Goal: Task Accomplishment & Management: Manage account settings

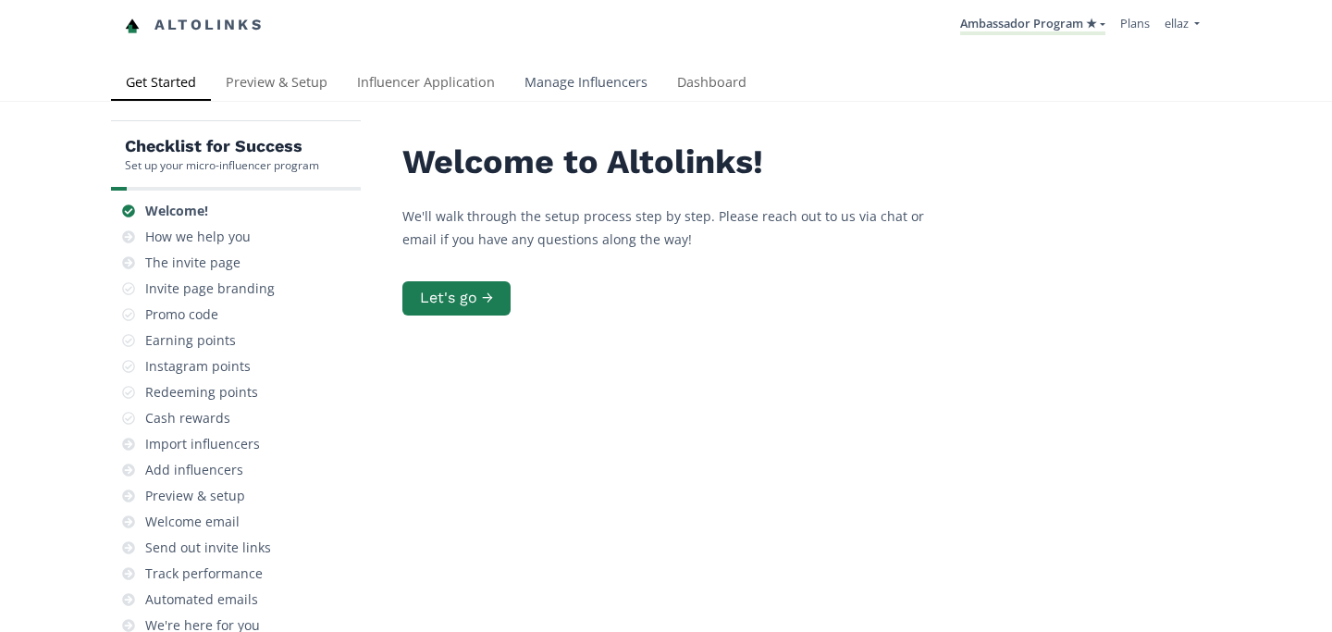
click at [566, 76] on link "Manage Influencers" at bounding box center [586, 84] width 153 height 37
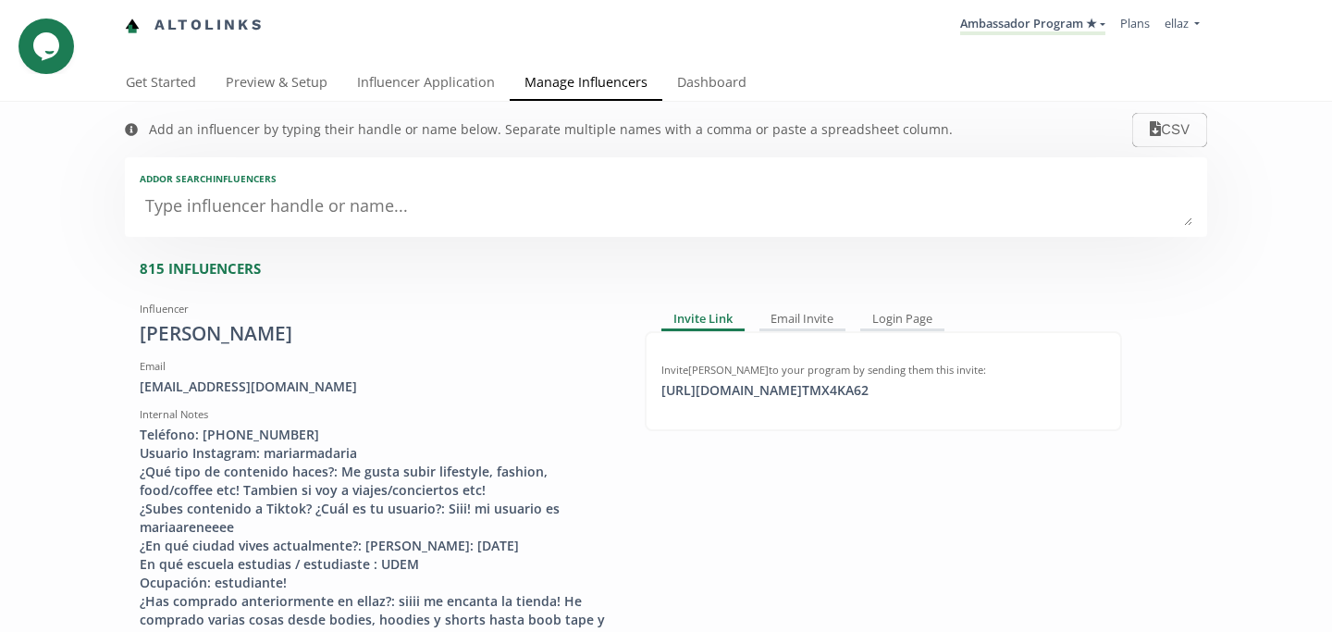
click at [347, 199] on textarea at bounding box center [666, 207] width 1053 height 37
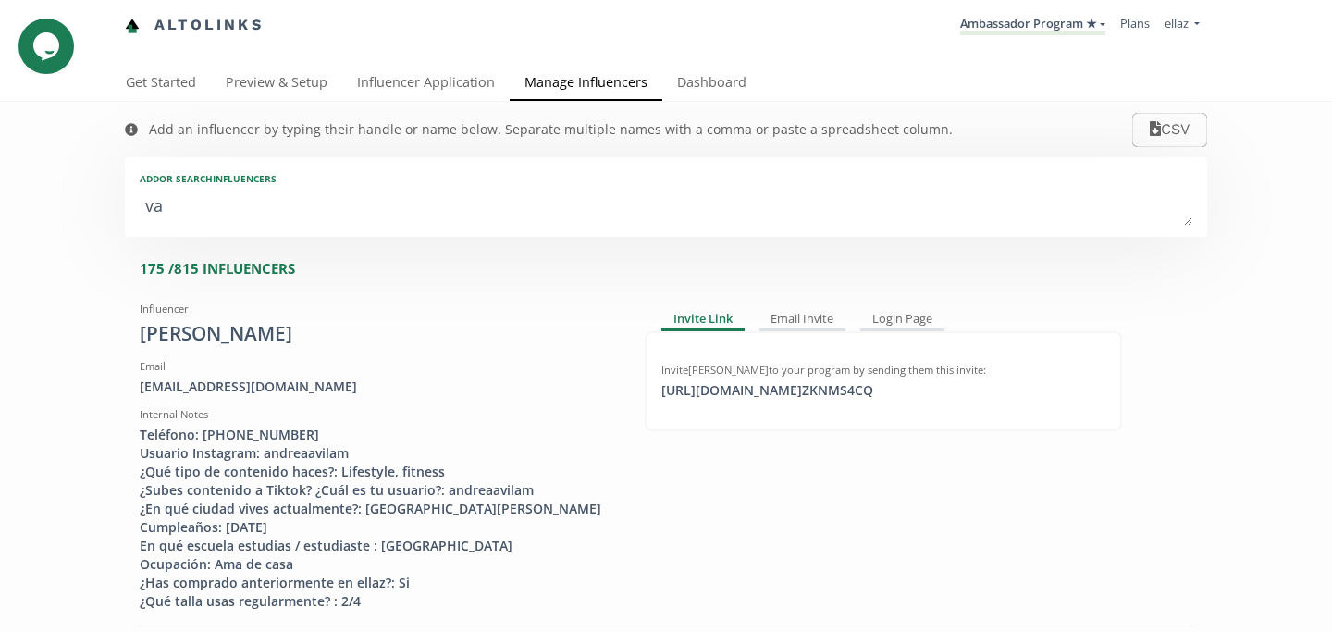
type textarea "val"
type input "val"
type input "VAL"
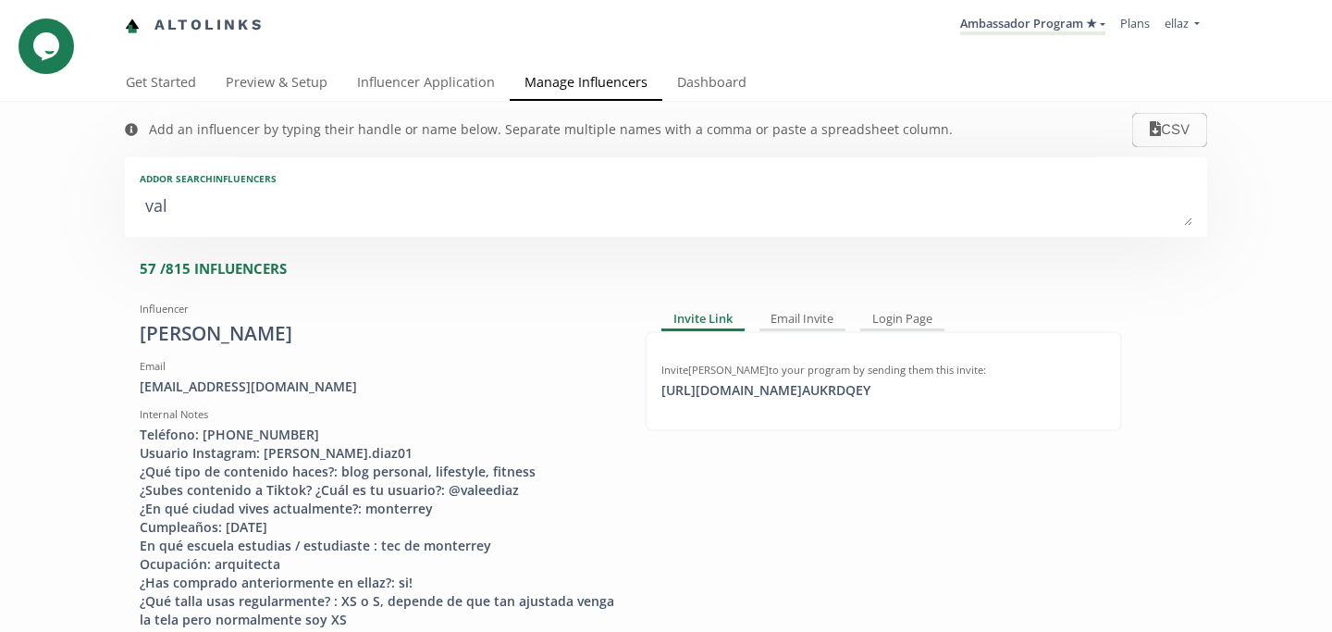
type textarea "vale"
type input "vale"
type input "VALE"
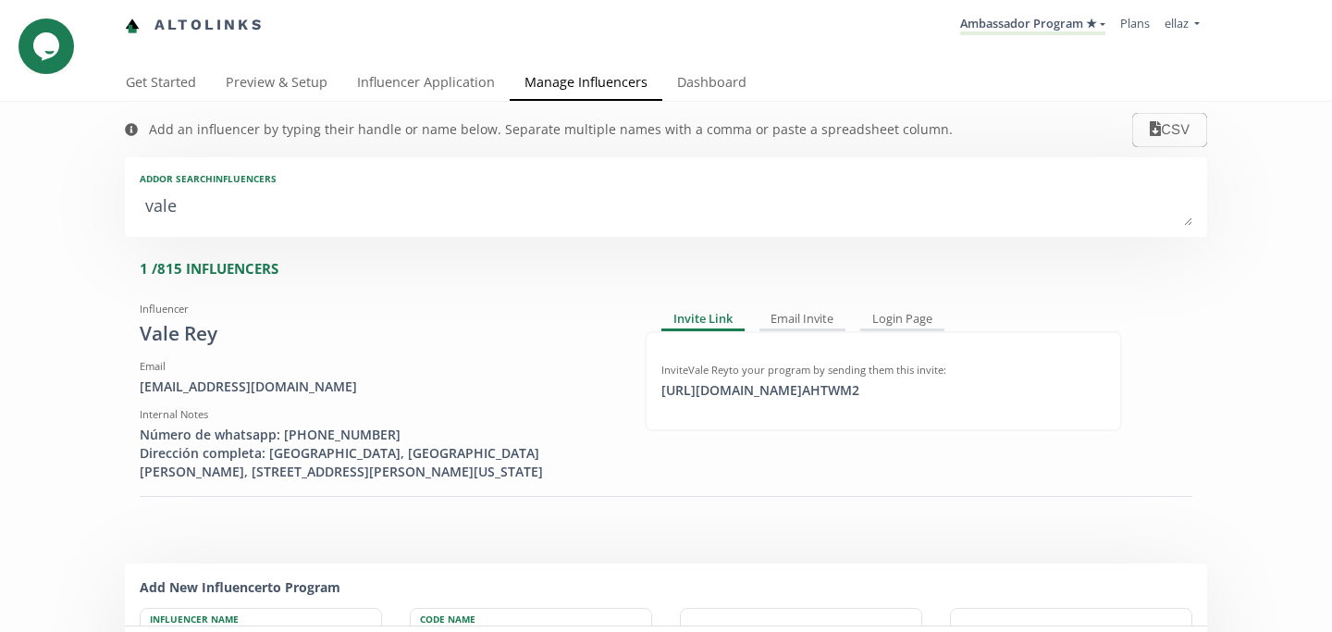
type textarea "vale l"
type input "vale l"
type textarea "vale la"
type input "vale la"
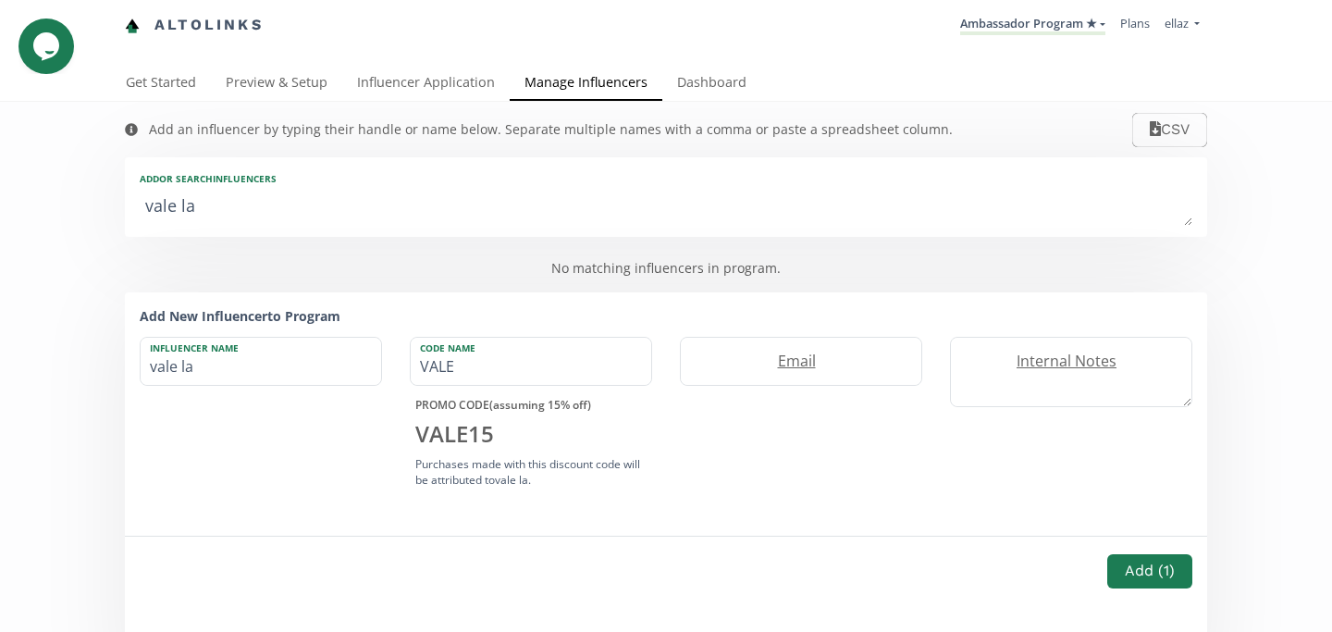
type textarea "vale l"
type input "vale l"
type textarea "vale"
type input "vale"
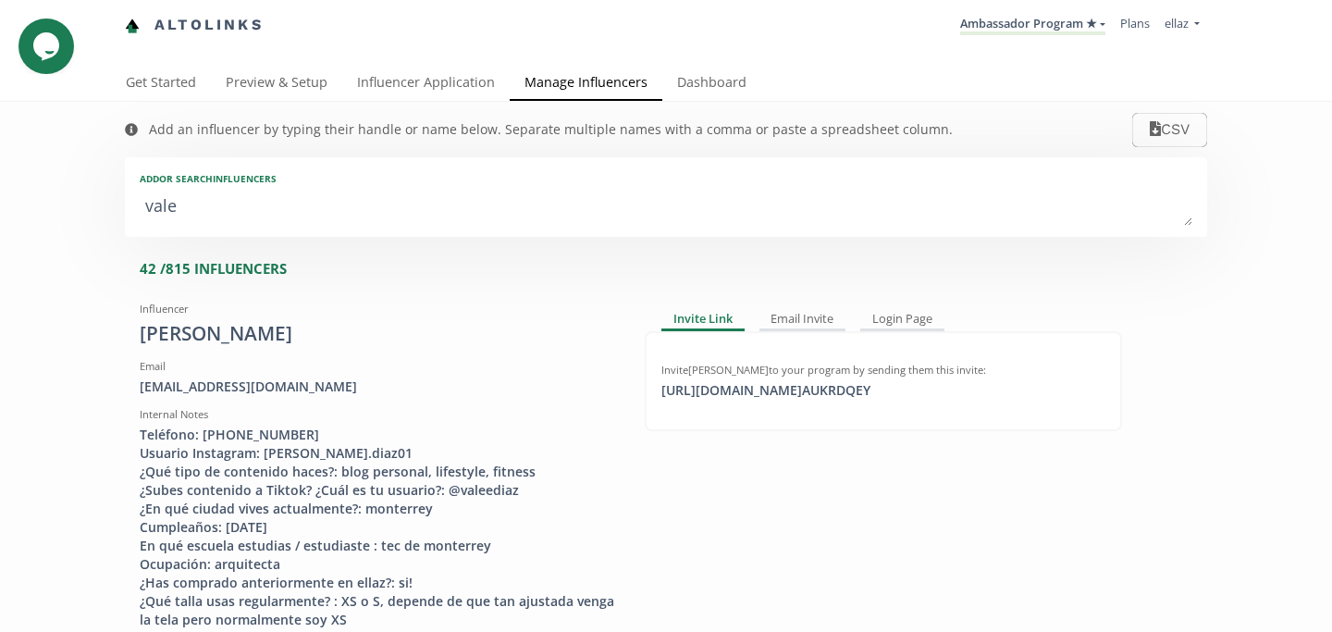
type textarea "valer"
type input "valer"
type input "VALER"
type textarea "valeri"
type input "valeri"
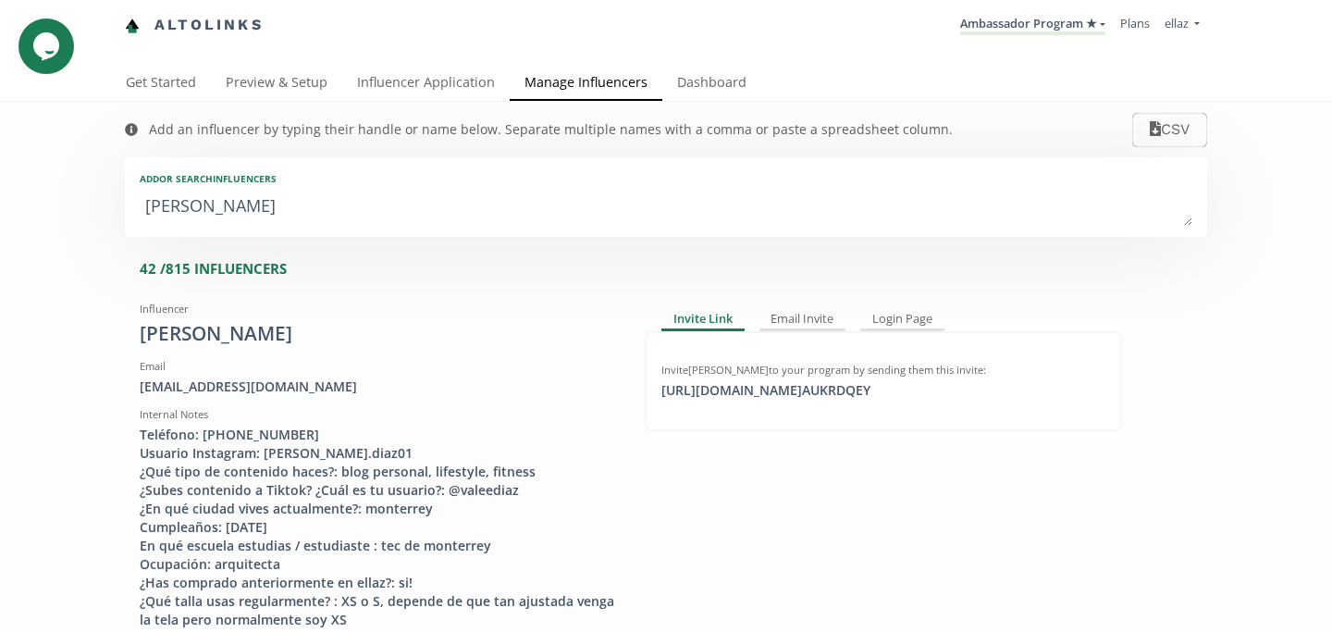
type input "VALERI"
type textarea "valeria"
type input "valeria"
type input "VALERIA"
type textarea "valeria l"
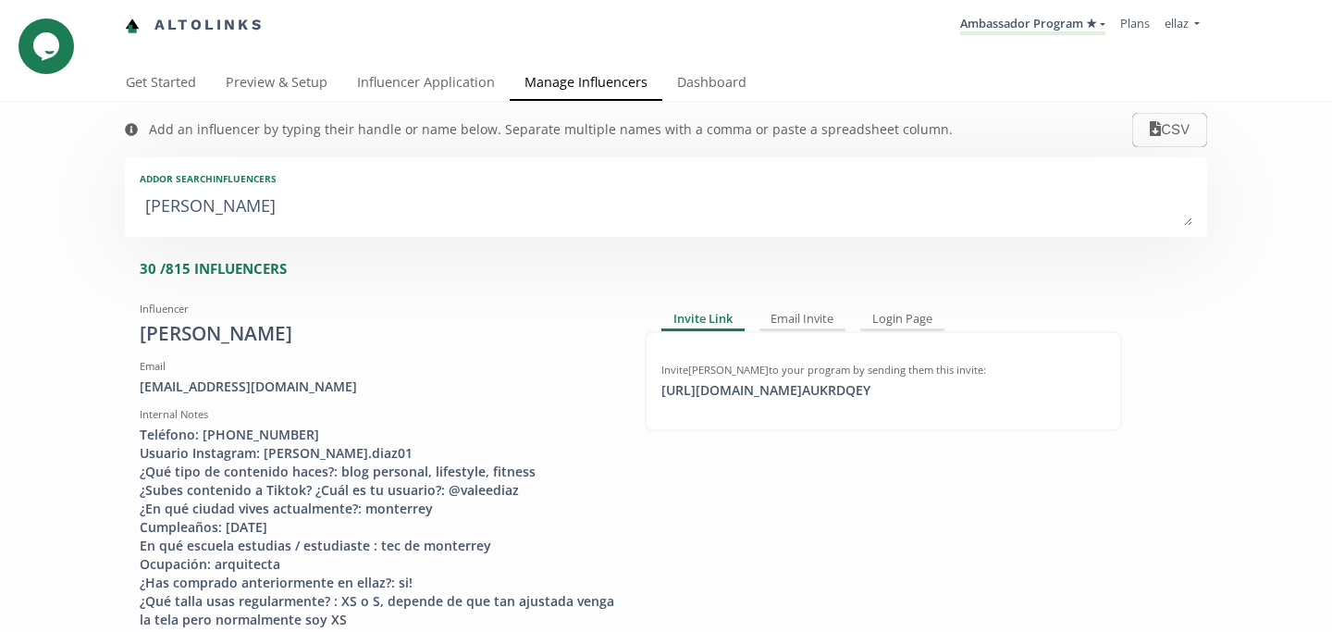
type input "valeria l"
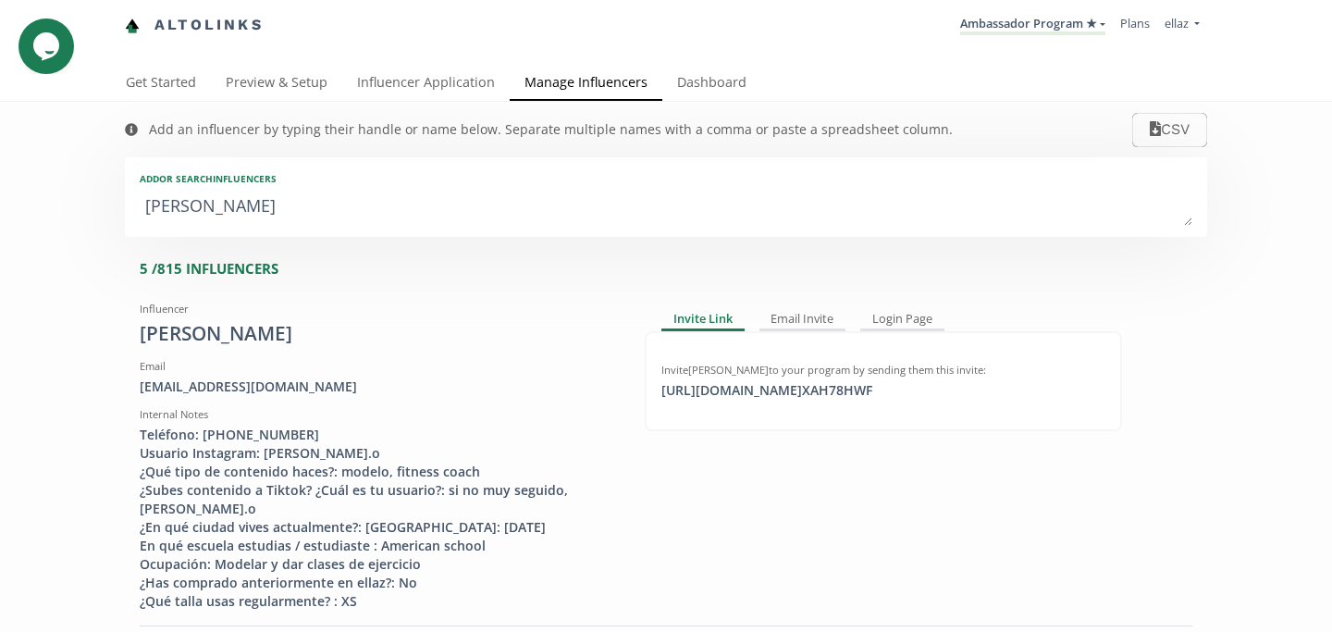
type textarea "valeria la"
type input "valeria la"
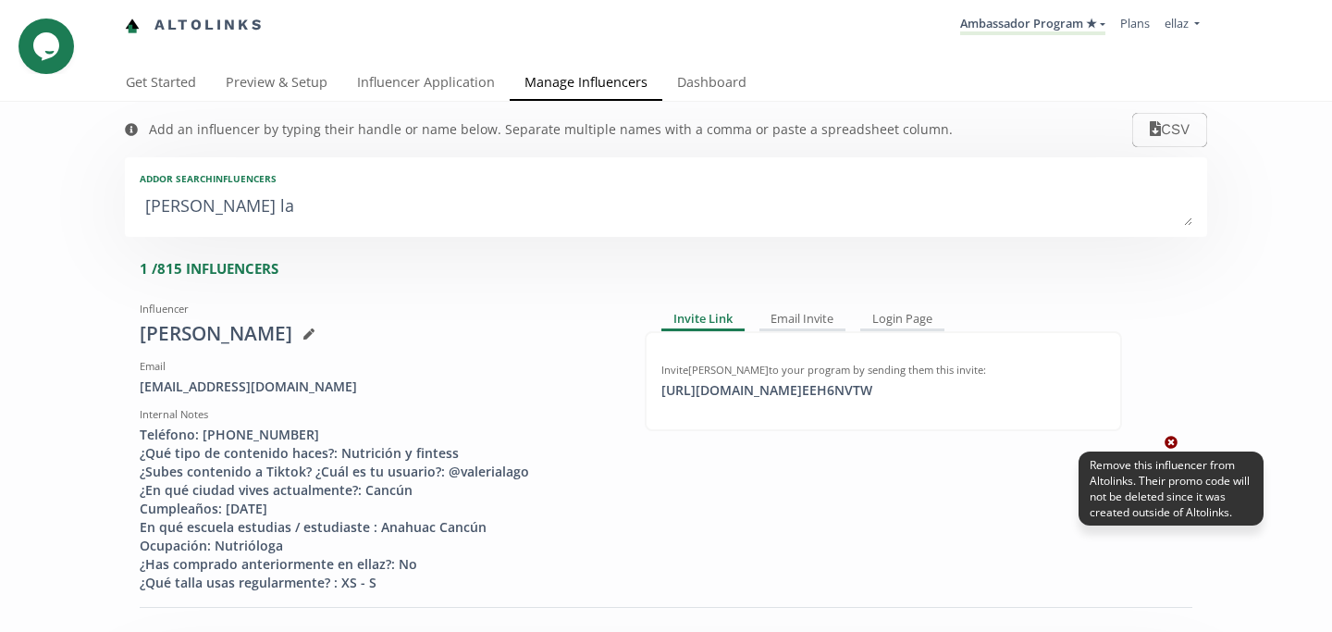
type textarea "valeria la"
click at [1165, 440] on icon at bounding box center [1171, 442] width 13 height 13
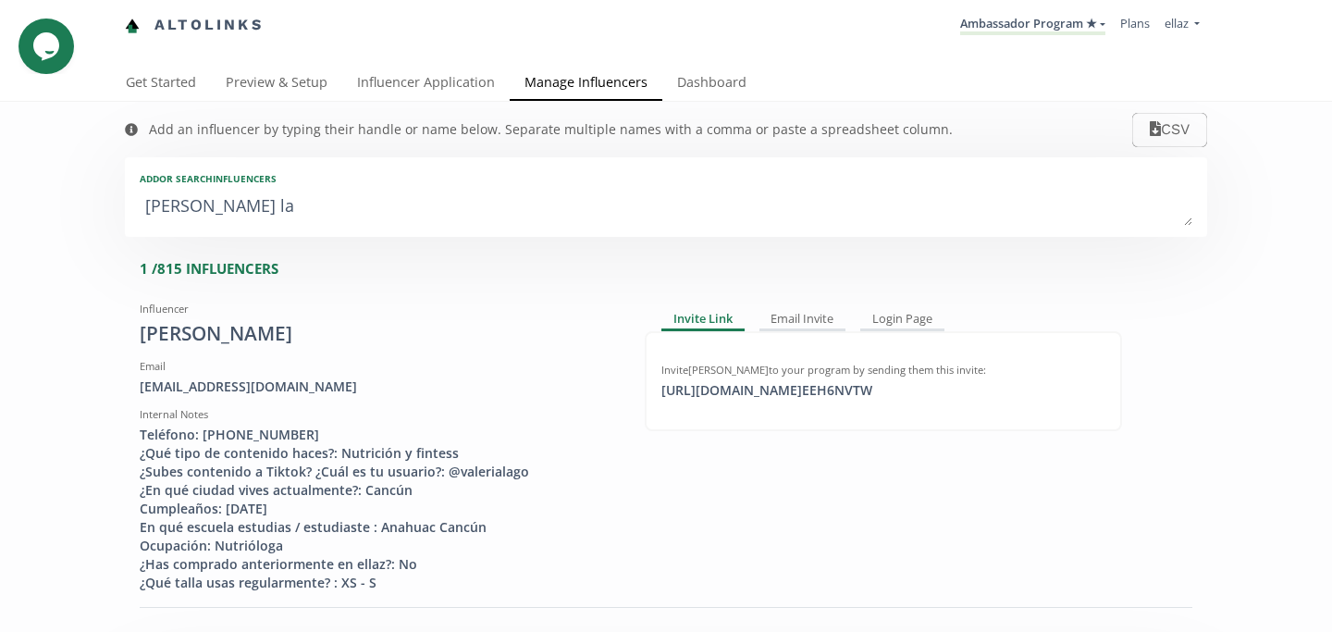
click at [513, 198] on textarea "valeria la" at bounding box center [666, 207] width 1053 height 37
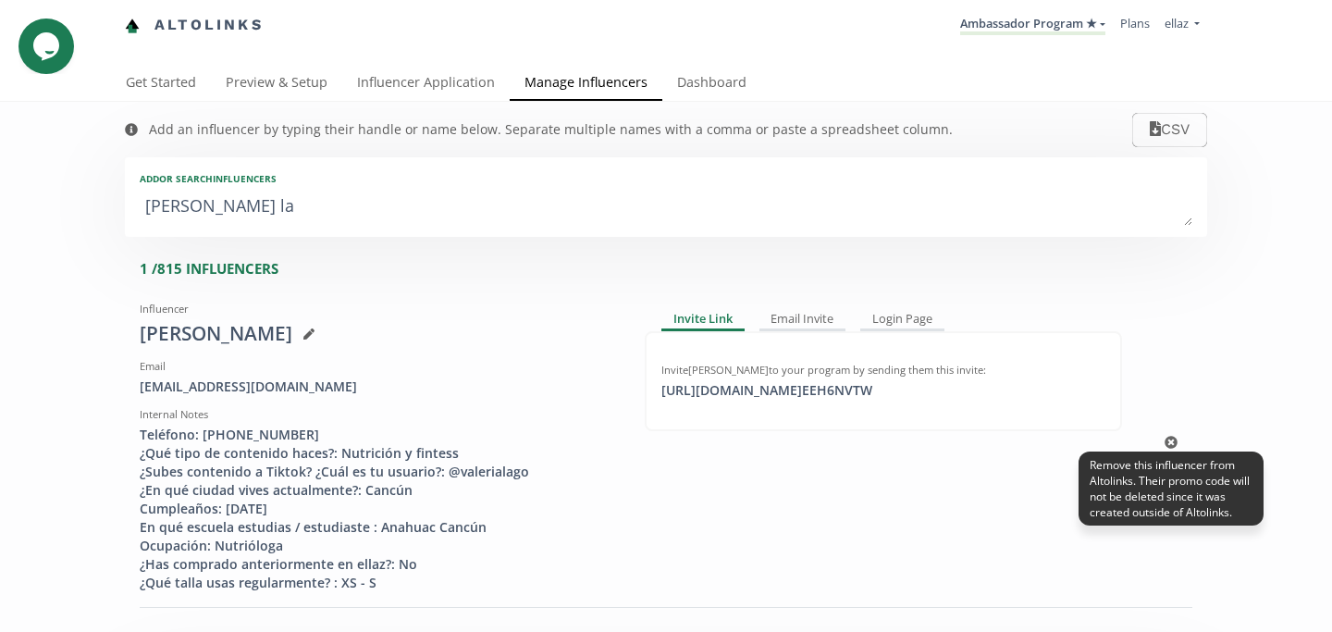
click at [1168, 451] on div "Remove this influencer from Altolinks. Their promo code will not be deleted sin…" at bounding box center [1171, 488] width 185 height 75
click at [1171, 438] on icon at bounding box center [1171, 443] width 13 height 13
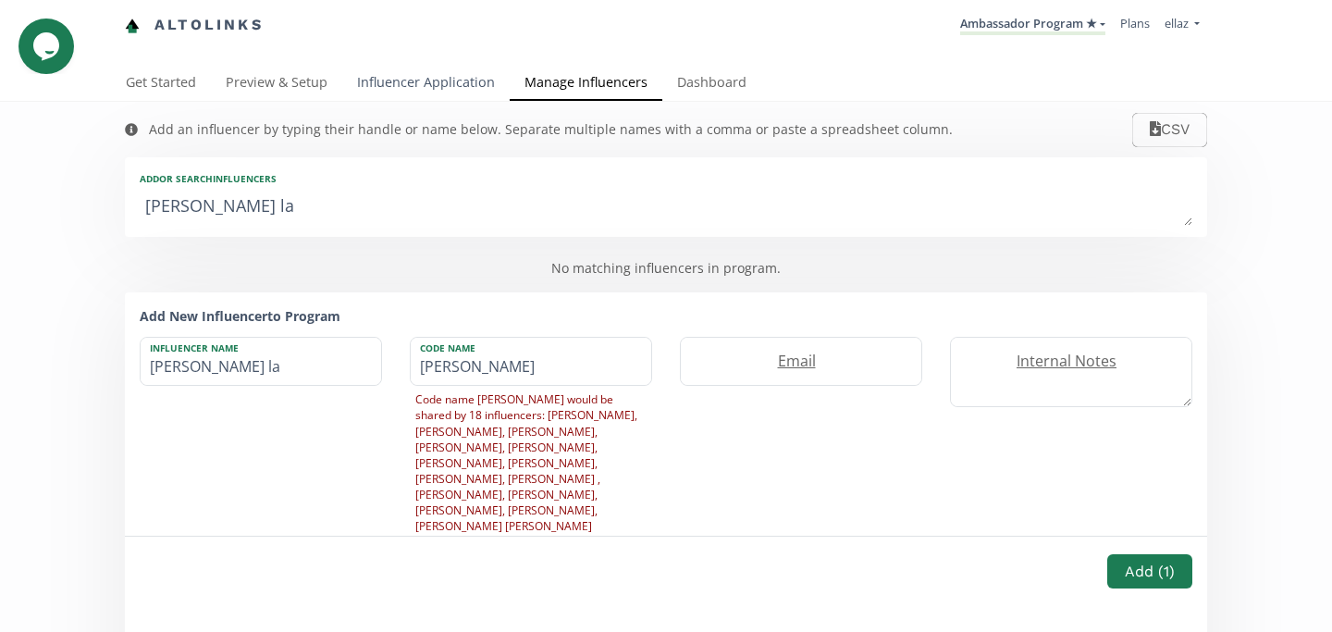
click at [408, 88] on link "Influencer Application" at bounding box center [425, 84] width 167 height 37
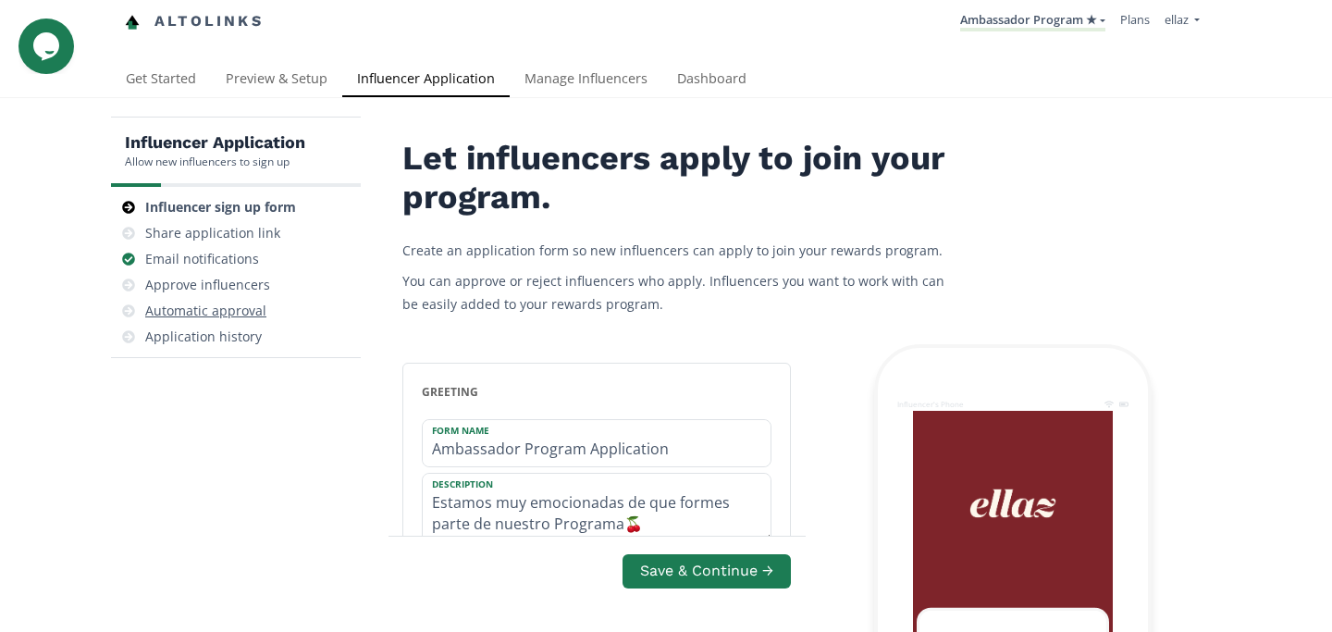
click at [254, 302] on div "Automatic approval" at bounding box center [205, 311] width 121 height 19
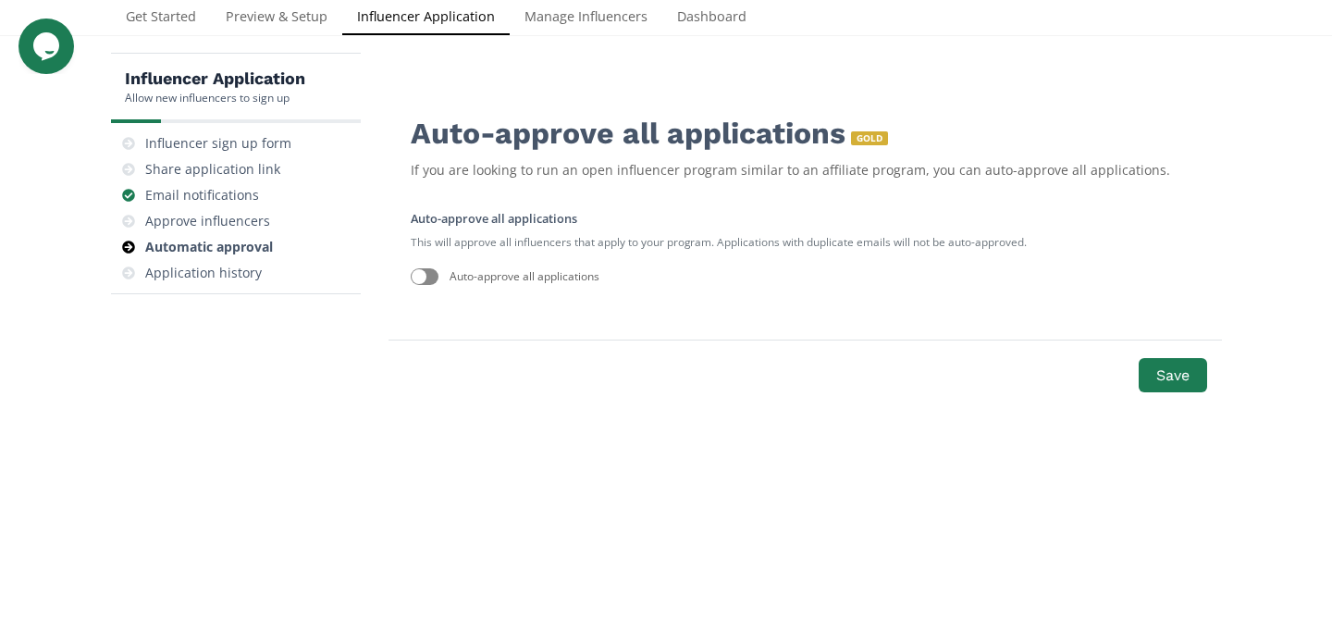
scroll to position [74, 0]
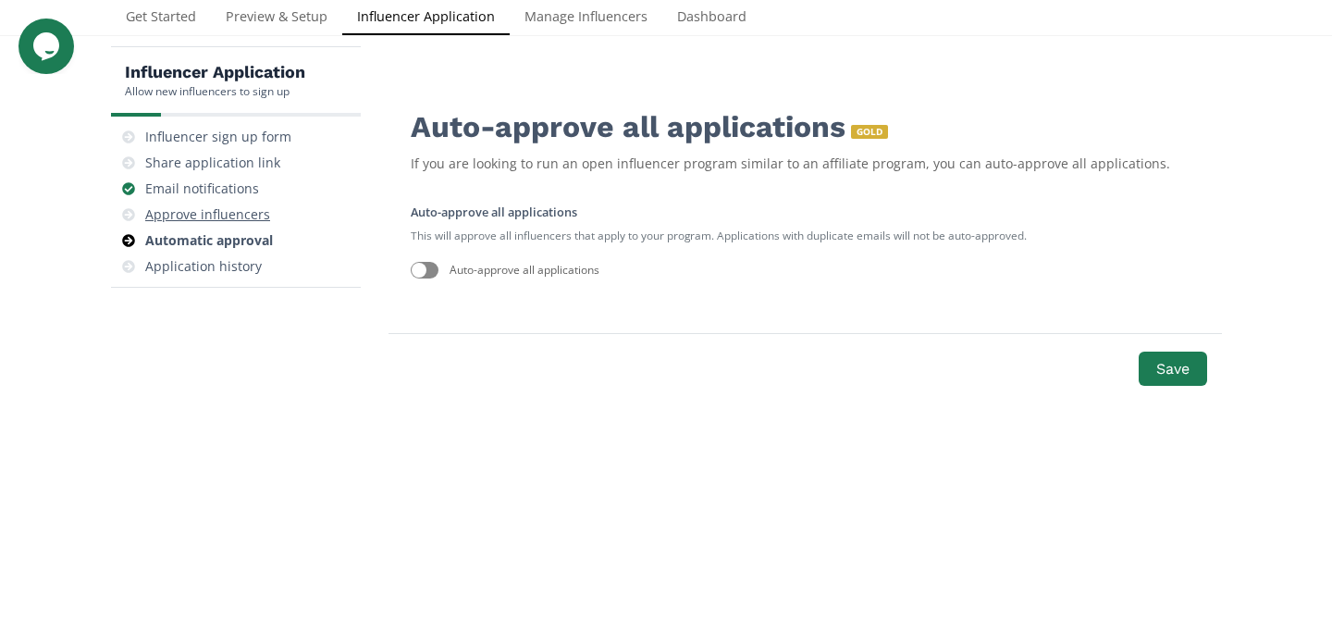
click at [237, 221] on div "Approve influencers" at bounding box center [207, 214] width 125 height 19
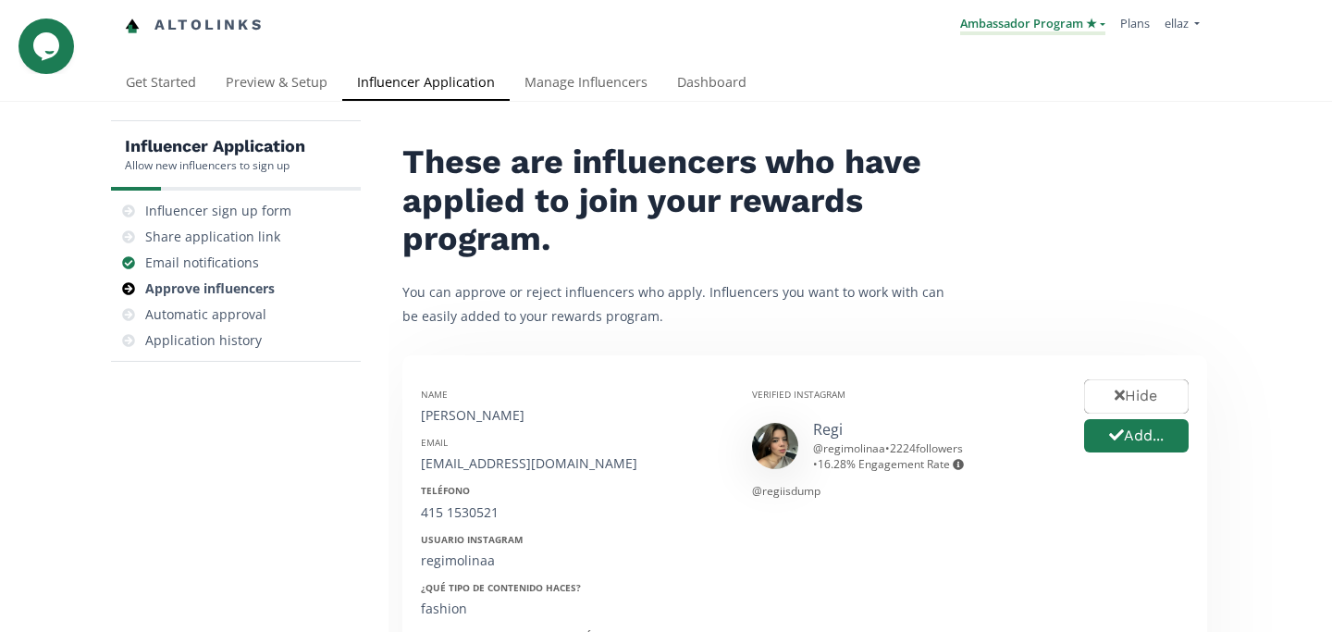
click at [1055, 30] on link "Ambassador Program ★" at bounding box center [1032, 25] width 145 height 20
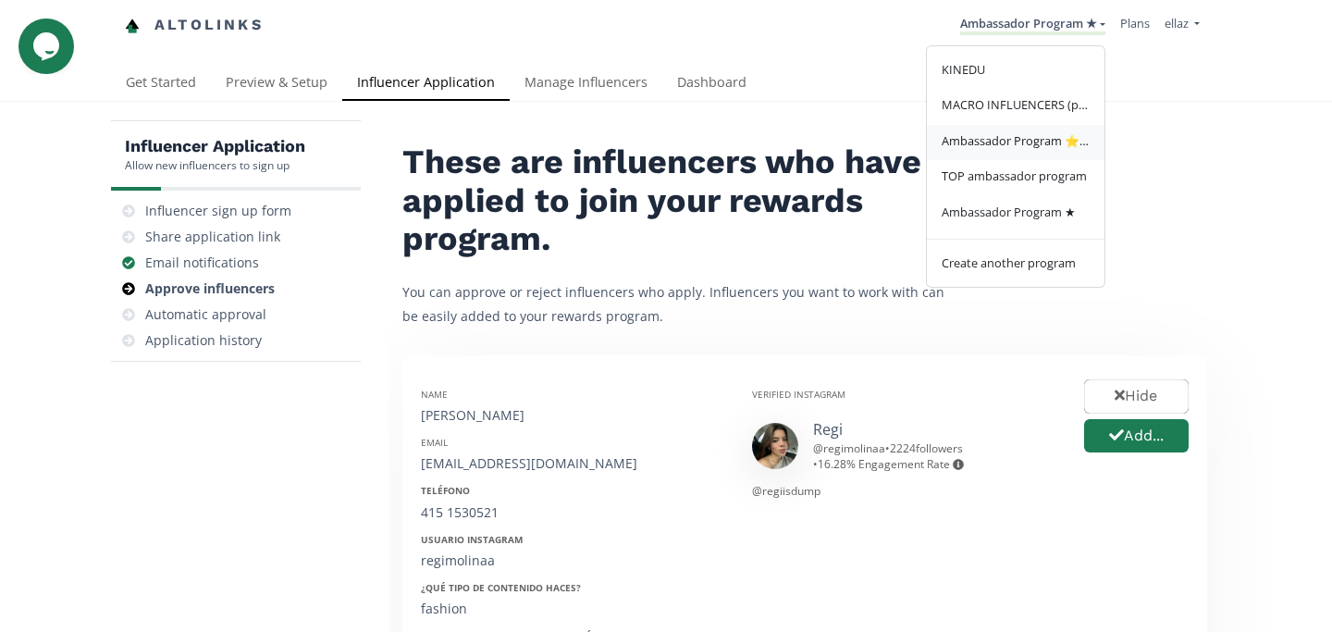
click at [1070, 143] on span "Ambassador Program ⭐️⭐️" at bounding box center [1016, 140] width 148 height 17
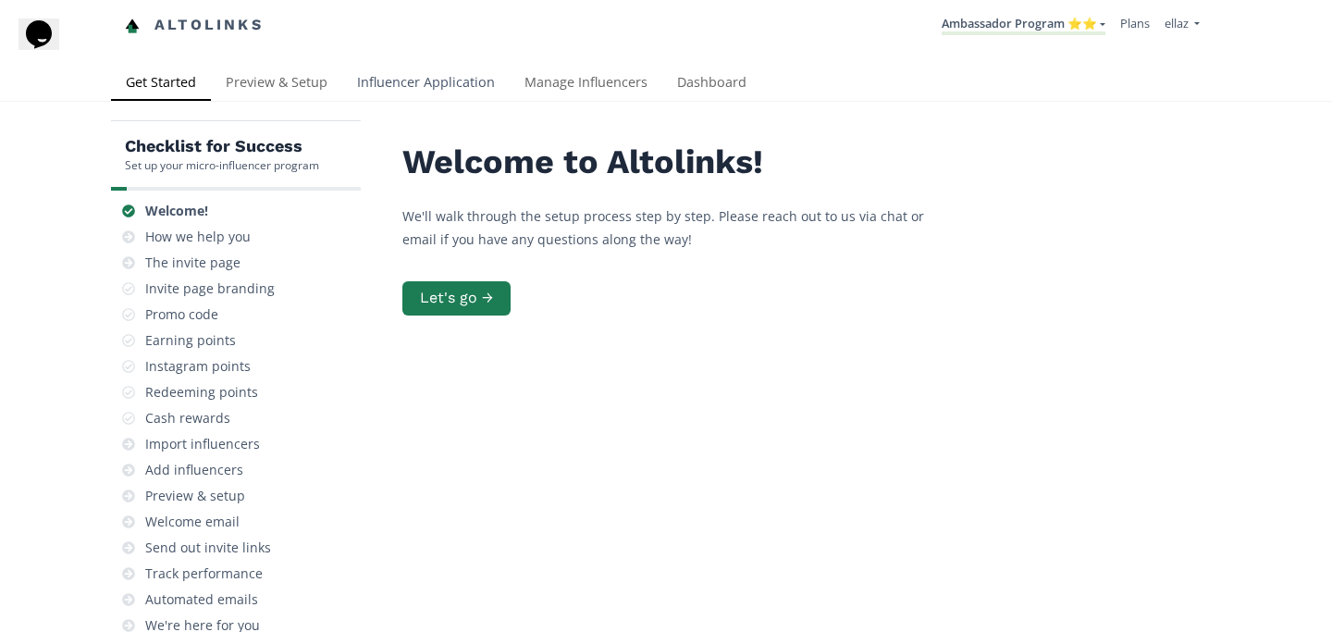
click at [397, 91] on link "Influencer Application" at bounding box center [425, 84] width 167 height 37
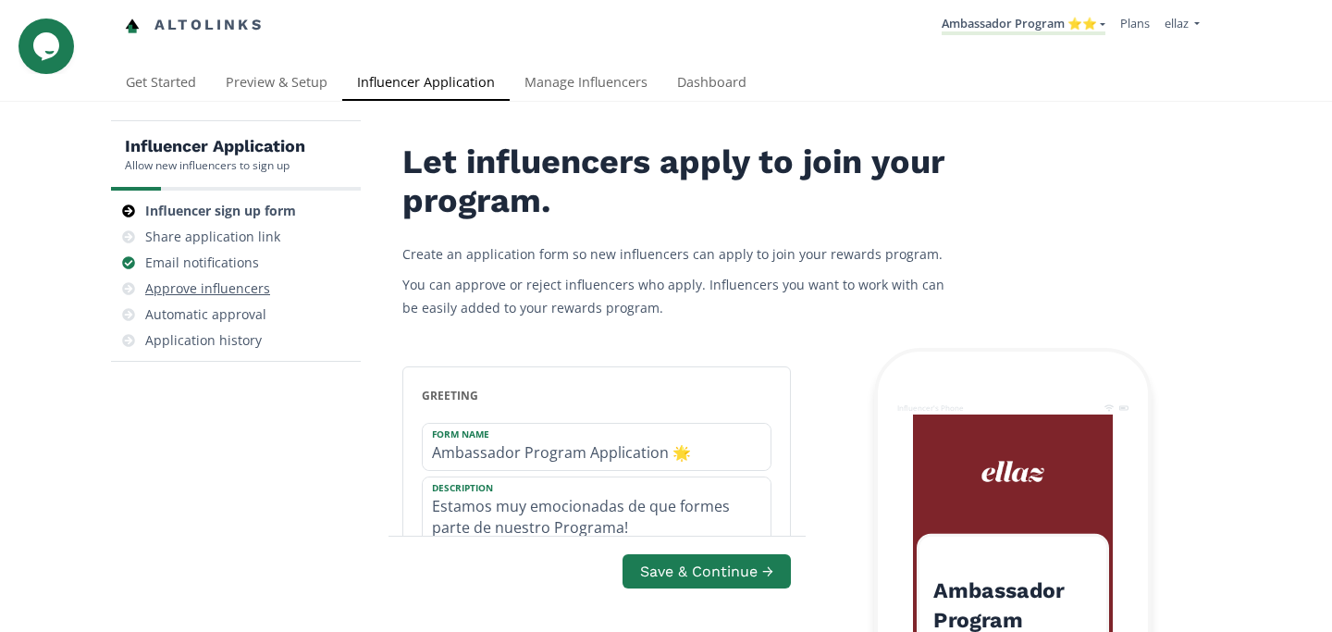
click at [249, 290] on div "Approve influencers" at bounding box center [207, 288] width 125 height 19
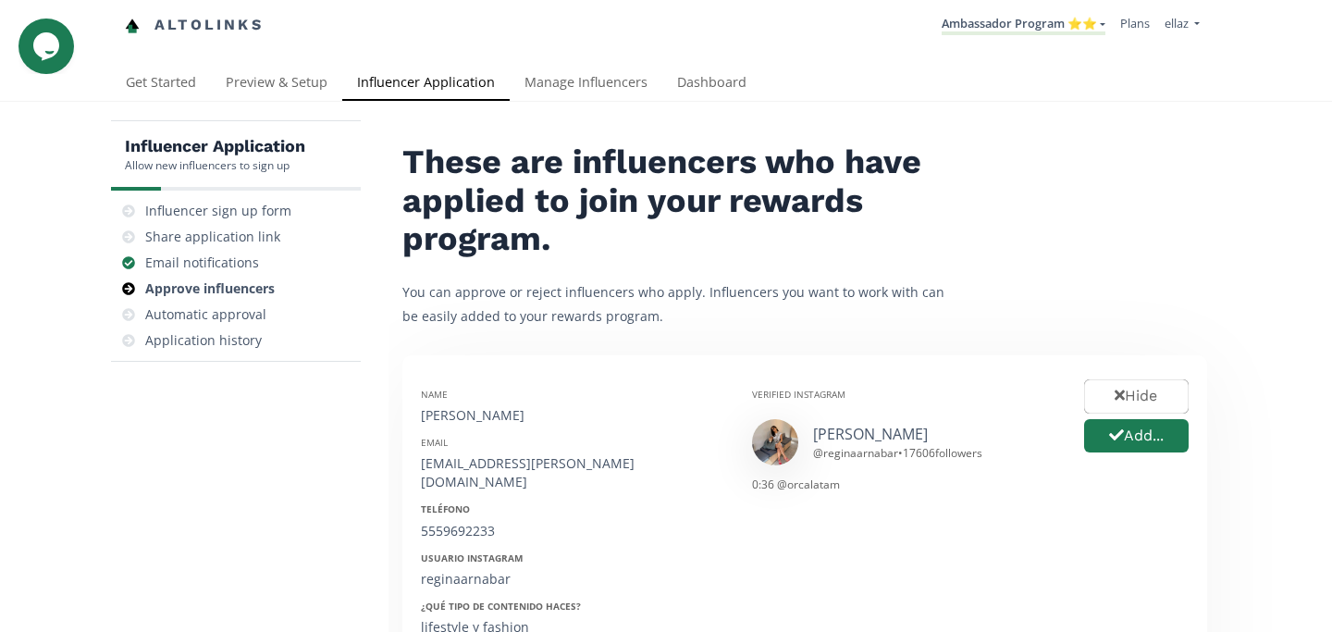
click at [1050, 40] on li "Ambassador Program ⭐️⭐️ KINEDU MACRO INFLUENCERS (prog ventas) Ambassador Progr…" at bounding box center [1023, 25] width 179 height 36
click at [1048, 26] on link "Ambassador Program ⭐️⭐️" at bounding box center [1024, 25] width 164 height 20
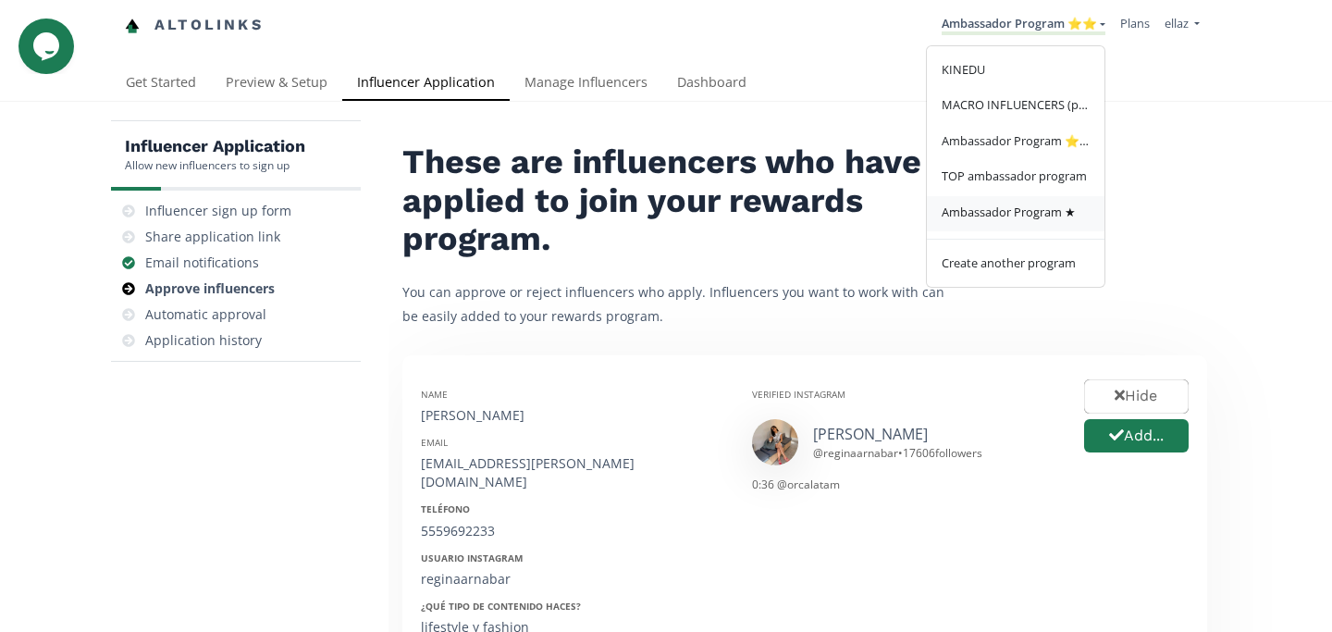
click at [1048, 214] on span "Ambassador Program ★" at bounding box center [1009, 212] width 134 height 17
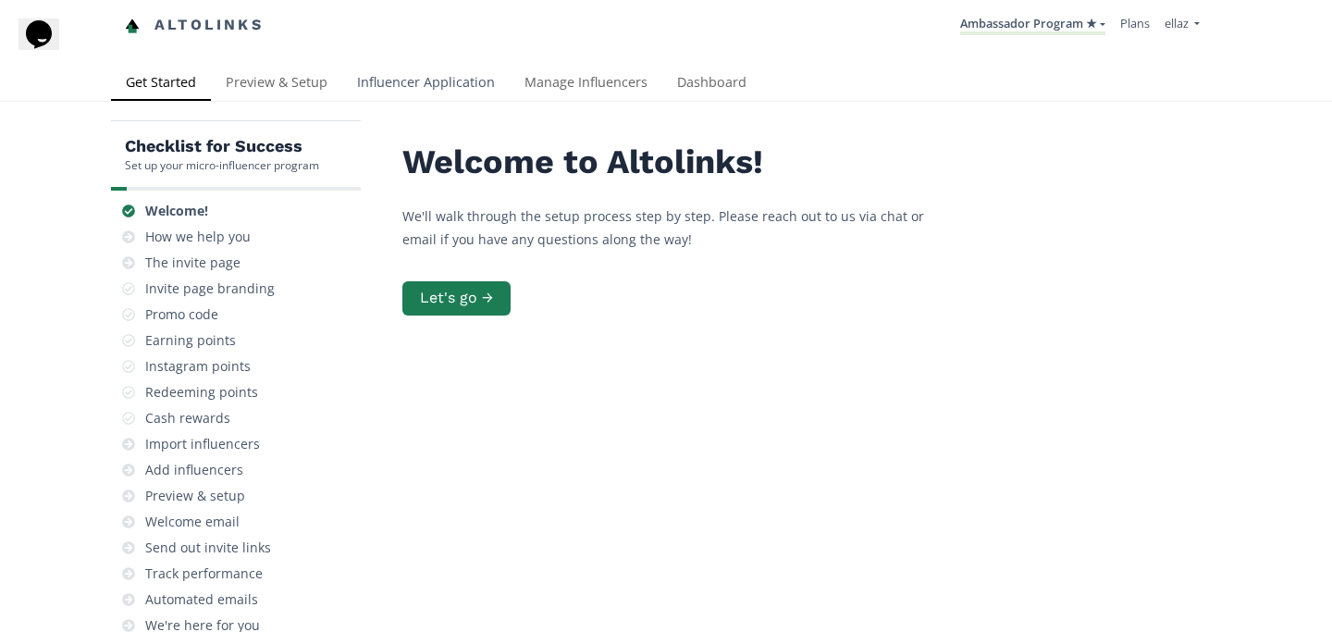
click at [427, 71] on link "Influencer Application" at bounding box center [425, 84] width 167 height 37
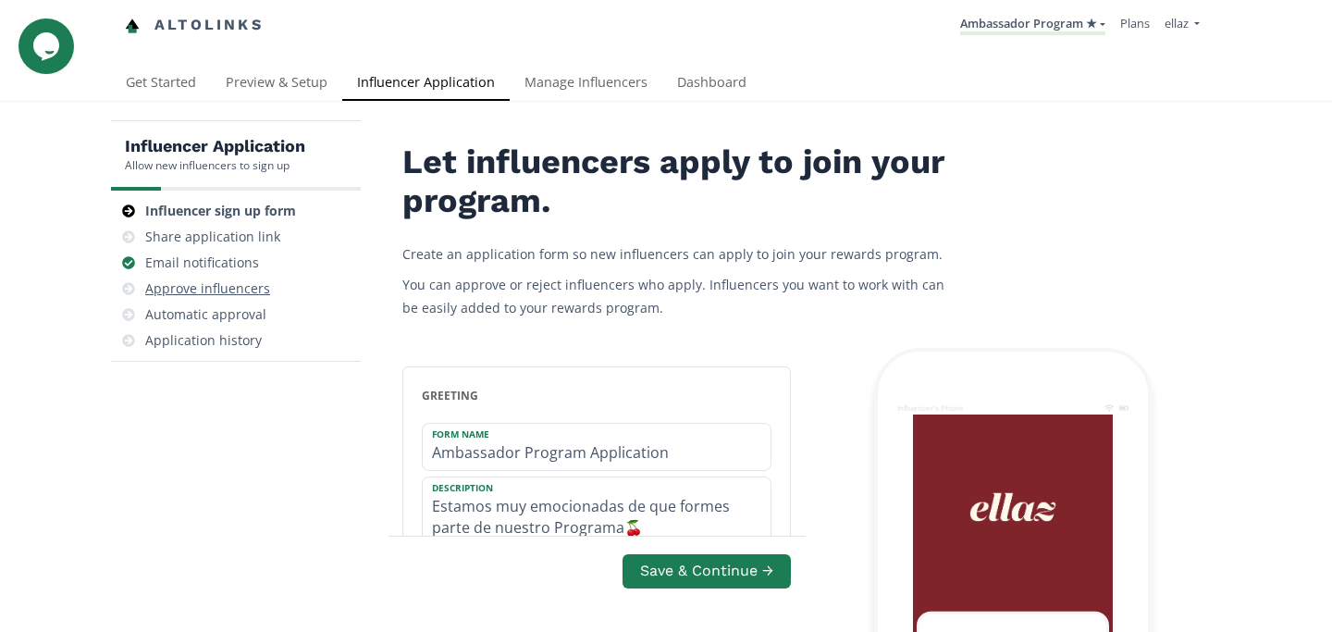
click at [223, 291] on div "Approve influencers" at bounding box center [207, 288] width 125 height 19
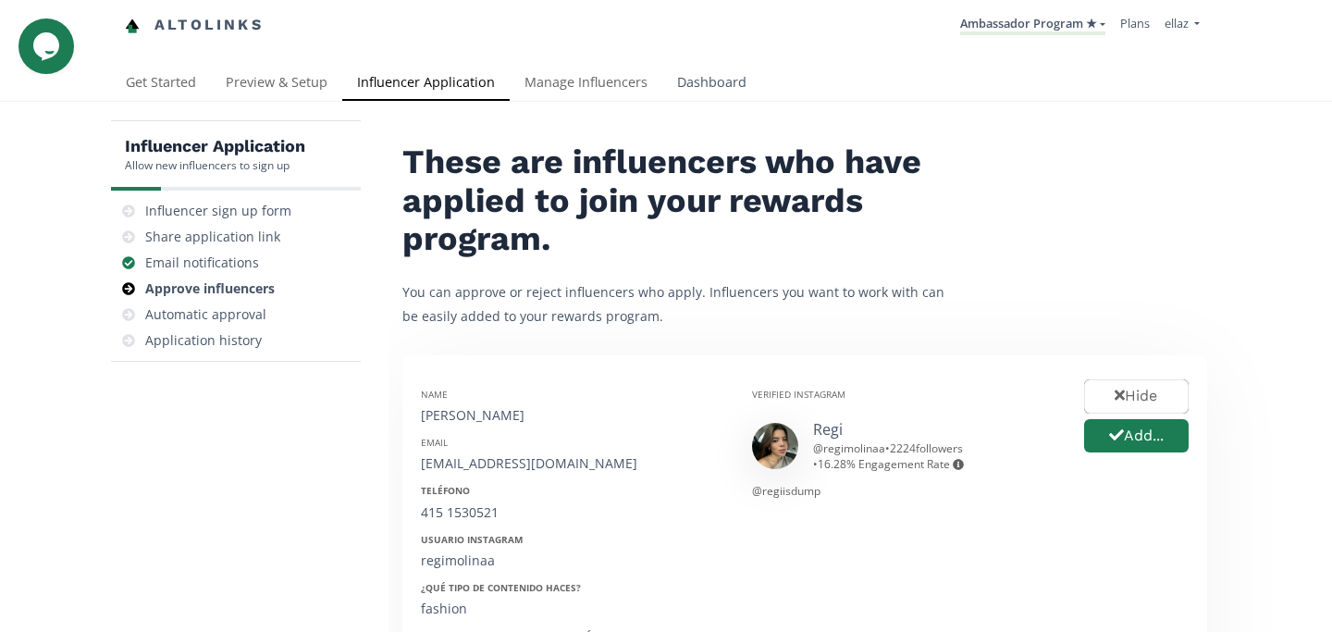
click at [684, 85] on link "Dashboard" at bounding box center [711, 84] width 99 height 37
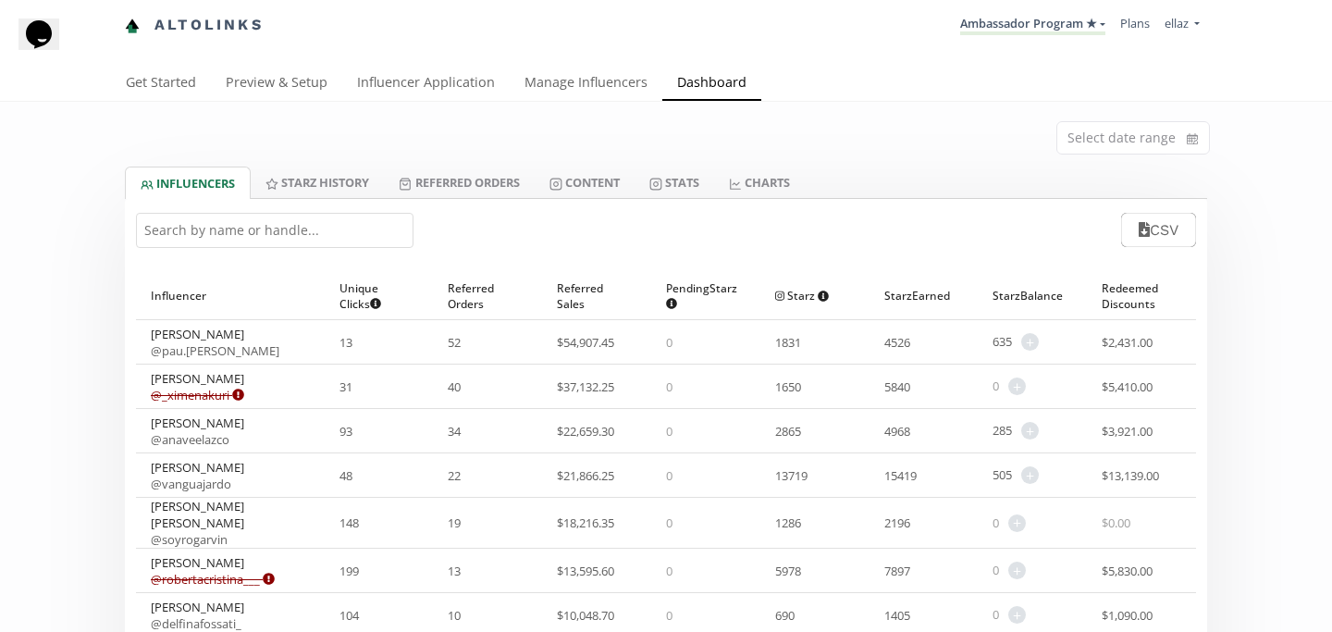
click at [263, 235] on input "text" at bounding box center [275, 230] width 278 height 35
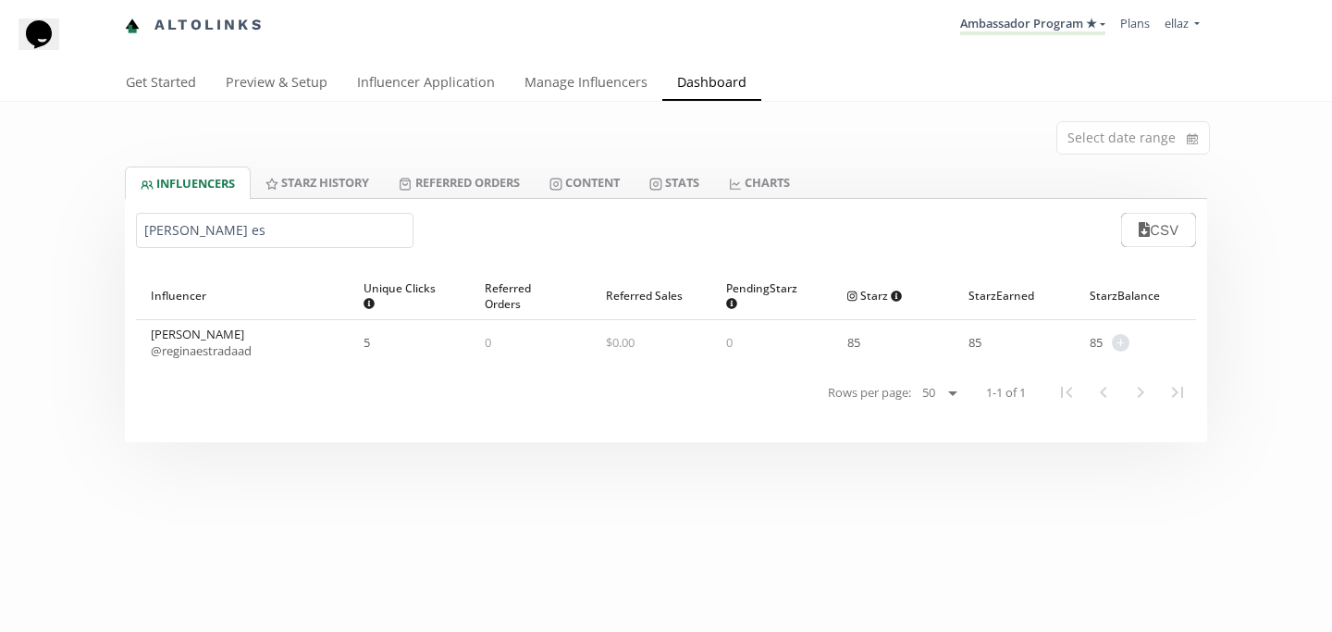
type input "regina es"
click at [1121, 336] on span "+" at bounding box center [1121, 343] width 18 height 18
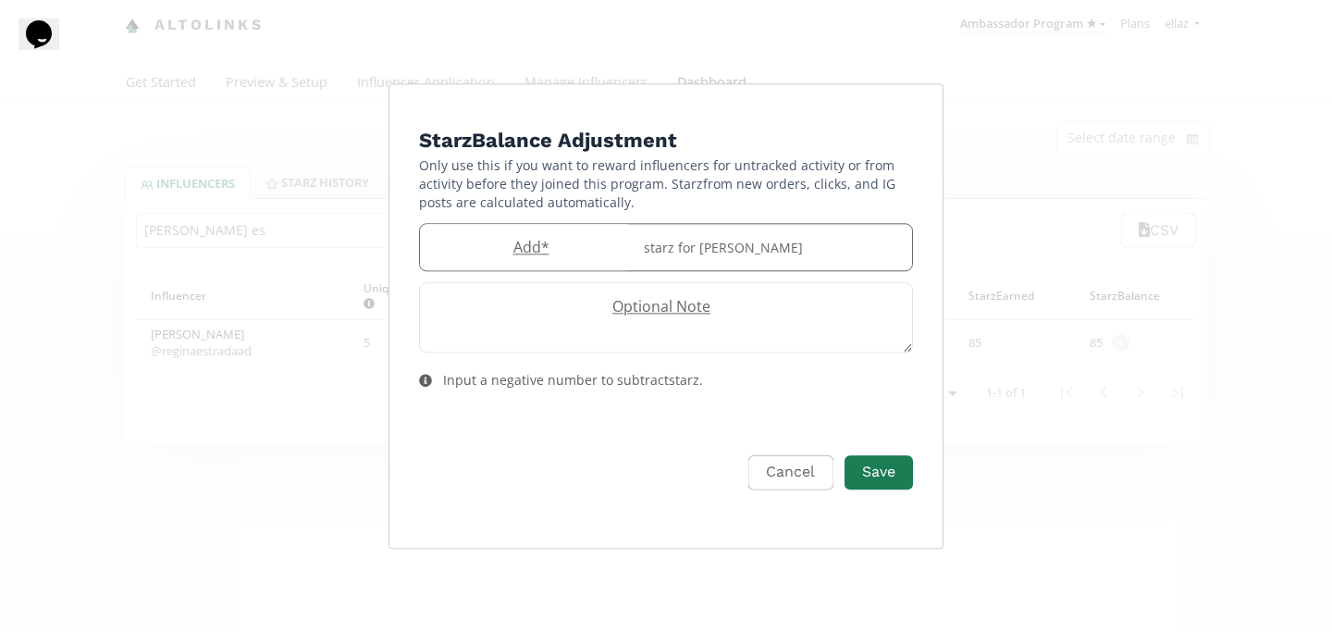
click at [528, 253] on label "Add *" at bounding box center [526, 247] width 213 height 21
type input "50"
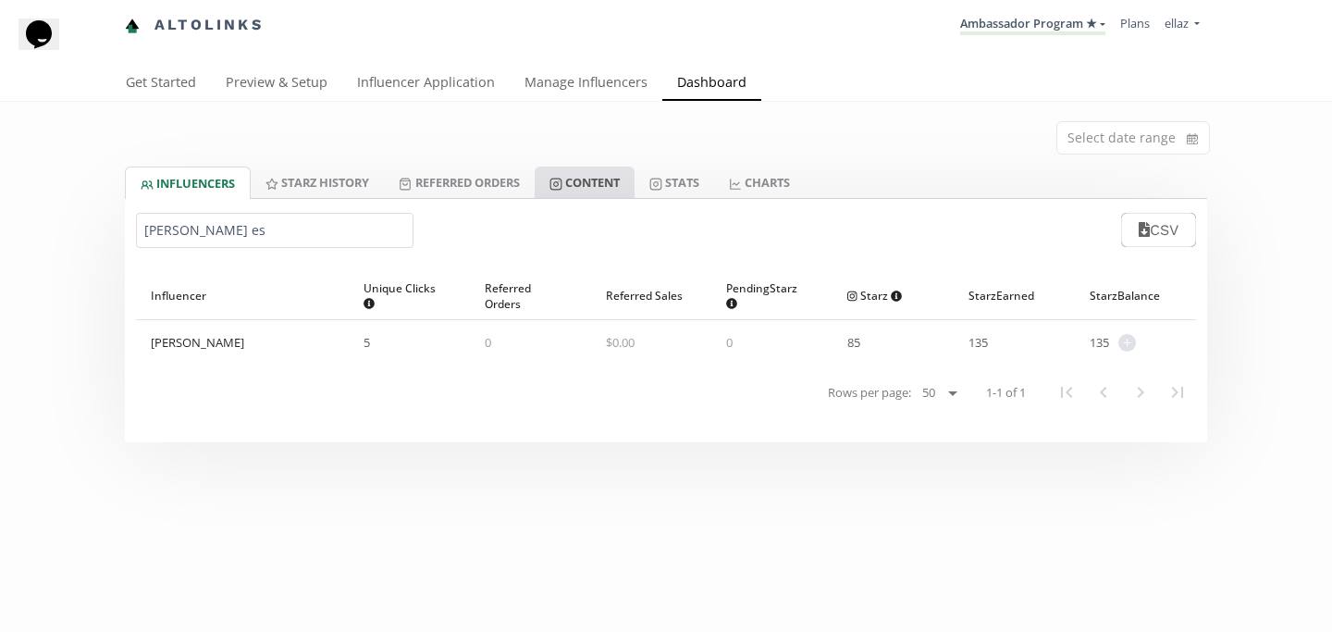
click at [603, 189] on link "Content" at bounding box center [585, 182] width 100 height 31
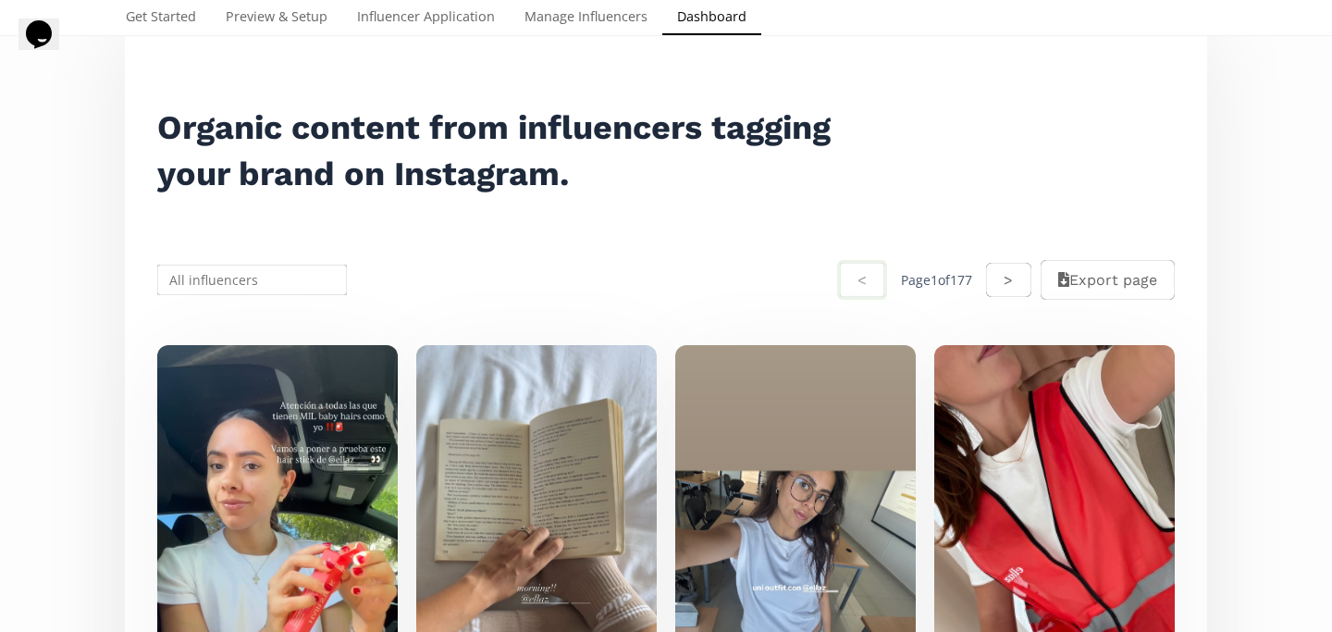
scroll to position [261, 0]
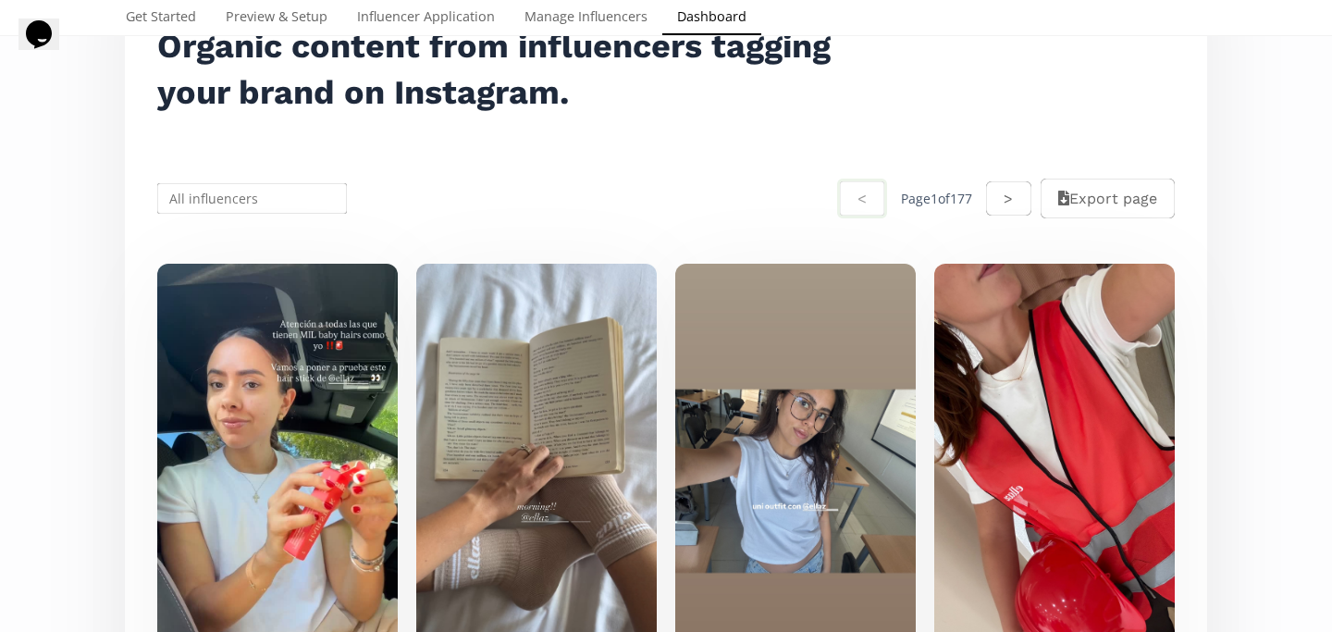
click at [251, 209] on input "text" at bounding box center [251, 198] width 195 height 36
click at [233, 229] on div "Regina Estrada" at bounding box center [252, 233] width 188 height 33
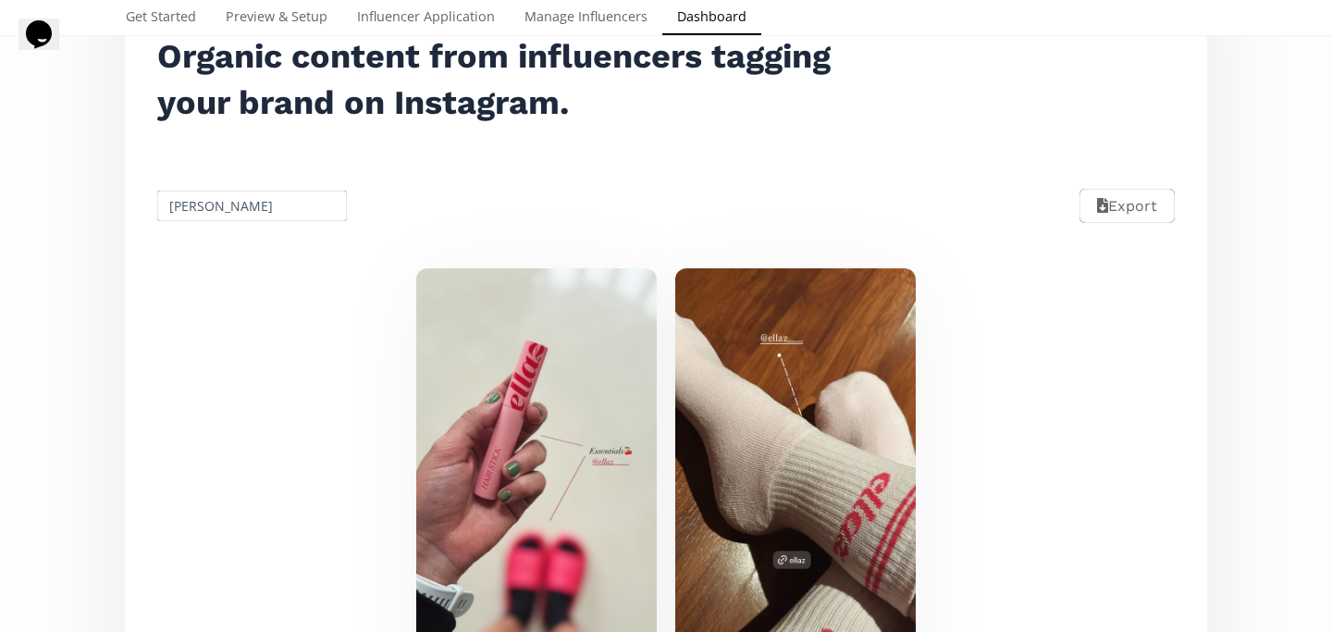
scroll to position [237, 0]
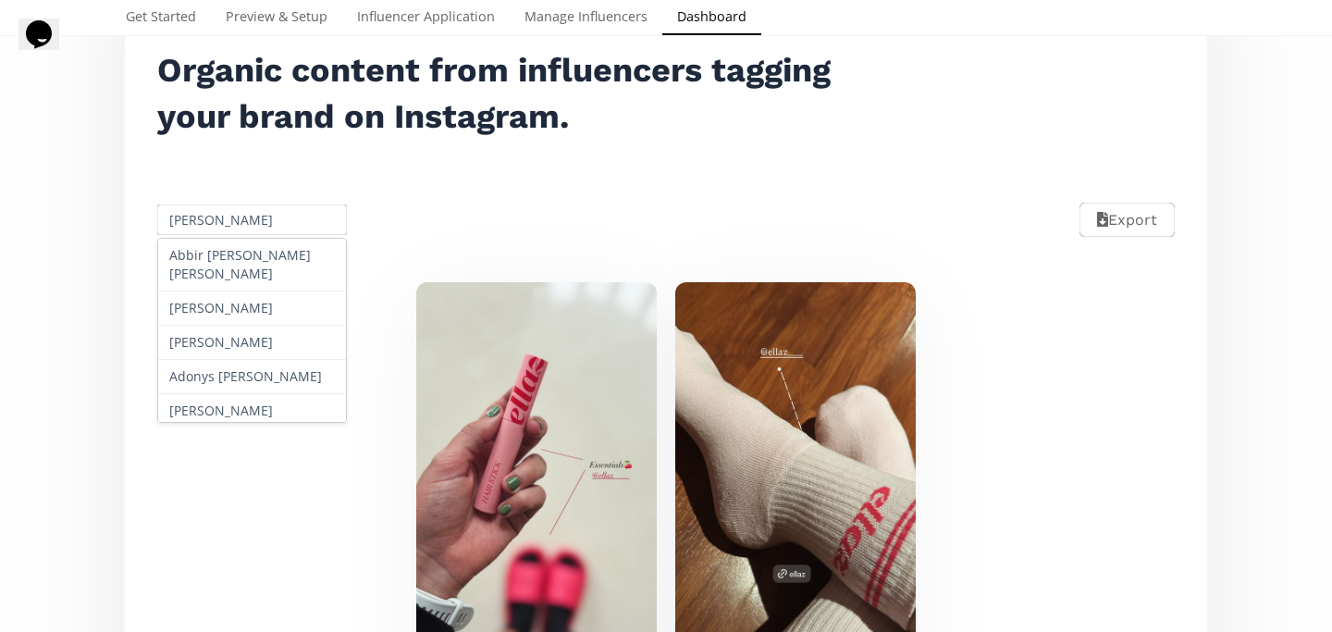
click at [249, 235] on input "Regina Estrada" at bounding box center [251, 220] width 195 height 36
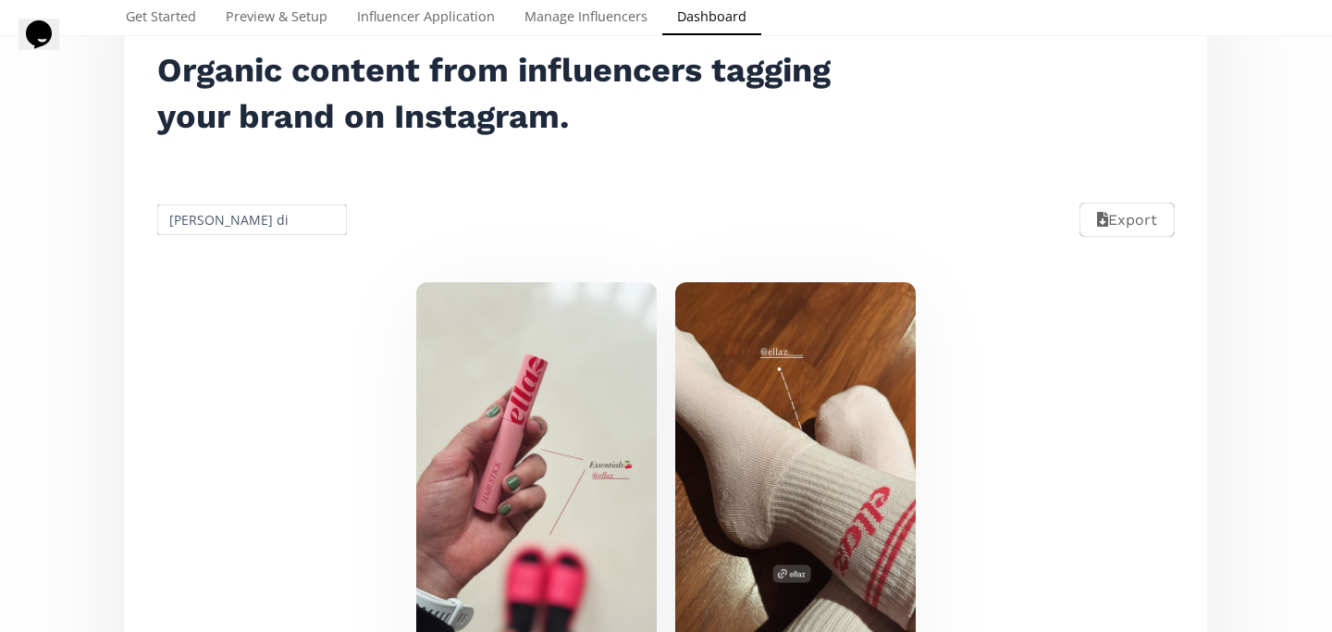
click at [256, 285] on div "Mark as invalid so that no points awarded. reginaestradaad 2 days ago 613 Reach…" at bounding box center [666, 578] width 1060 height 635
click at [260, 223] on input "maria di" at bounding box center [251, 220] width 195 height 36
click at [265, 245] on div "Maria Di Lasso" at bounding box center [252, 255] width 188 height 33
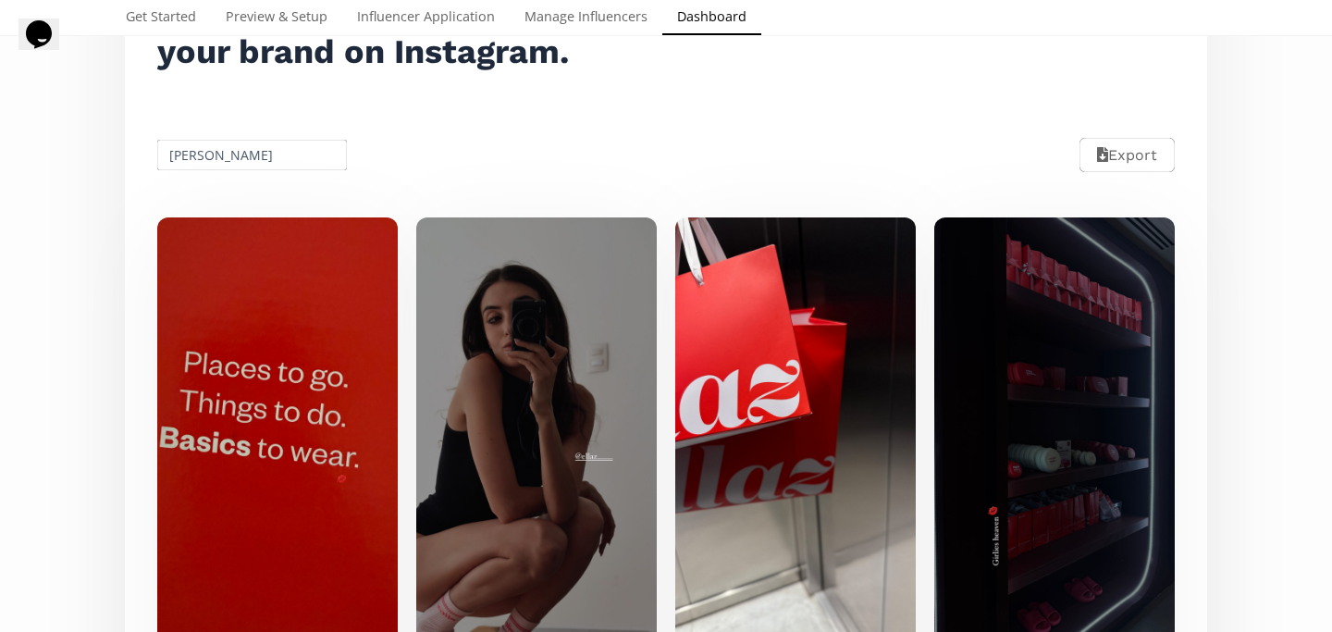
scroll to position [38, 0]
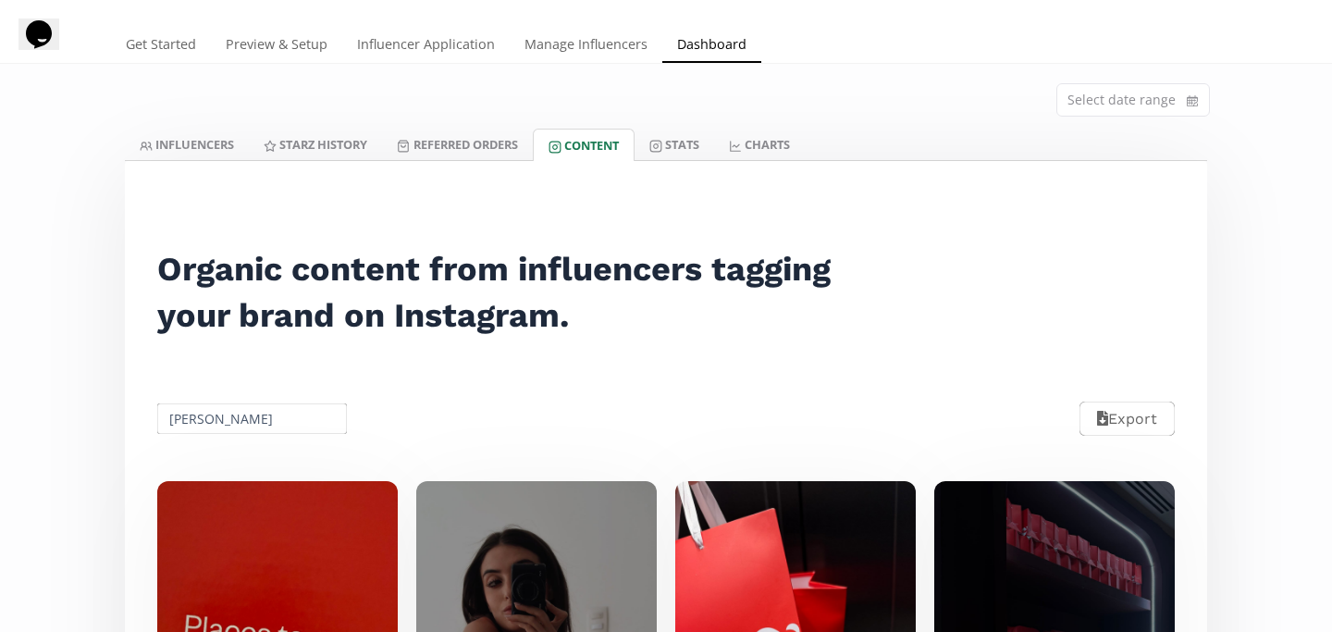
click at [265, 425] on input "Maria Di Lasso" at bounding box center [251, 419] width 195 height 36
click at [265, 419] on input "Maria Di Lassoa" at bounding box center [251, 419] width 195 height 36
click at [265, 456] on div "Alexa Yong" at bounding box center [252, 454] width 188 height 33
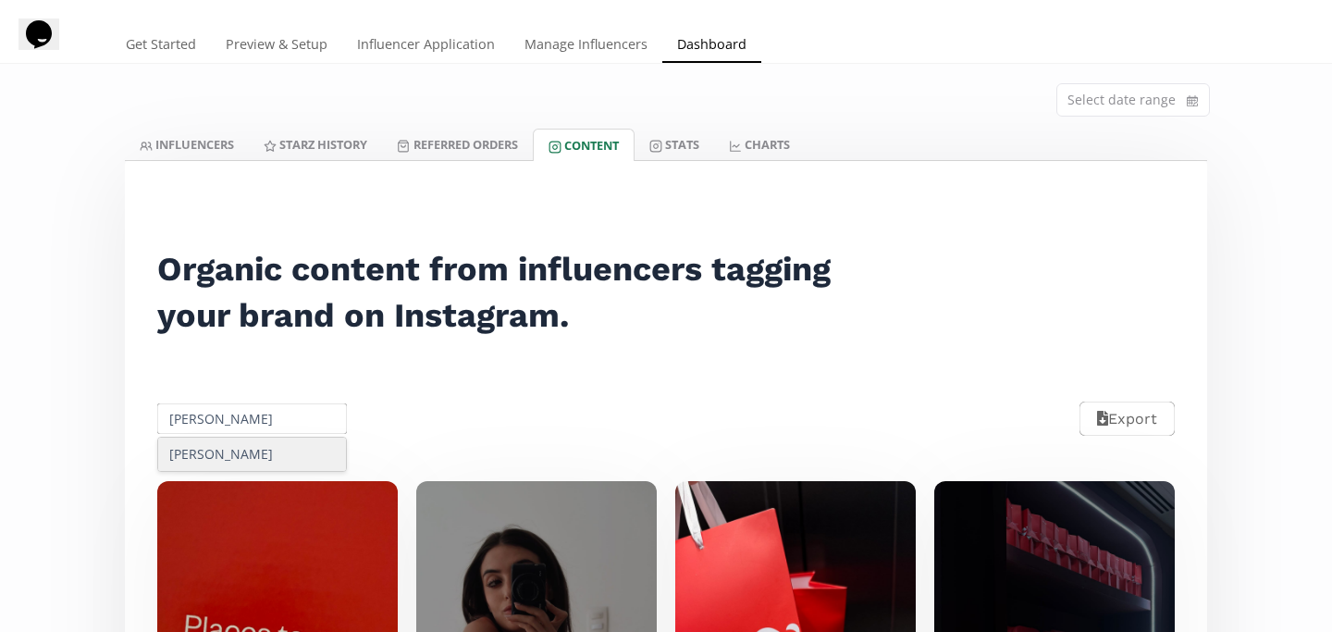
type input "Alexa Yong"
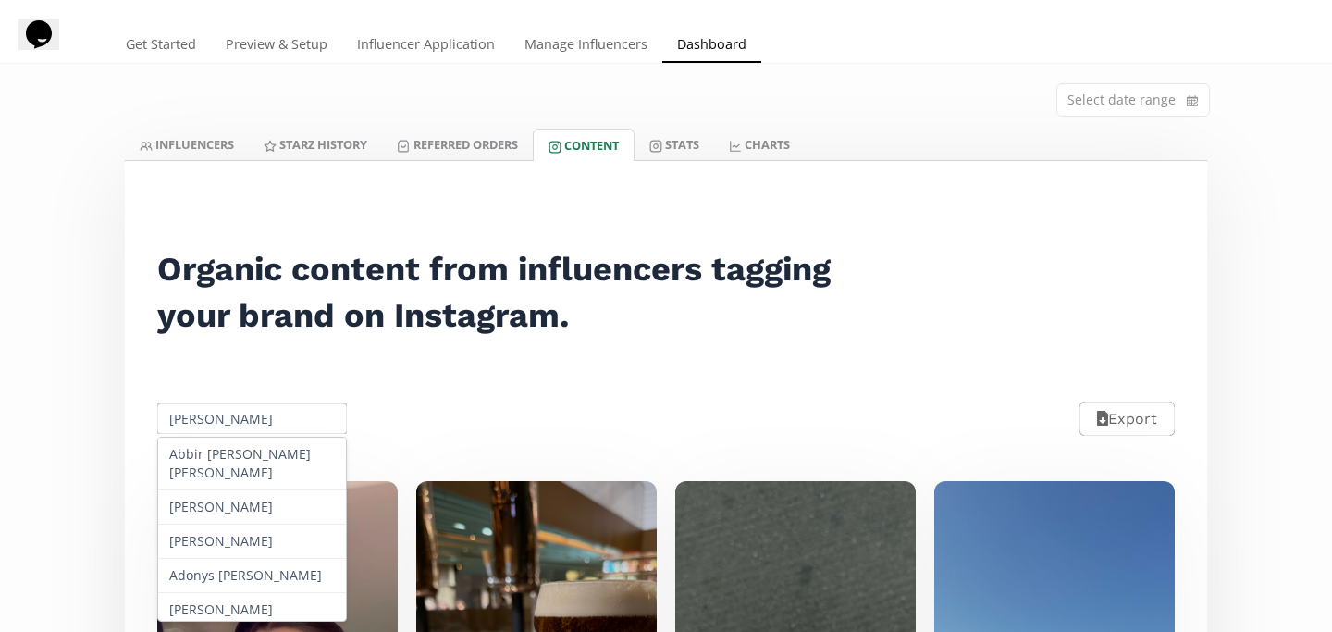
click at [224, 422] on input "Alexa Yong" at bounding box center [251, 419] width 195 height 36
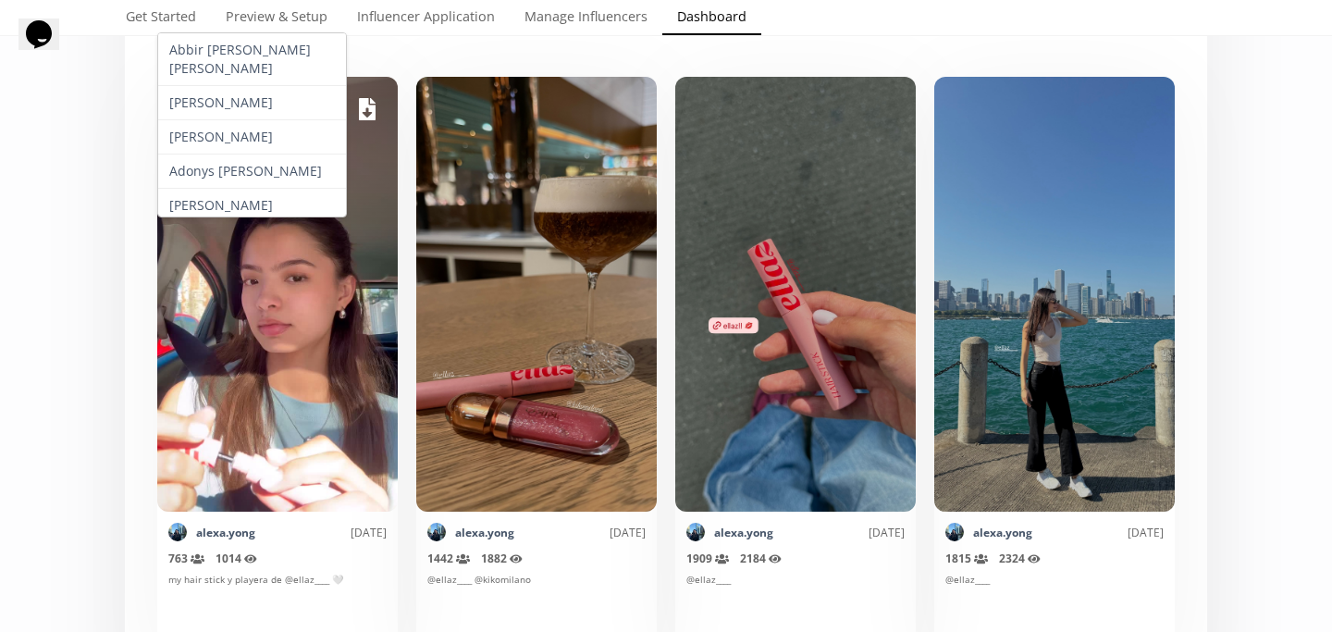
scroll to position [0, 0]
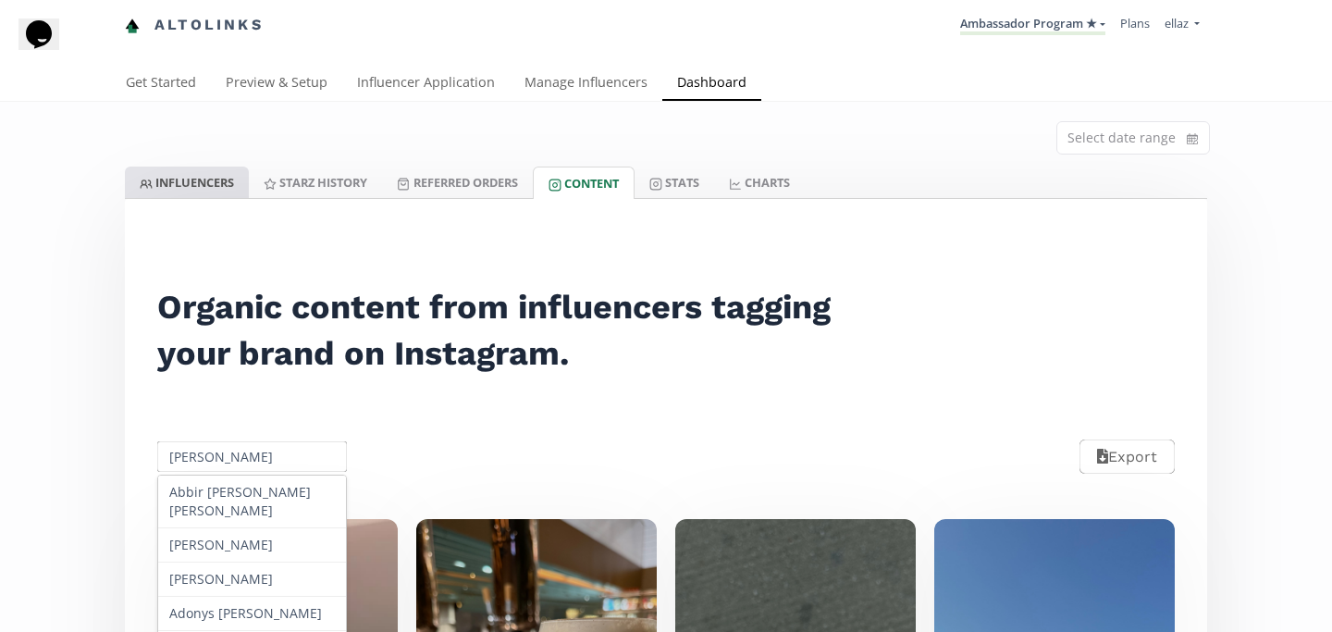
click at [206, 181] on link "INFLUENCERS" at bounding box center [187, 182] width 124 height 31
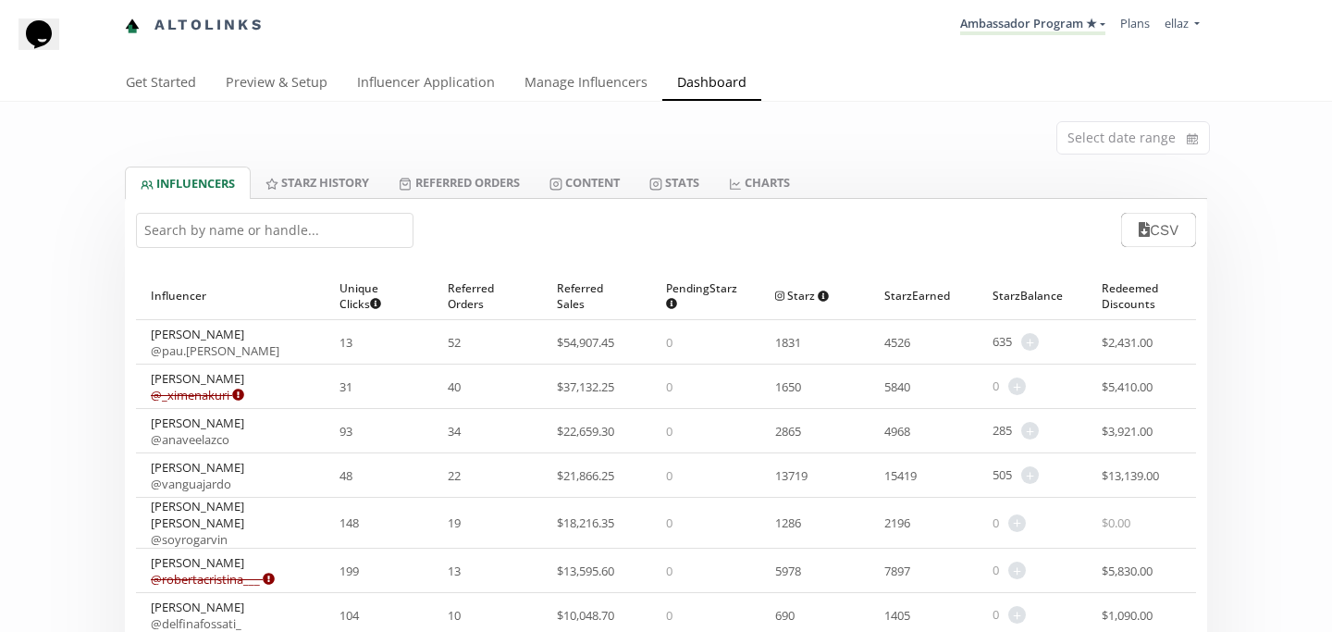
click at [309, 252] on div "CSV" at bounding box center [666, 230] width 1082 height 62
click at [309, 241] on input "text" at bounding box center [275, 230] width 278 height 35
paste input "Alexa Yong"
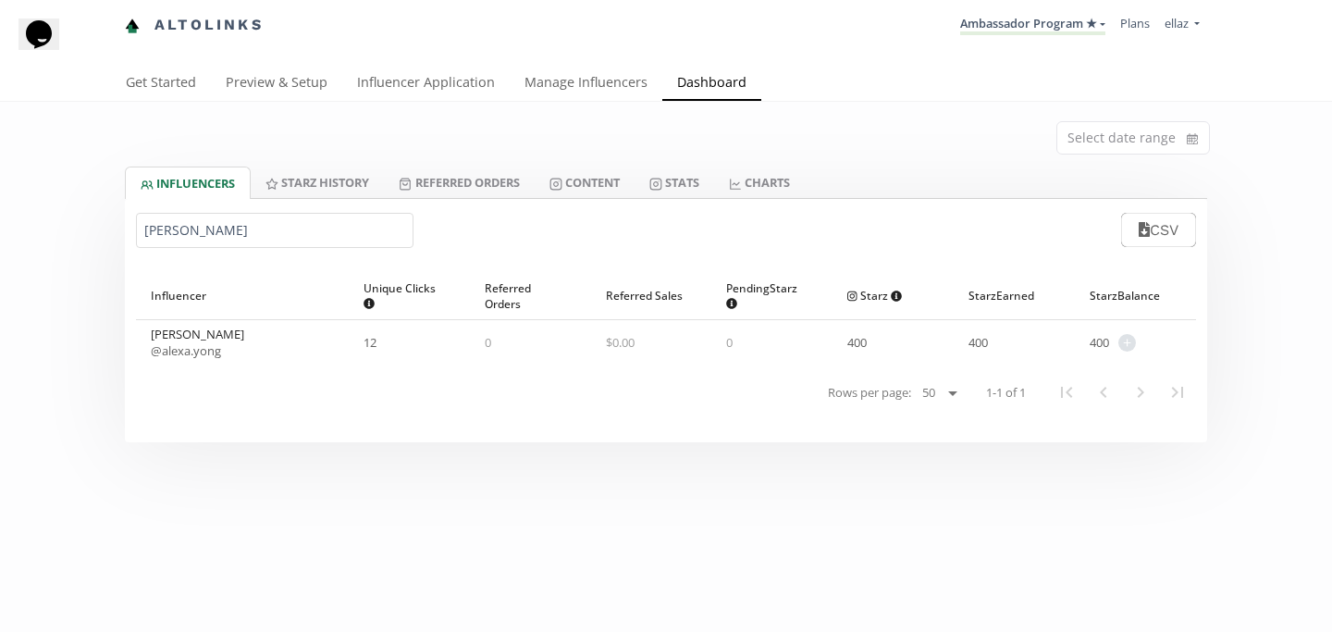
type input "Alexa Yong"
click at [1122, 331] on div "400 + Adjust starz balance" at bounding box center [1135, 342] width 121 height 44
click at [1127, 341] on span "+" at bounding box center [1127, 343] width 18 height 18
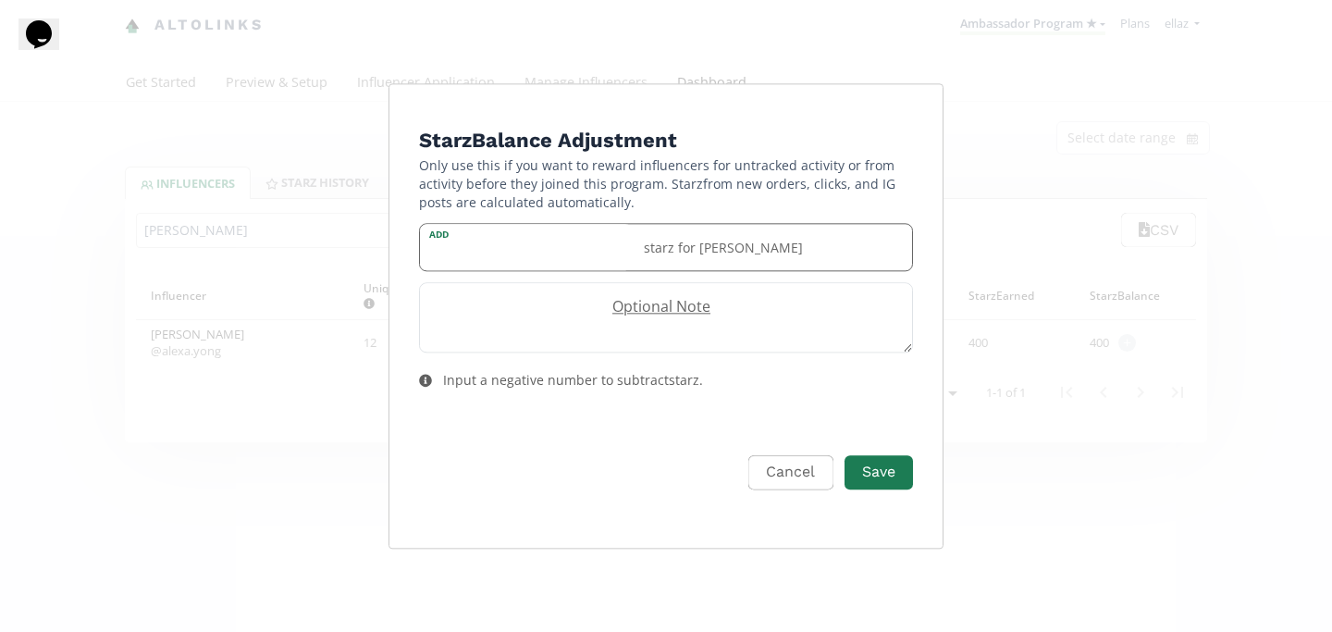
click at [500, 260] on input "Edit Program" at bounding box center [526, 247] width 213 height 47
type input "50"
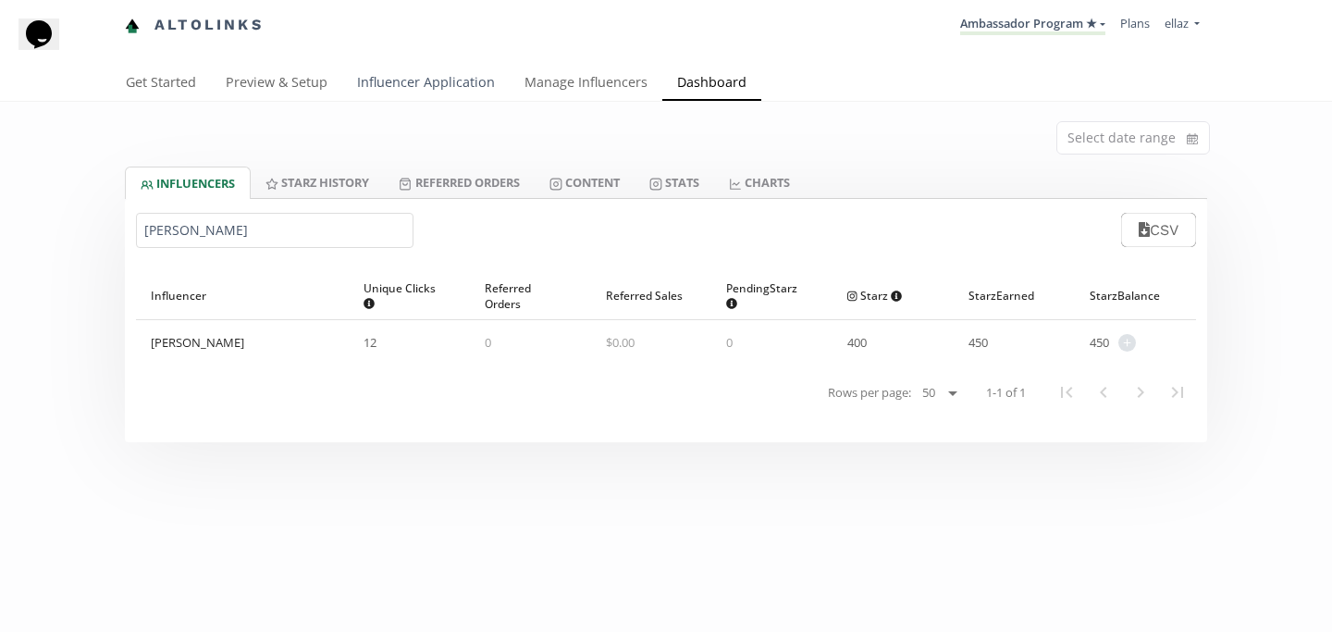
click at [452, 86] on link "Influencer Application" at bounding box center [425, 84] width 167 height 37
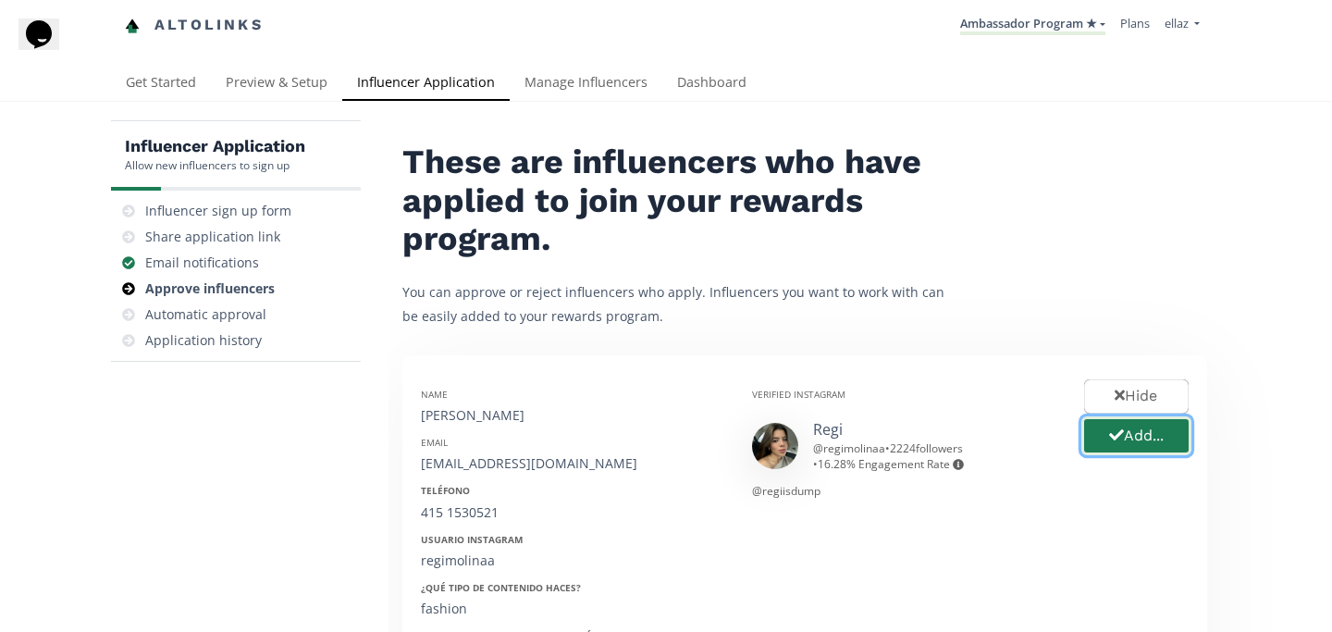
click at [1132, 447] on button "Add..." at bounding box center [1136, 436] width 110 height 40
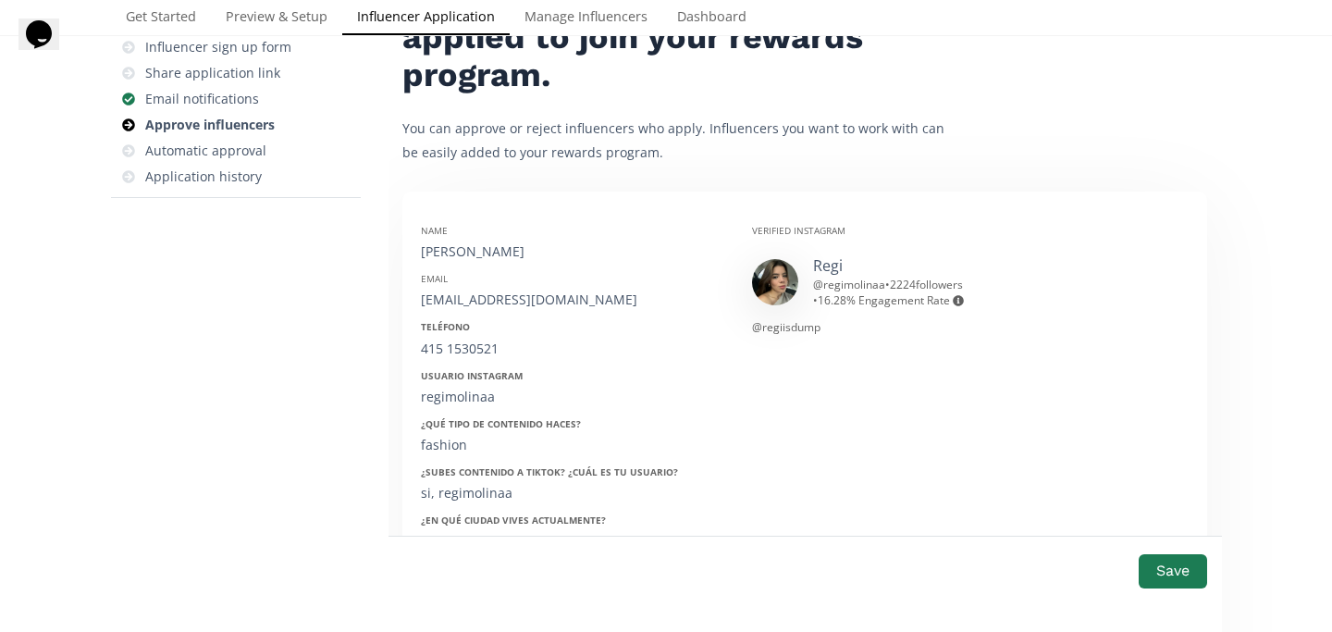
scroll to position [198, 0]
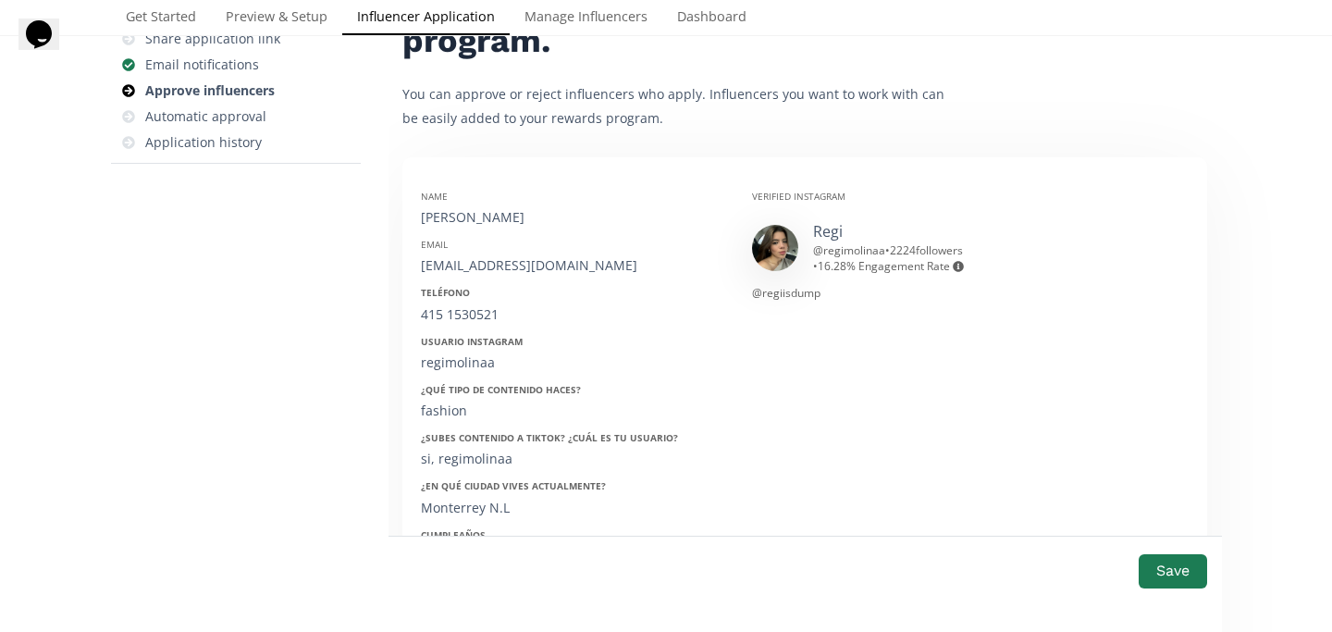
click at [480, 228] on div "Name regina gutierrex Email rejasgutmo@gmail.com Teléfono 415 1530521 Usuario I…" at bounding box center [572, 469] width 331 height 586
click at [473, 217] on div "regina gutierrex" at bounding box center [572, 217] width 303 height 19
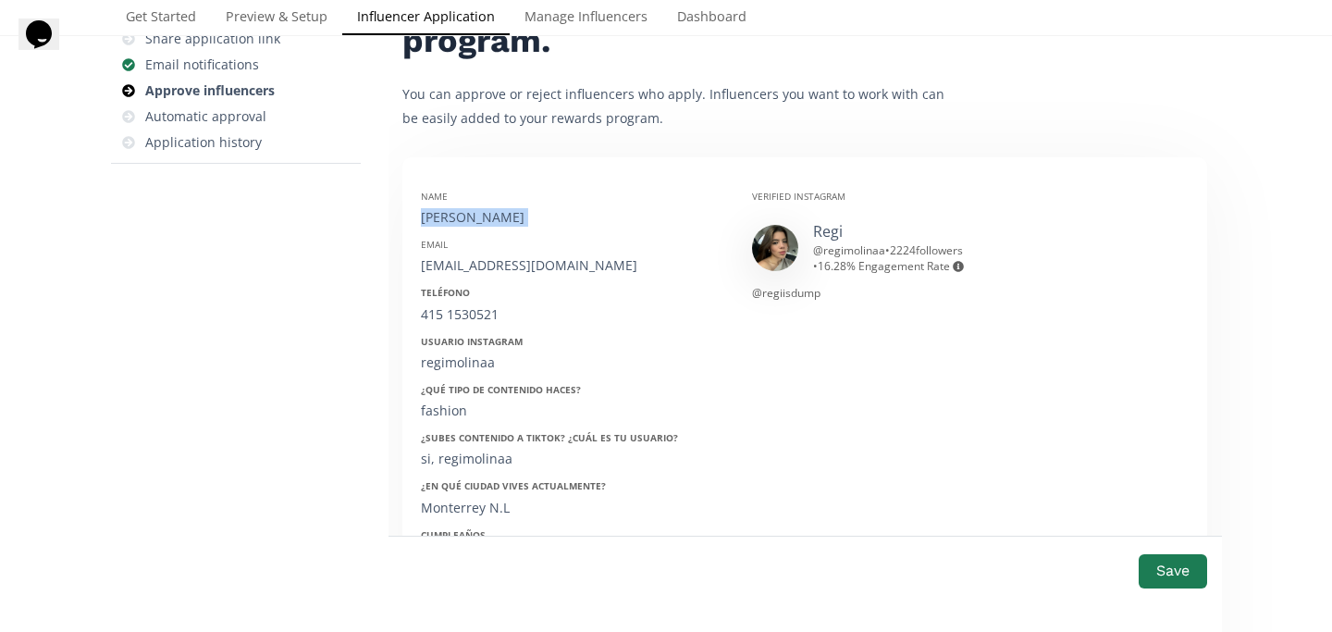
click at [473, 217] on div "regina gutierrex" at bounding box center [572, 217] width 303 height 19
copy div "regina gutierrex"
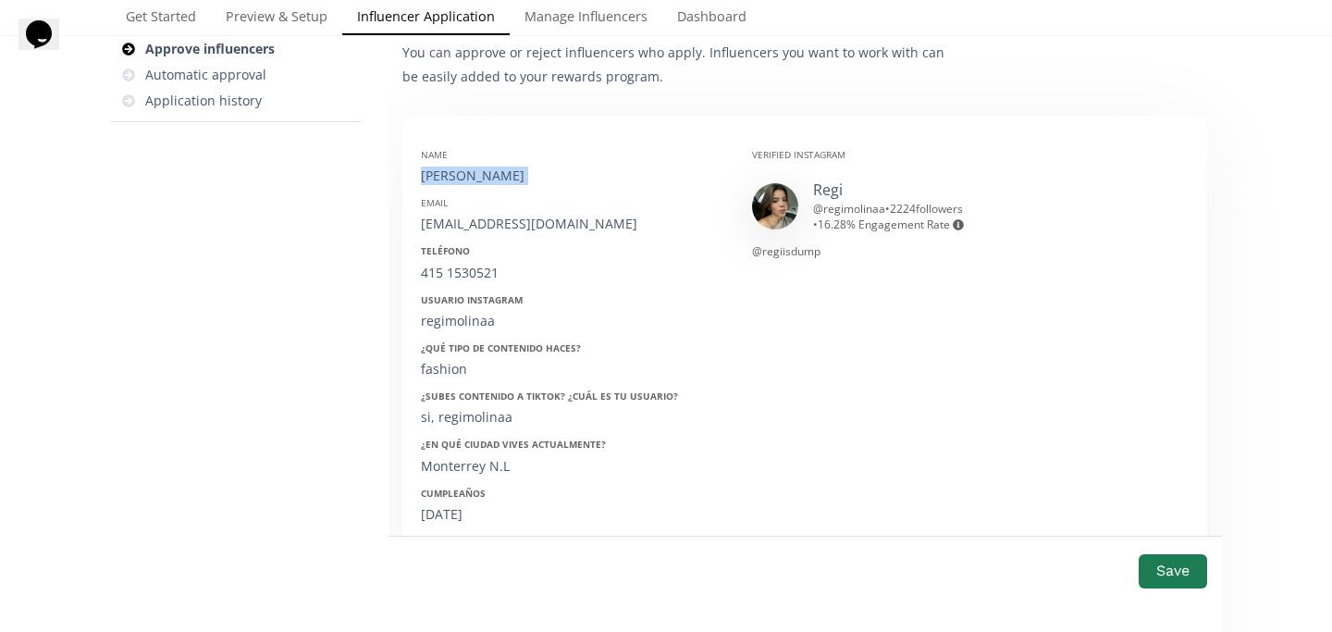
scroll to position [247, 0]
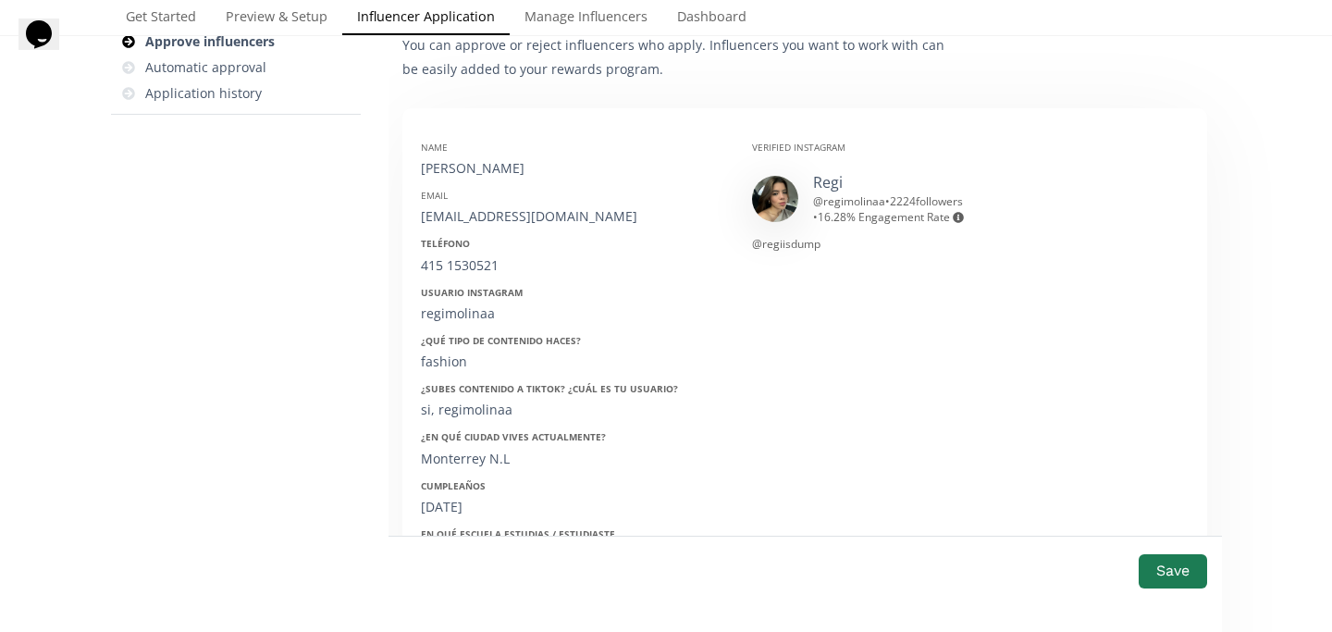
click at [495, 216] on div "rejasgutmo@gmail.com" at bounding box center [572, 216] width 303 height 19
copy div "rejasgutmo@gmail.com"
click at [464, 273] on div "415 1530521" at bounding box center [572, 265] width 303 height 19
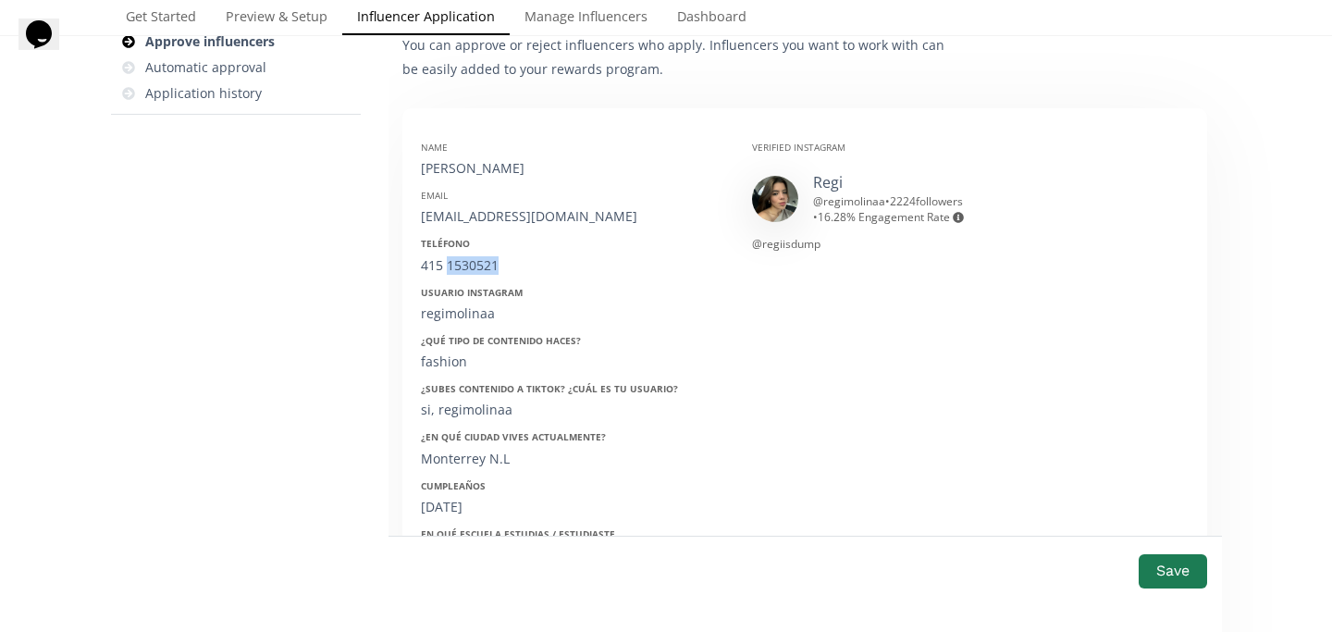
click at [464, 273] on div "415 1530521" at bounding box center [572, 265] width 303 height 19
copy div "415 1530521"
click at [459, 315] on div "regimolinaa" at bounding box center [572, 313] width 303 height 19
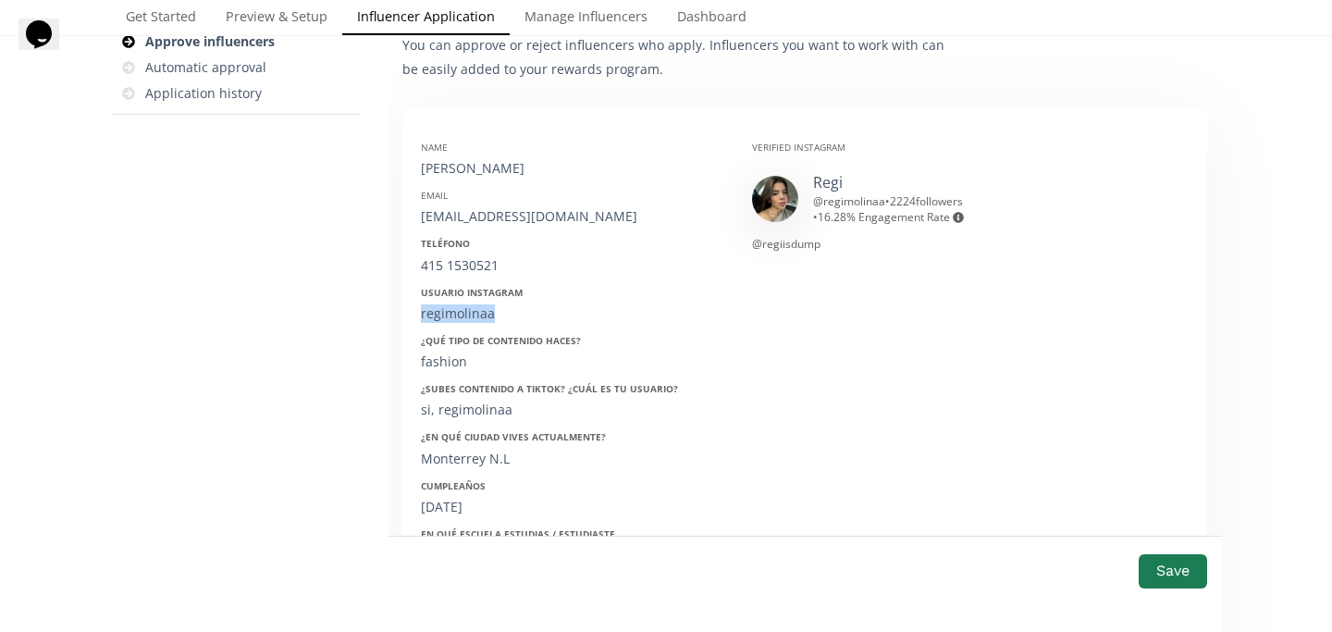
copy div "regimolinaa"
click at [461, 509] on div "03/03/2006" at bounding box center [572, 507] width 303 height 19
copy div "03/03/2006"
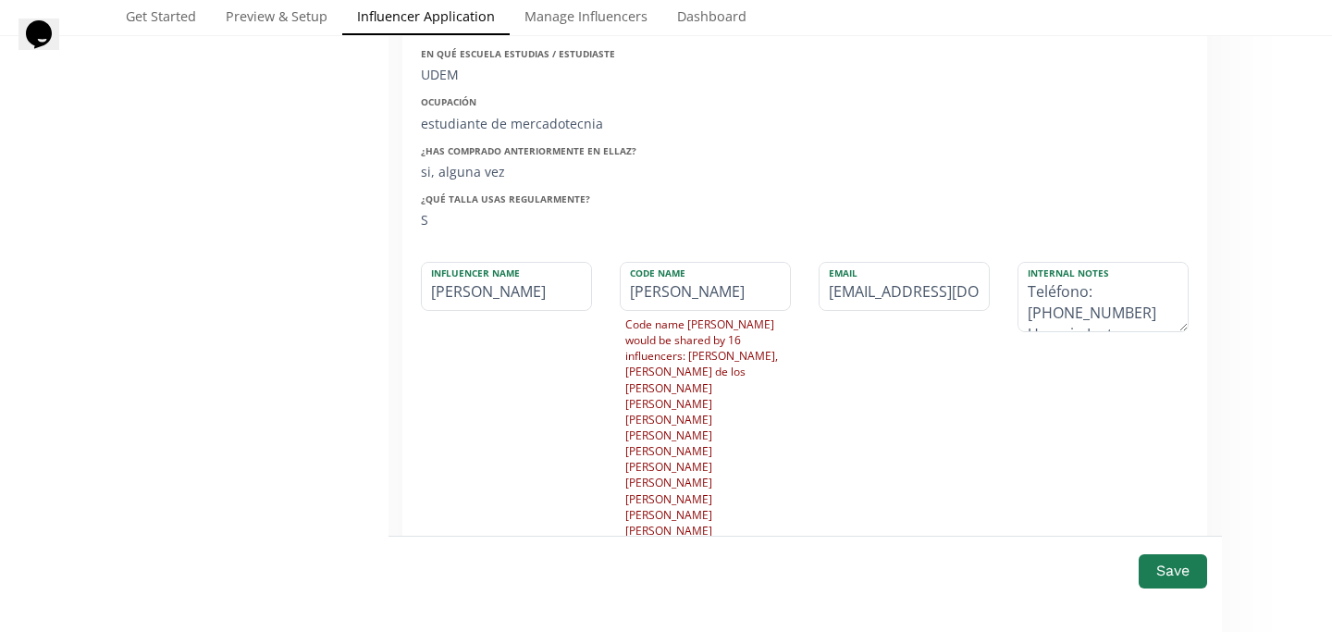
scroll to position [753, 0]
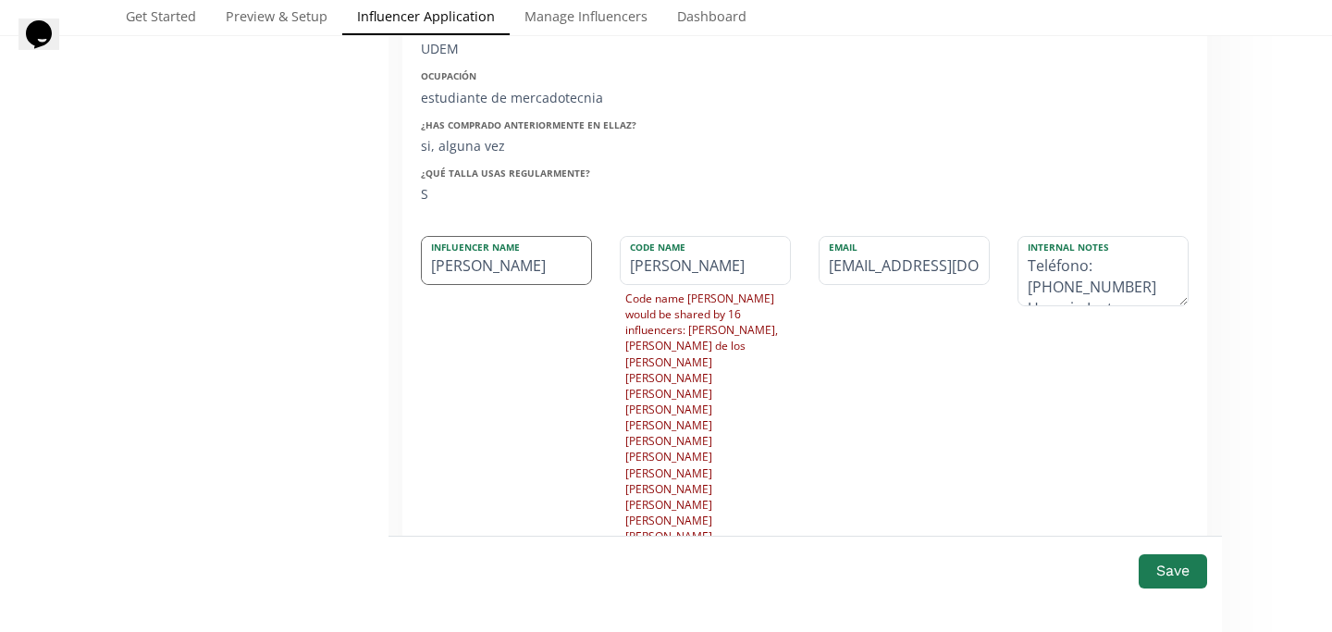
click at [434, 264] on input "regina gutierrex" at bounding box center [506, 260] width 169 height 47
type input "egina gutierrex"
type input "EGINA"
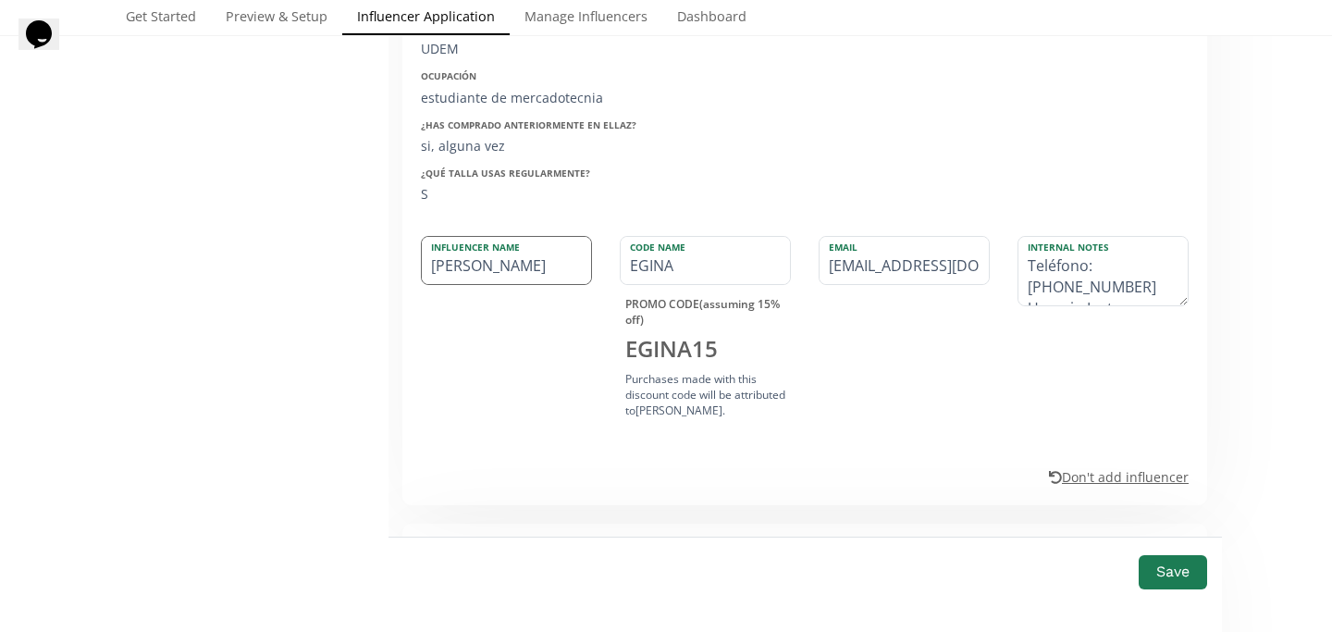
type input "Regina gutierrex"
type input "REGINA"
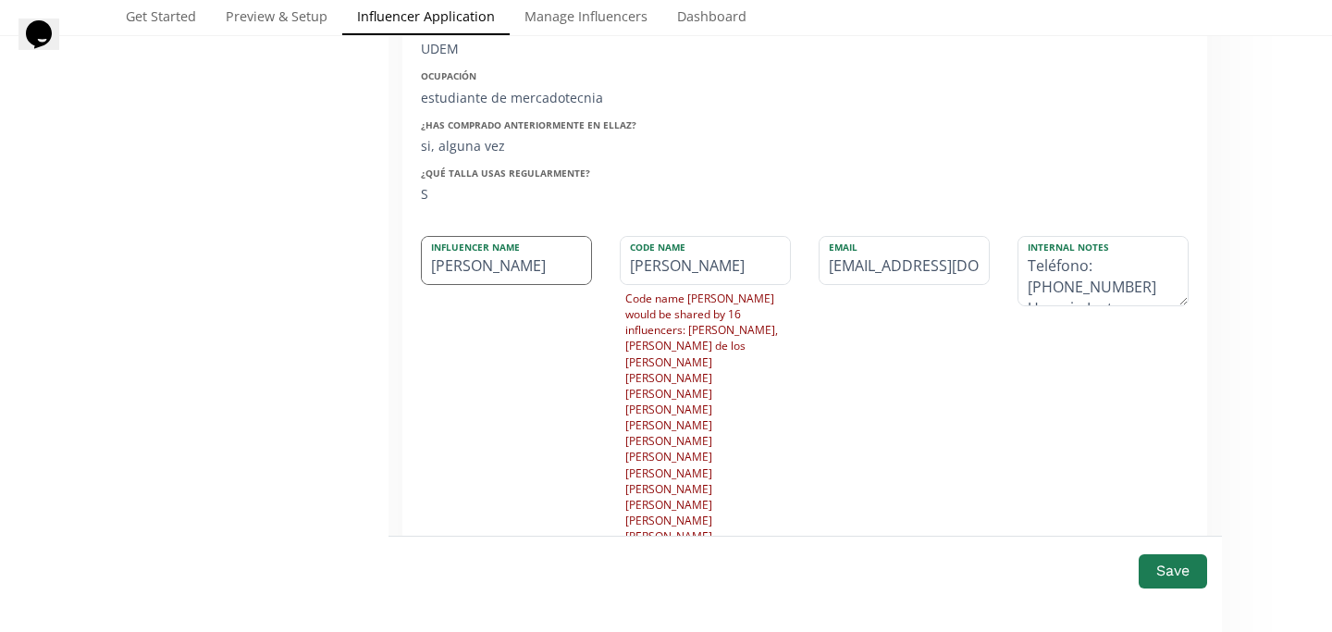
click at [492, 258] on input "Regina gutierrex" at bounding box center [506, 260] width 169 height 47
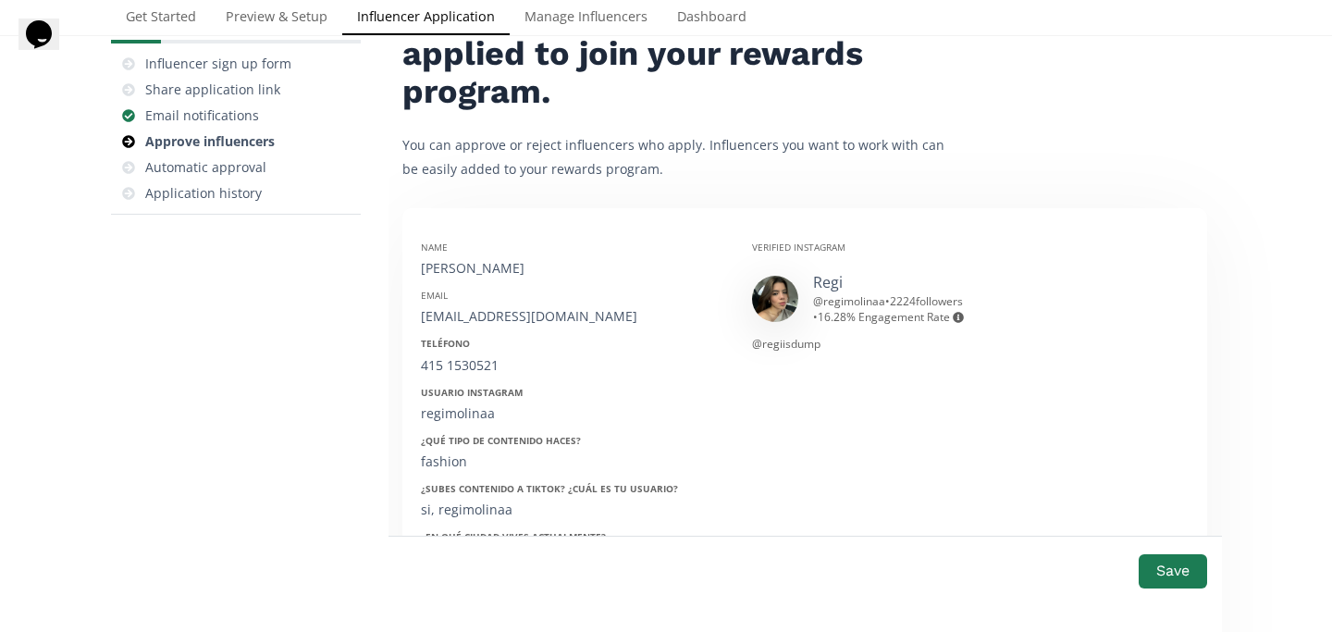
scroll to position [565, 0]
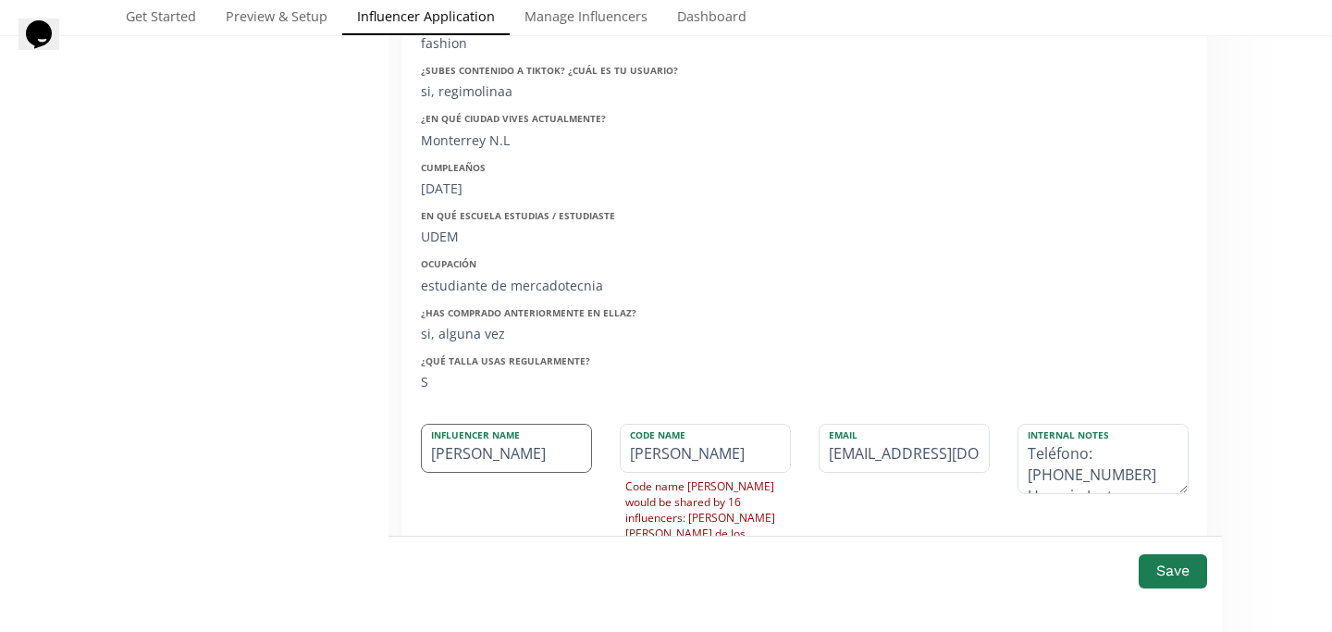
click at [554, 456] on input "Regina Gutierrex" at bounding box center [506, 448] width 169 height 47
type input "Regina Gutierrez"
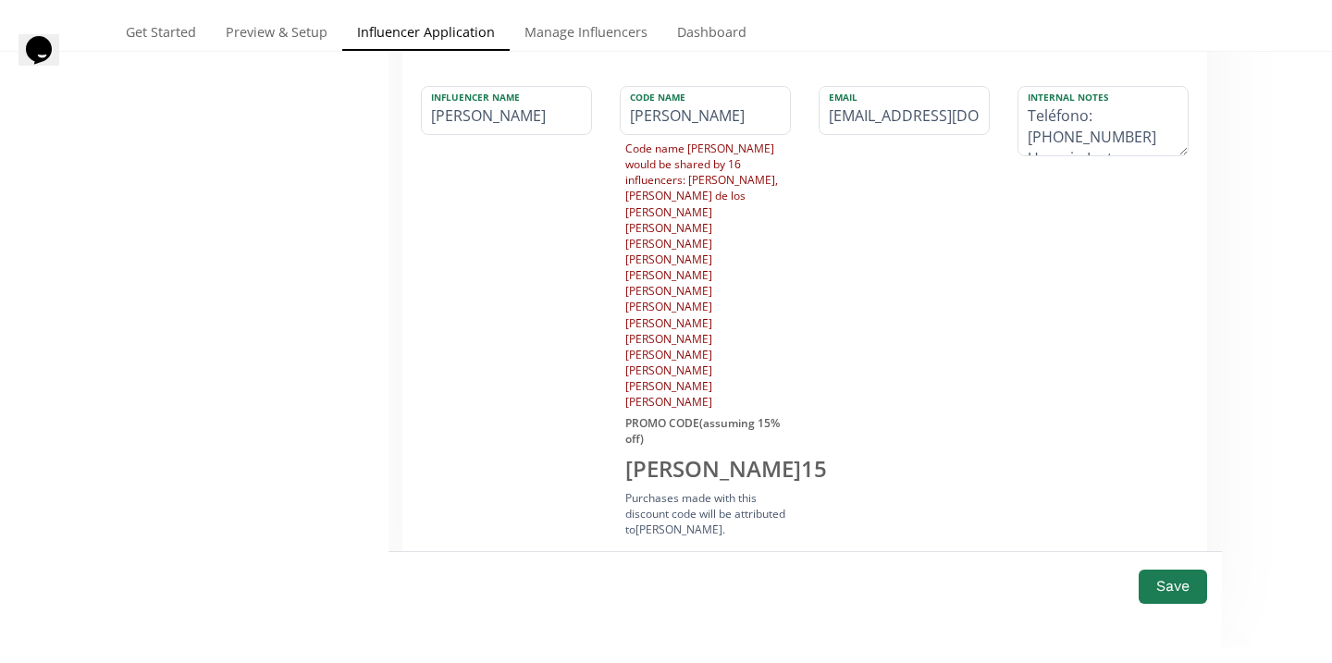
scroll to position [1279, 0]
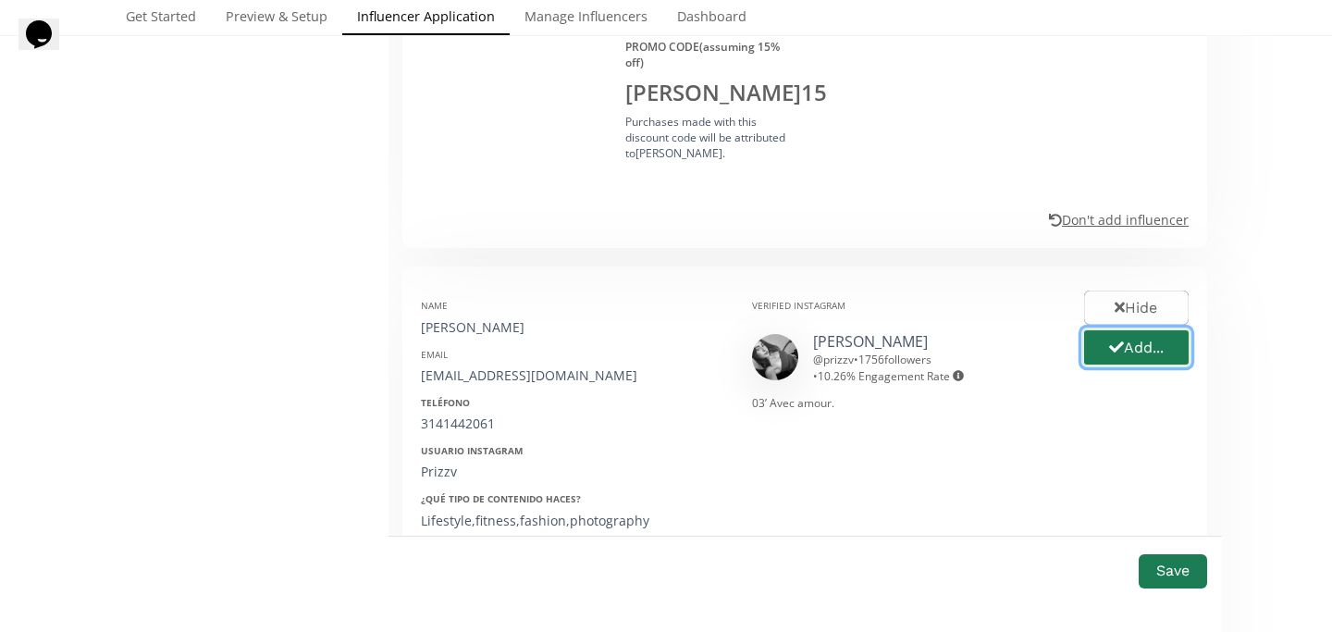
click at [1125, 327] on button "Add..." at bounding box center [1136, 347] width 110 height 40
click at [463, 299] on div "Name Priscilla Villanueva" at bounding box center [572, 317] width 303 height 37
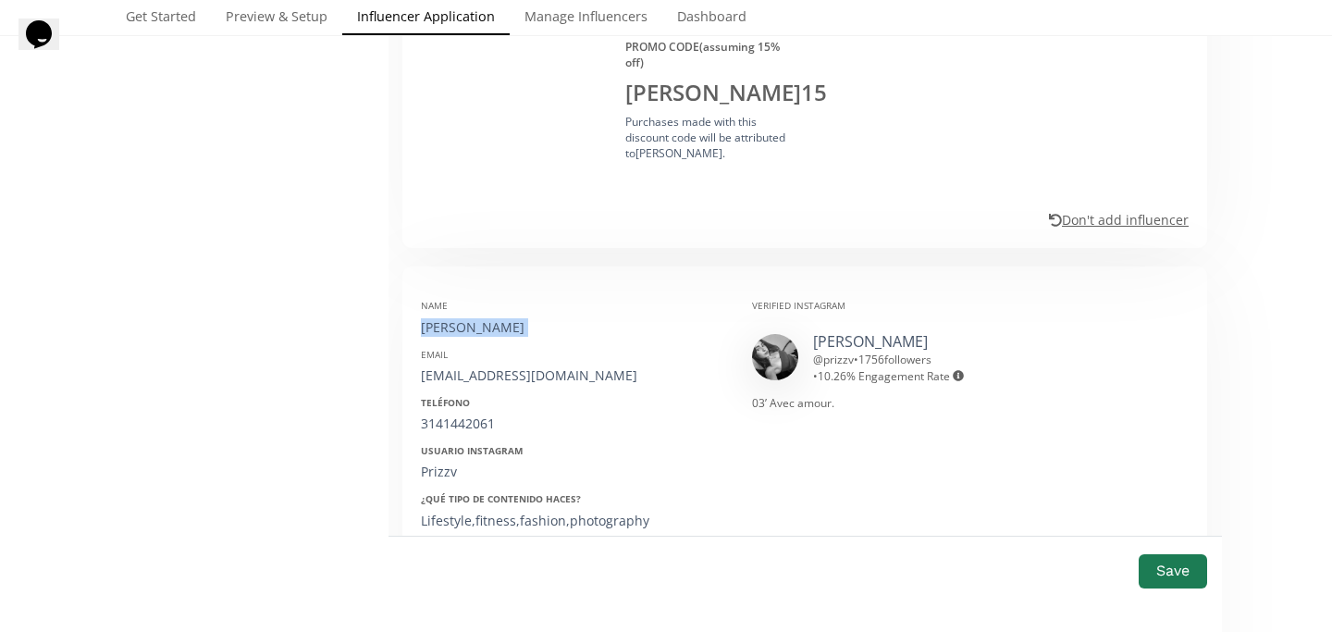
click at [463, 299] on div "Name Priscilla Villanueva" at bounding box center [572, 317] width 303 height 37
copy div "Priscilla Villanueva"
click at [474, 366] on div "priscillakiara123@gmail.com" at bounding box center [572, 375] width 303 height 19
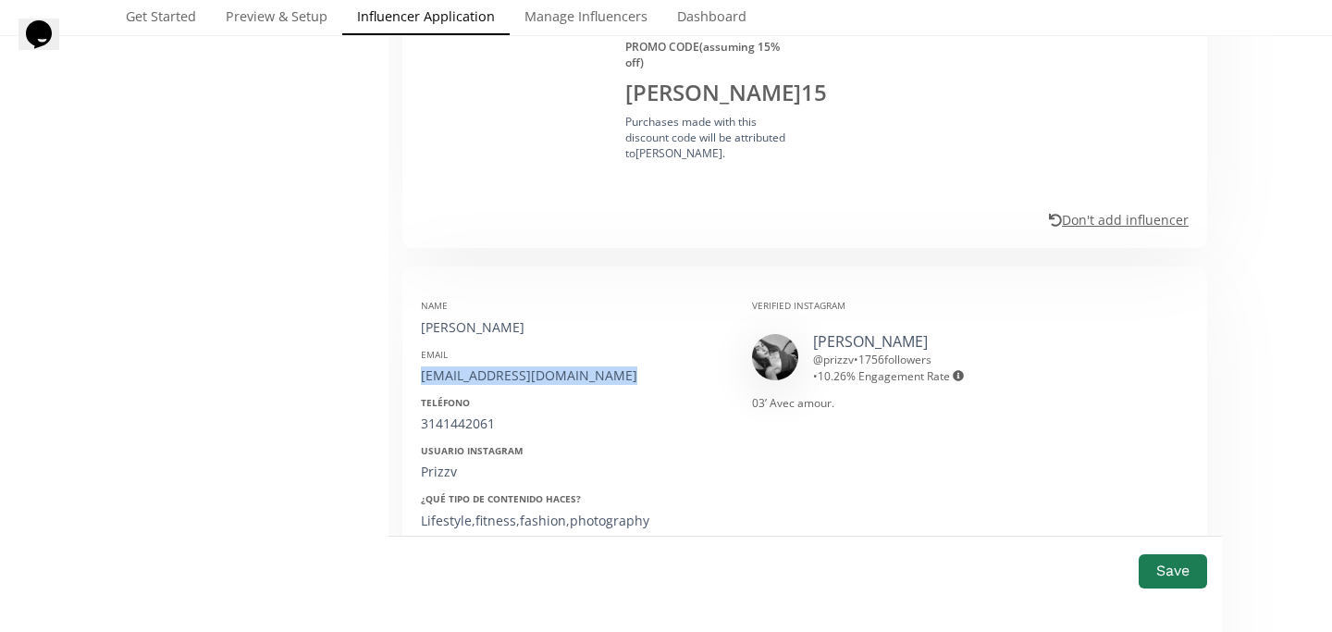
copy div "priscillakiara123@gmail.com"
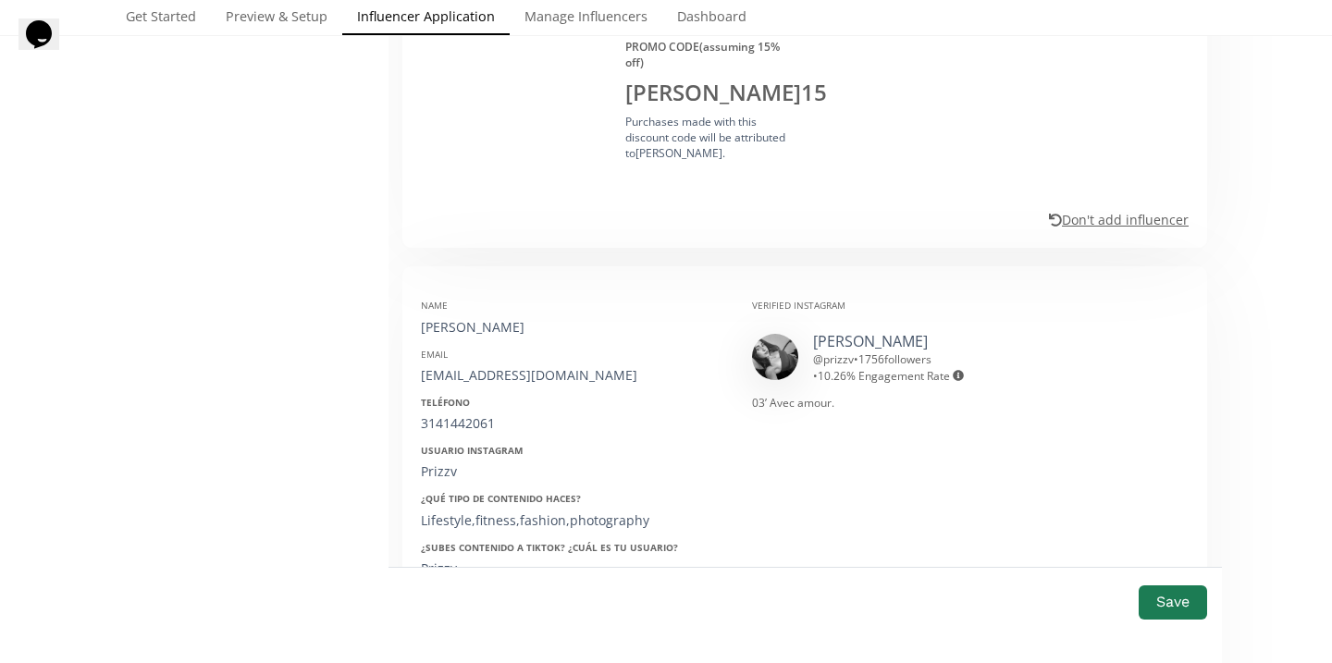
click at [479, 414] on div "3141442061" at bounding box center [572, 423] width 303 height 19
copy div "3141442061"
click at [438, 463] on div "Prizzv" at bounding box center [572, 472] width 303 height 19
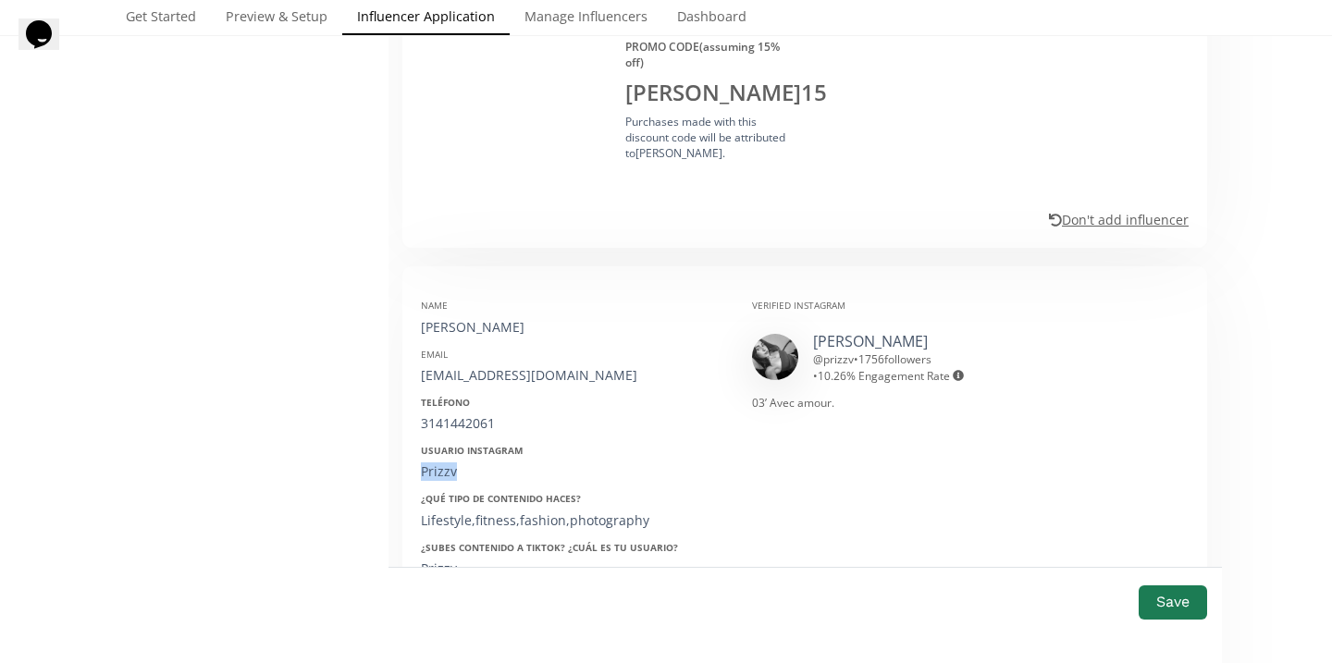
copy div "Prizzv"
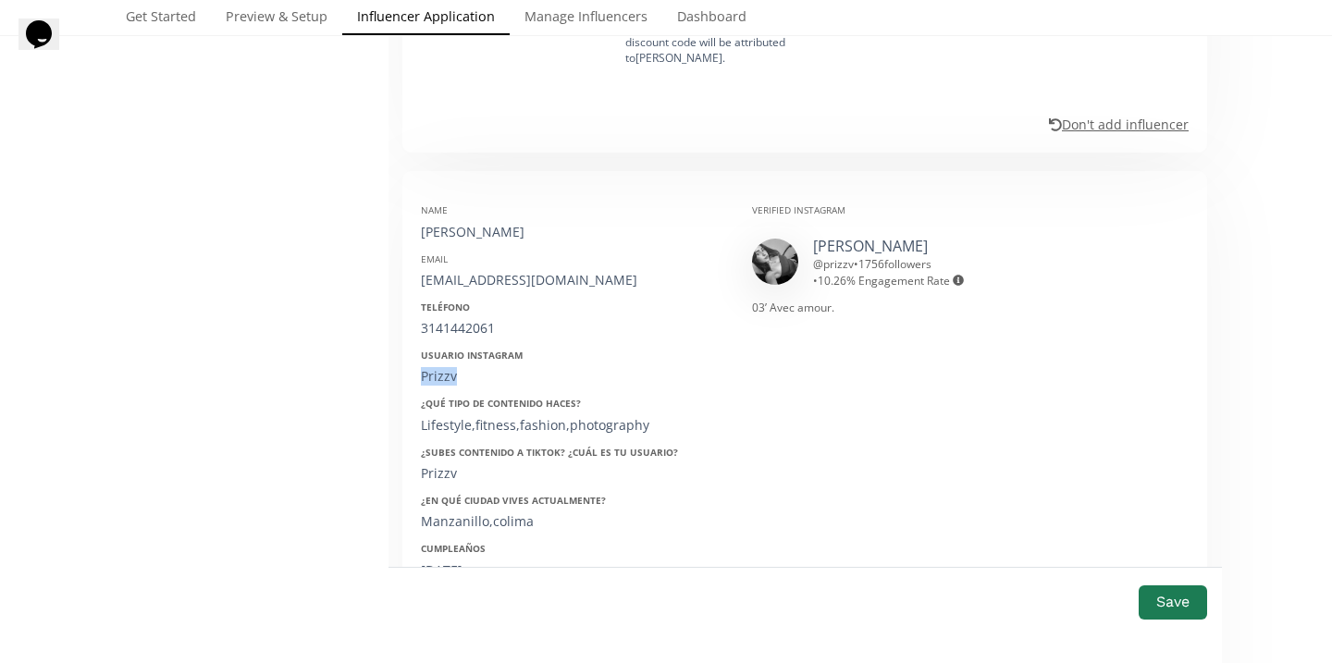
scroll to position [1464, 0]
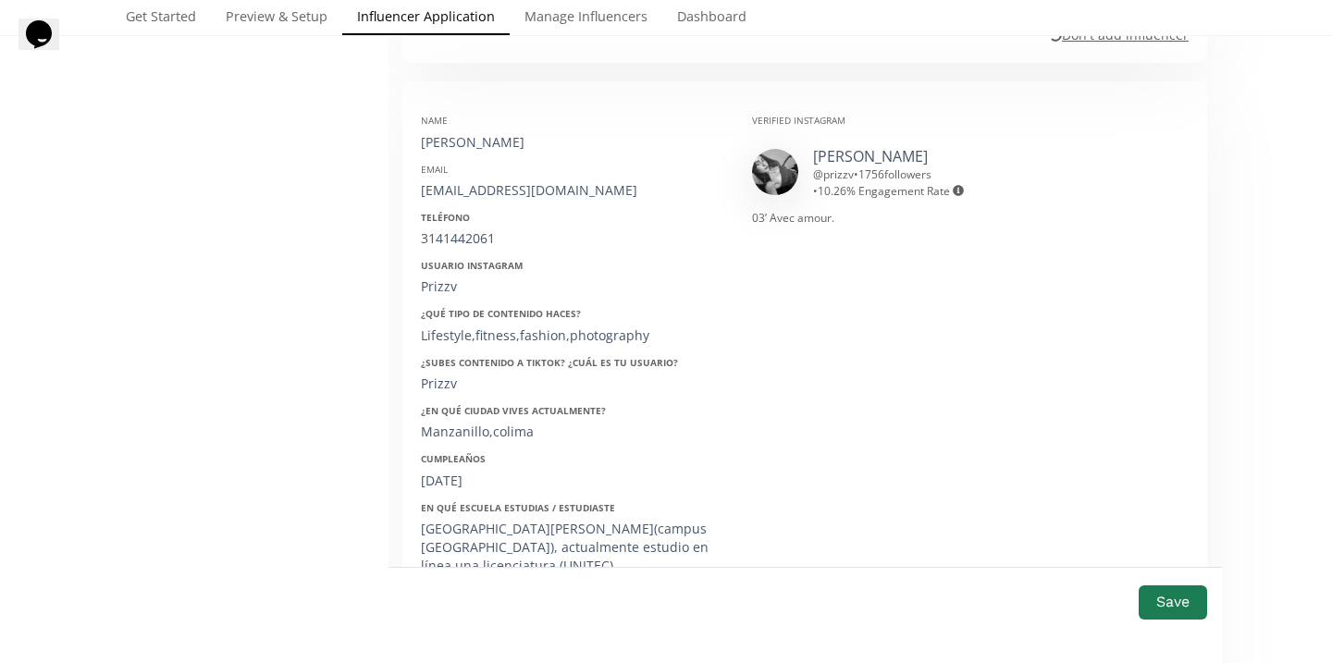
click at [446, 472] on div "22/12/2003" at bounding box center [572, 481] width 303 height 19
copy div "22/12/2003"
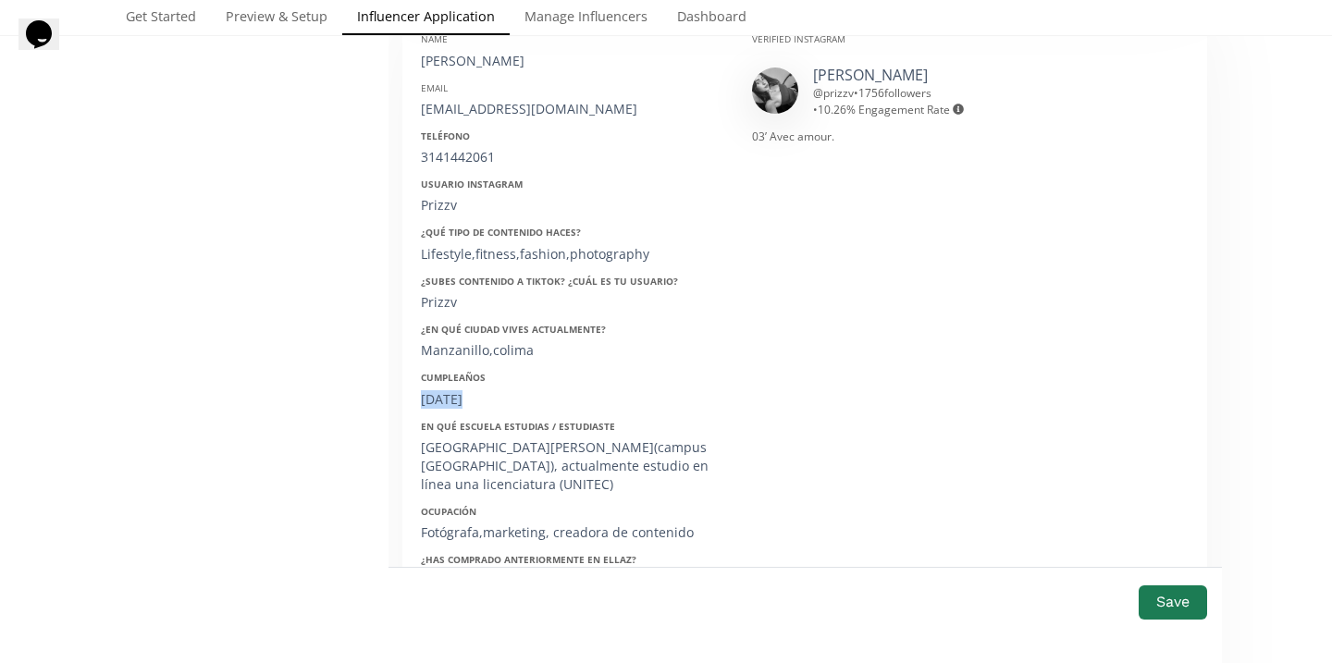
scroll to position [1535, 0]
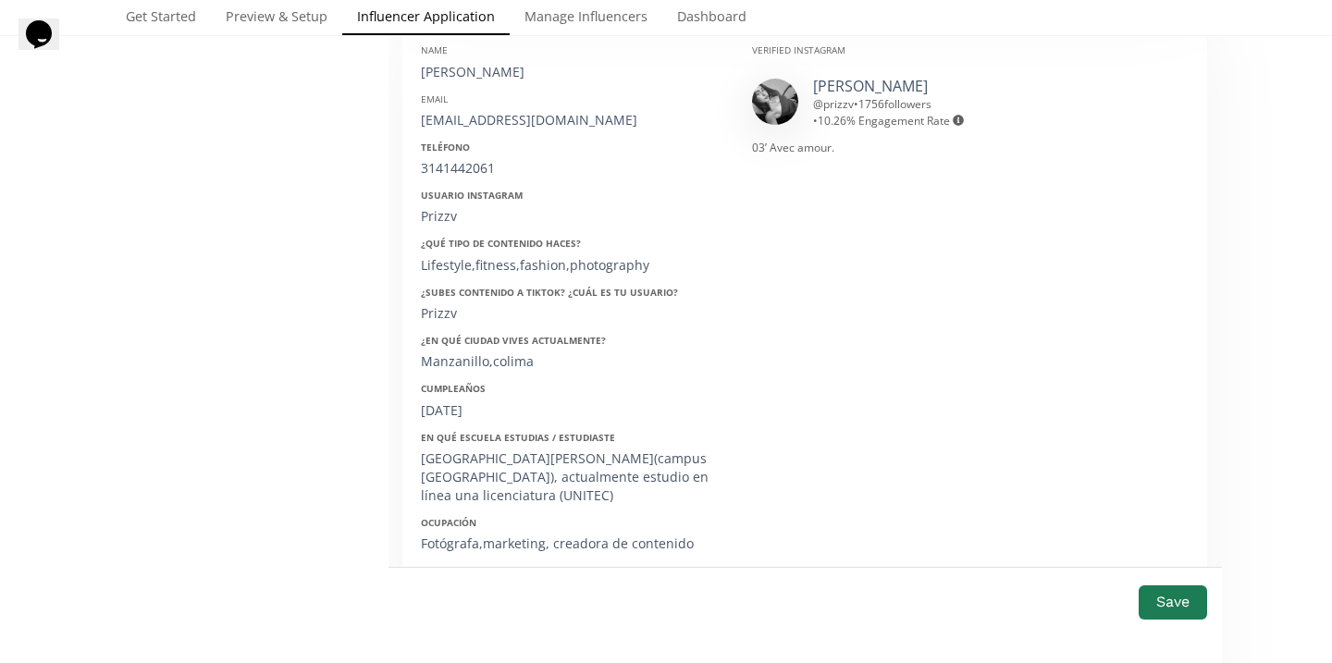
click at [479, 334] on div "¿En qué ciudad vives actualmente? Manzanillo,colima" at bounding box center [572, 352] width 303 height 37
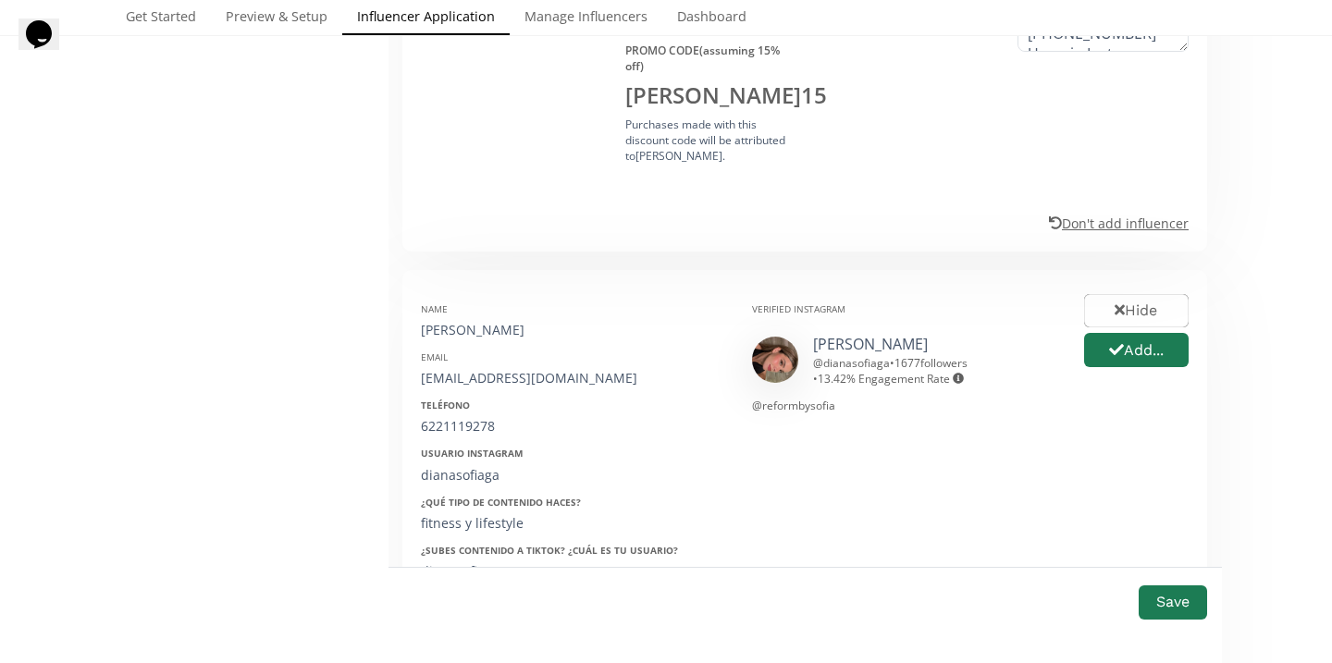
scroll to position [2445, 0]
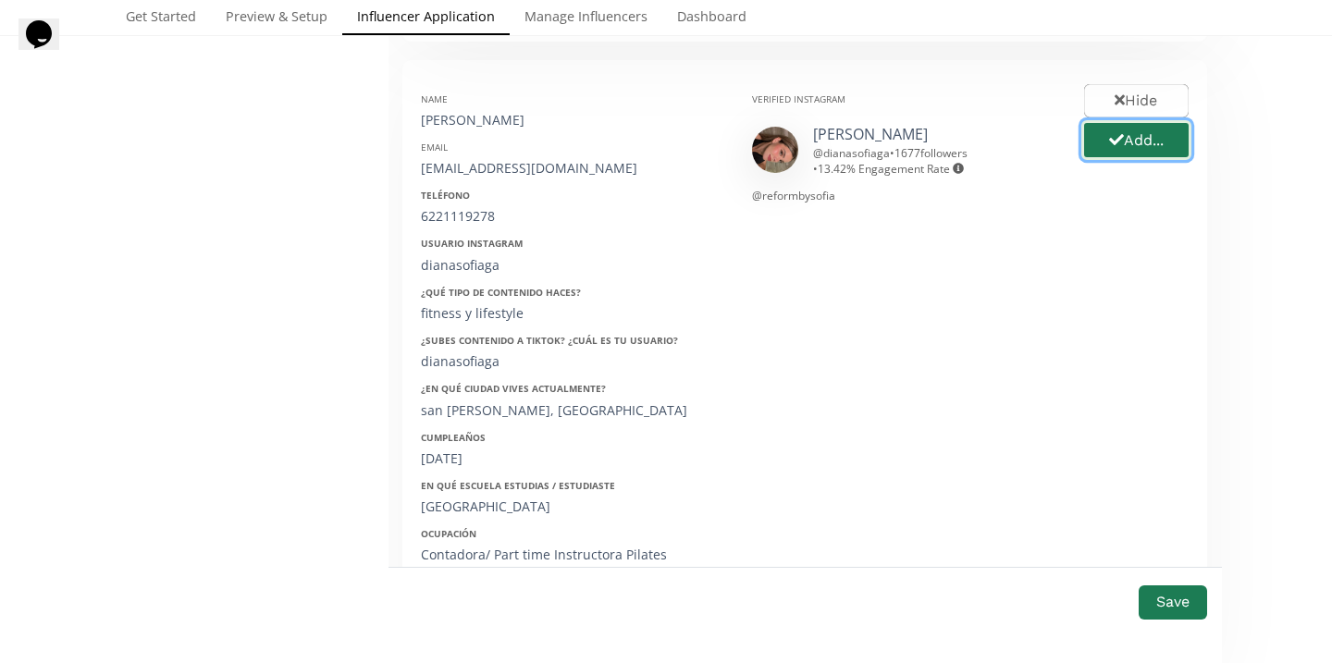
click at [1113, 132] on icon "button" at bounding box center [1116, 139] width 15 height 15
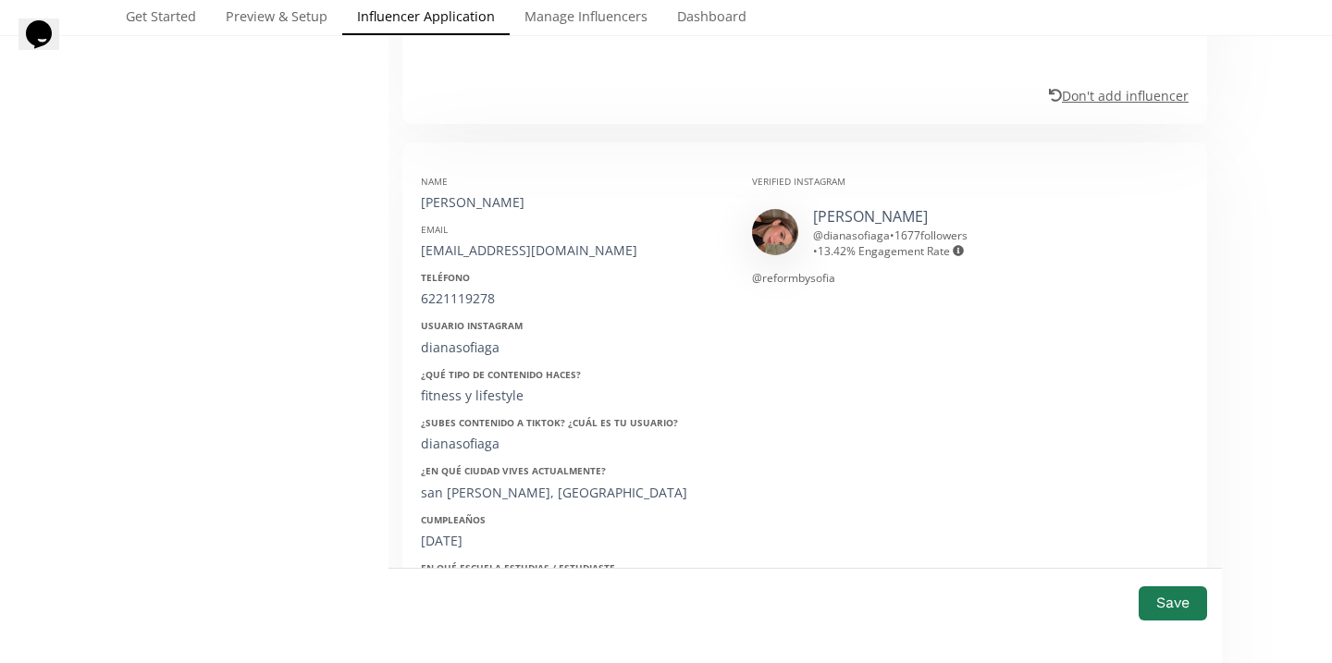
scroll to position [2332, 0]
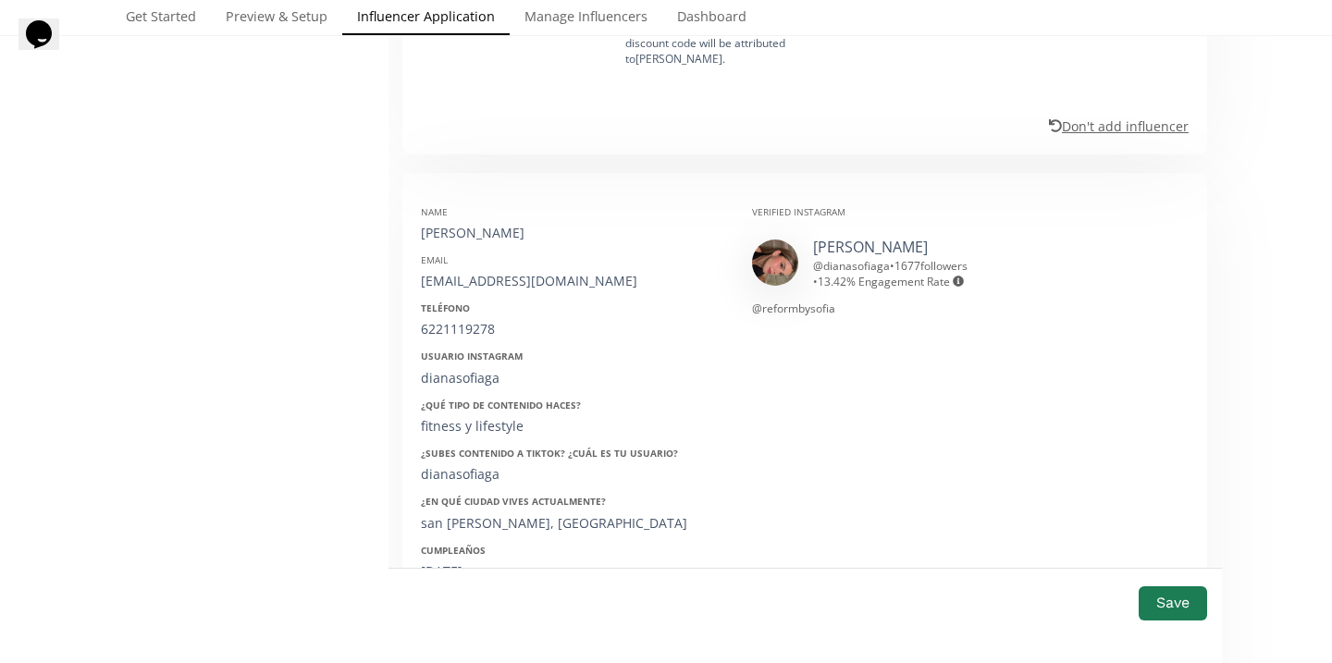
click at [476, 224] on div "Diana Sofia Gutierrez" at bounding box center [572, 233] width 303 height 19
click at [476, 272] on div "dianasofiaga@outlook.com" at bounding box center [572, 281] width 303 height 19
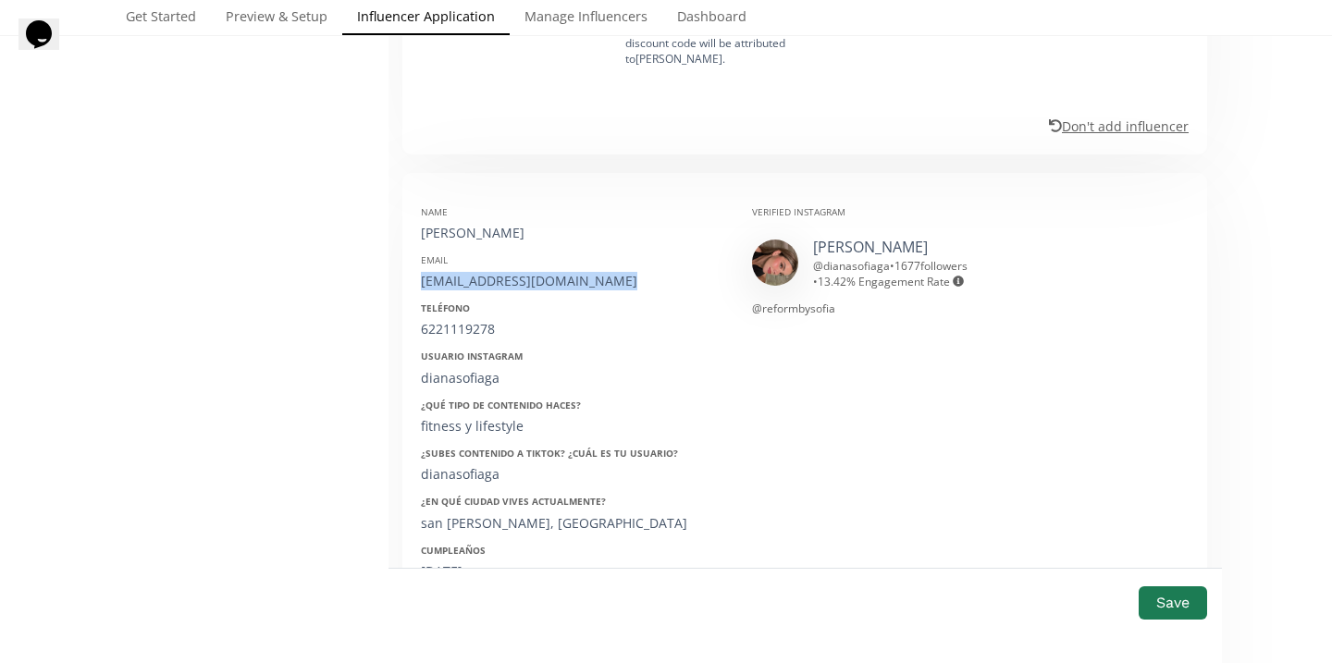
click at [476, 272] on div "dianasofiaga@outlook.com" at bounding box center [572, 281] width 303 height 19
click at [453, 320] on div "6221119278" at bounding box center [572, 329] width 303 height 19
click at [458, 369] on div "dianasofiaga" at bounding box center [572, 378] width 303 height 19
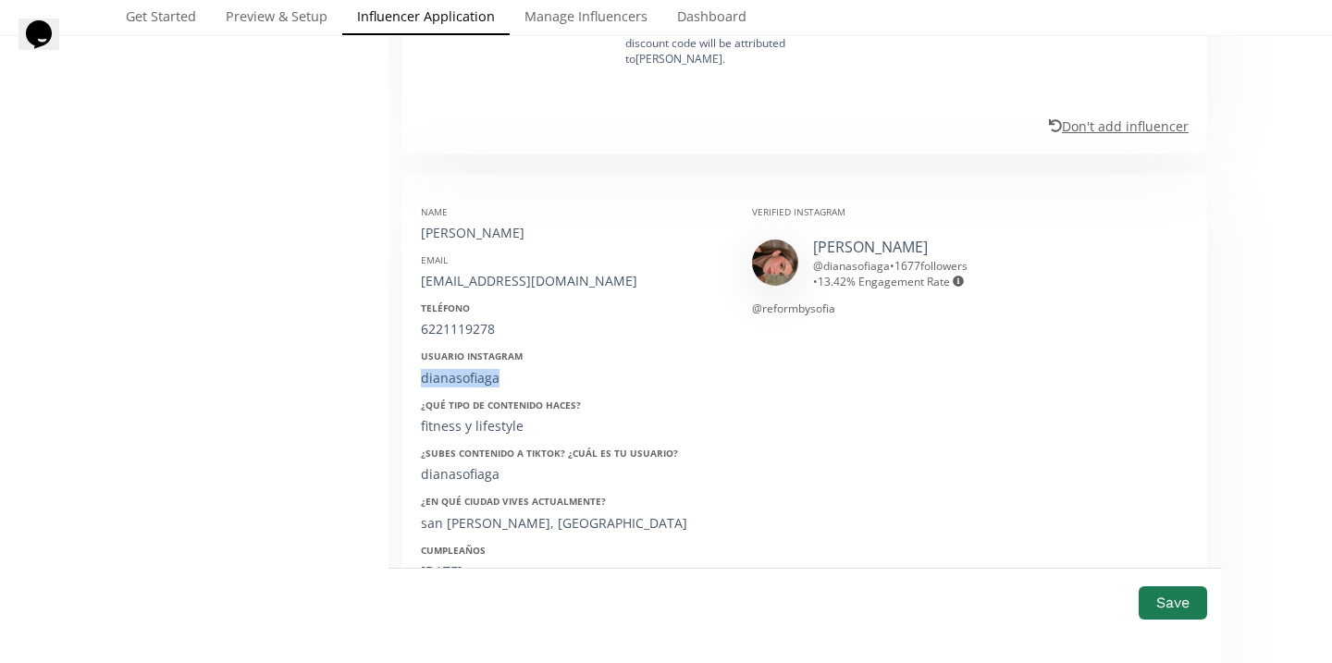
click at [458, 369] on div "dianasofiaga" at bounding box center [572, 378] width 303 height 19
click at [452, 562] on div "09/02/2000" at bounding box center [572, 571] width 303 height 19
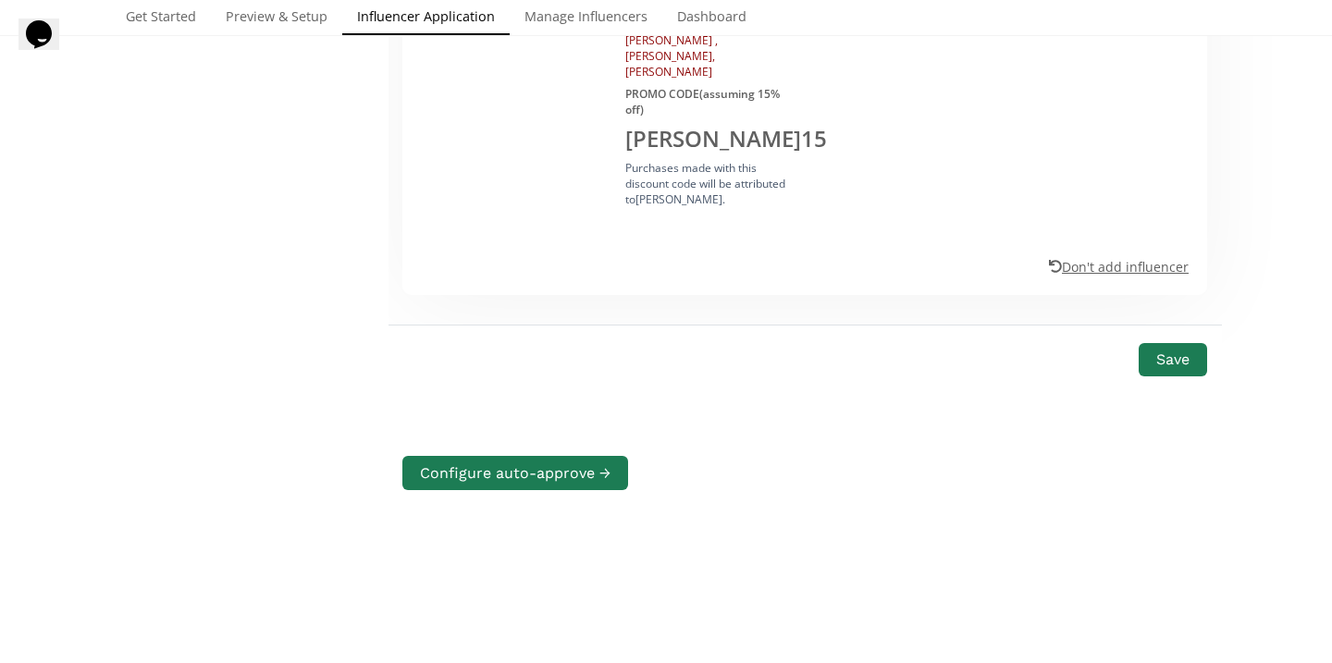
scroll to position [3243, 0]
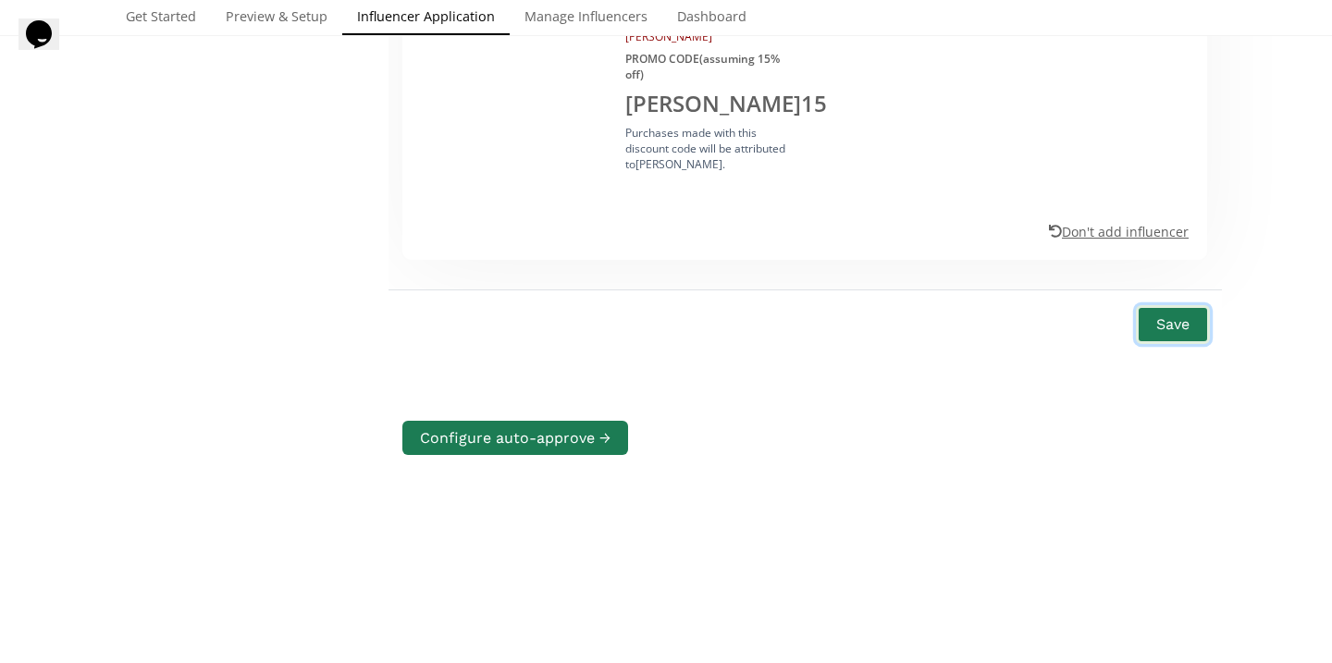
click at [1182, 305] on button "Save" at bounding box center [1173, 325] width 74 height 40
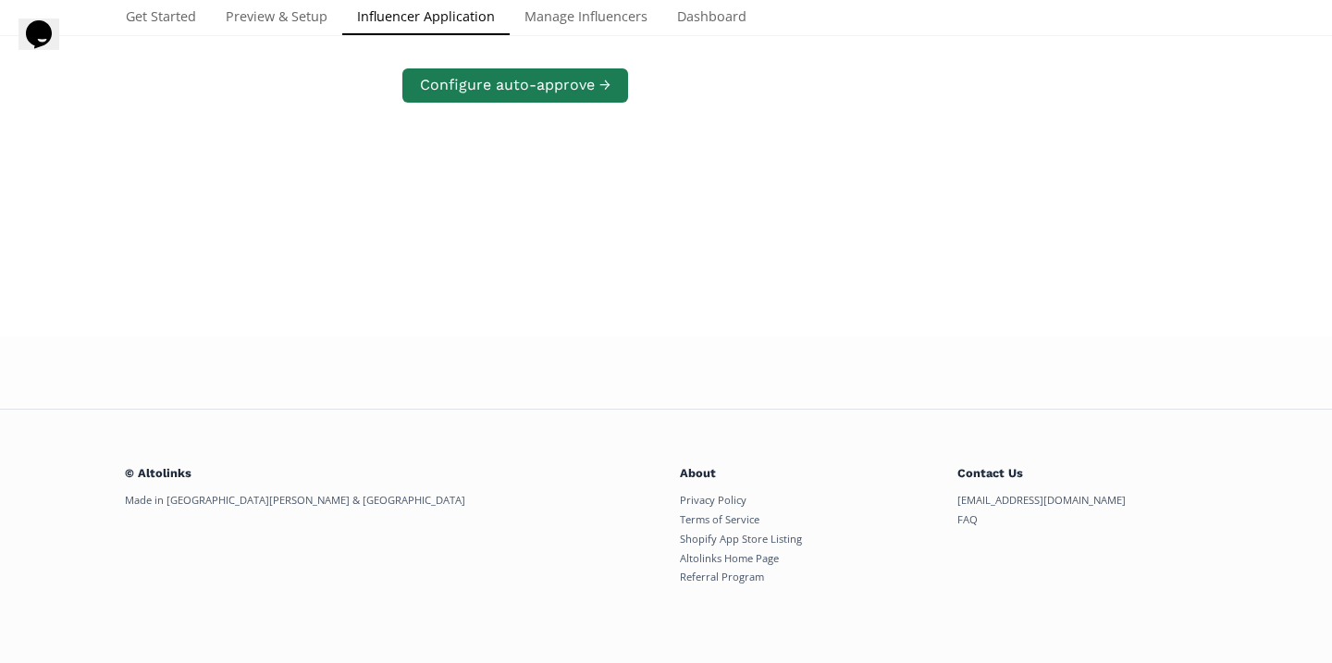
scroll to position [0, 0]
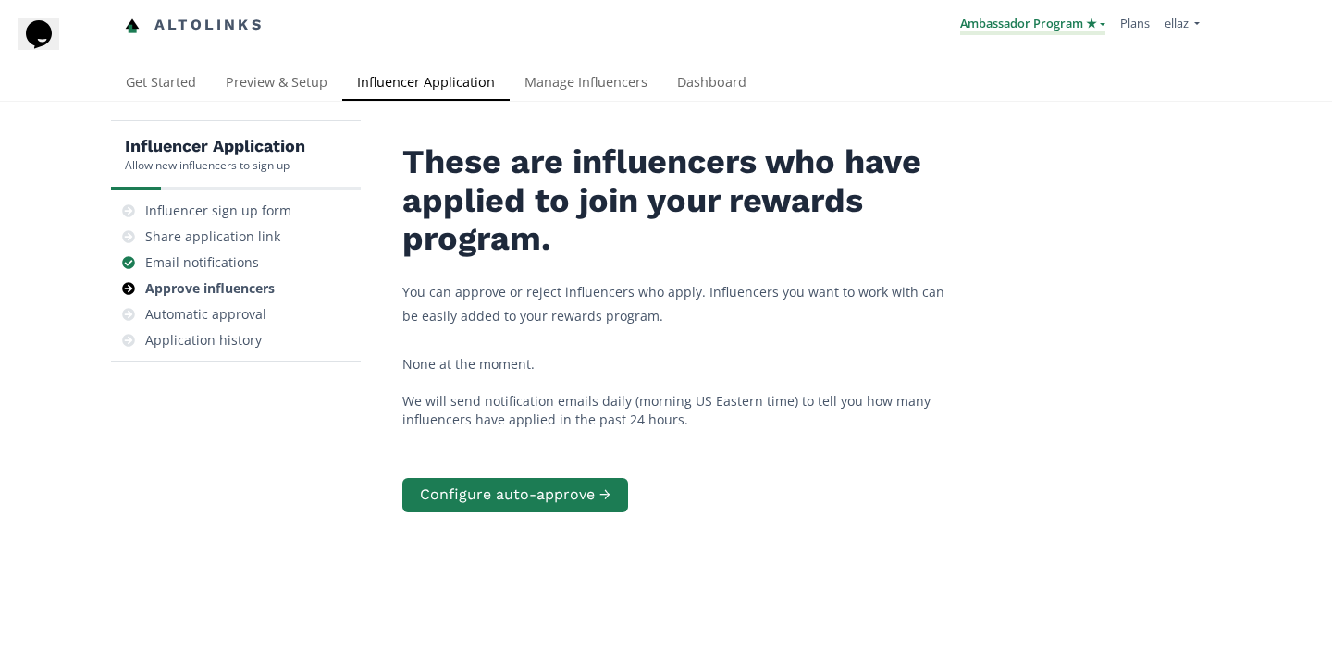
click at [999, 29] on link "Ambassador Program ★" at bounding box center [1032, 25] width 145 height 20
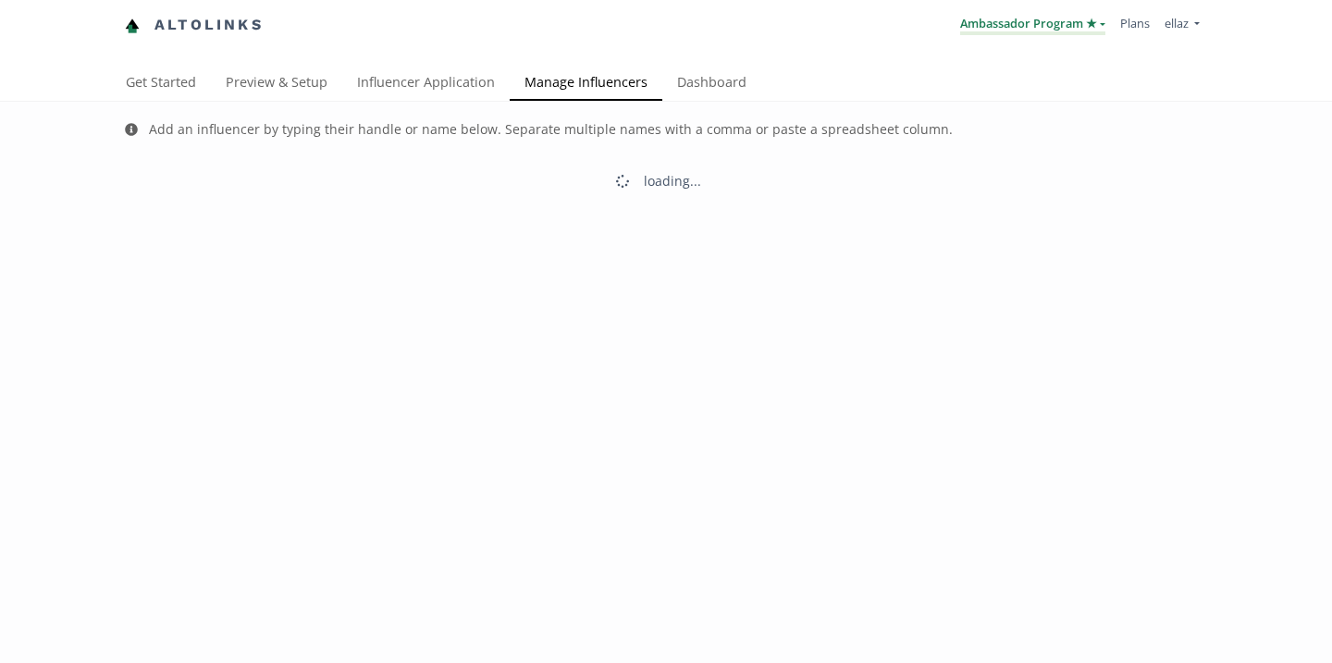
click at [1019, 22] on link "Ambassador Program ★" at bounding box center [1032, 25] width 145 height 20
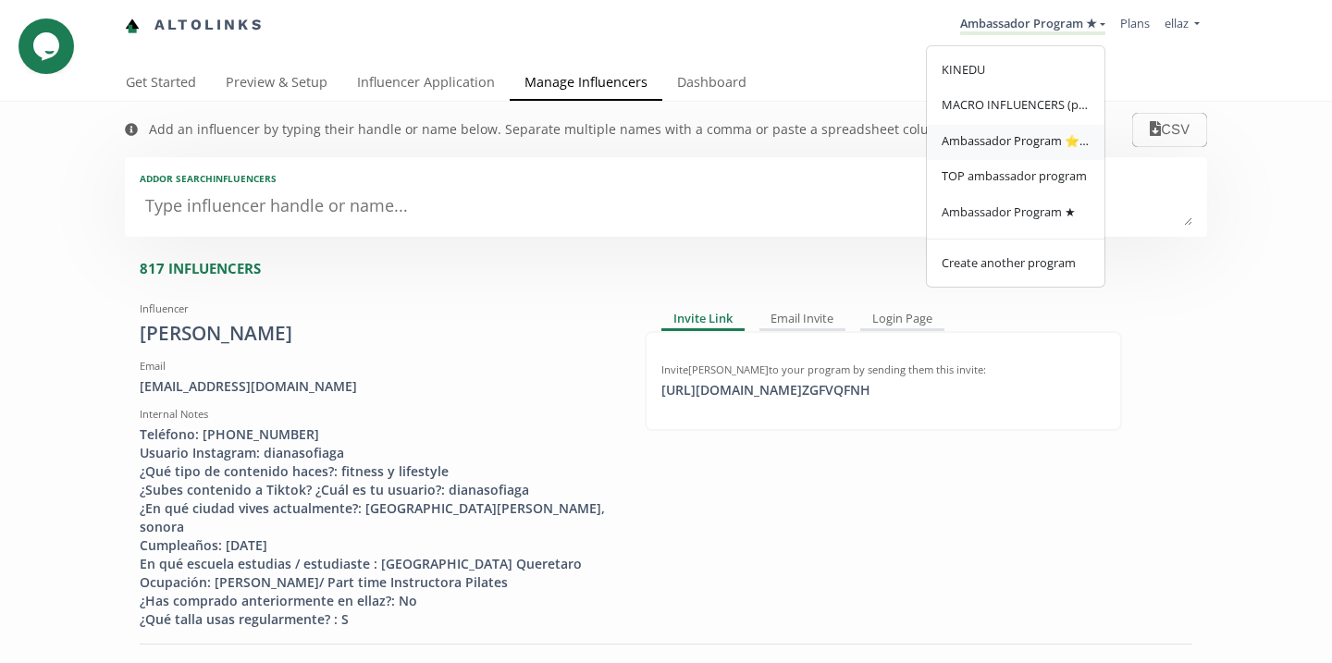
click at [1043, 148] on span "Ambassador Program ⭐️⭐️" at bounding box center [1016, 140] width 148 height 17
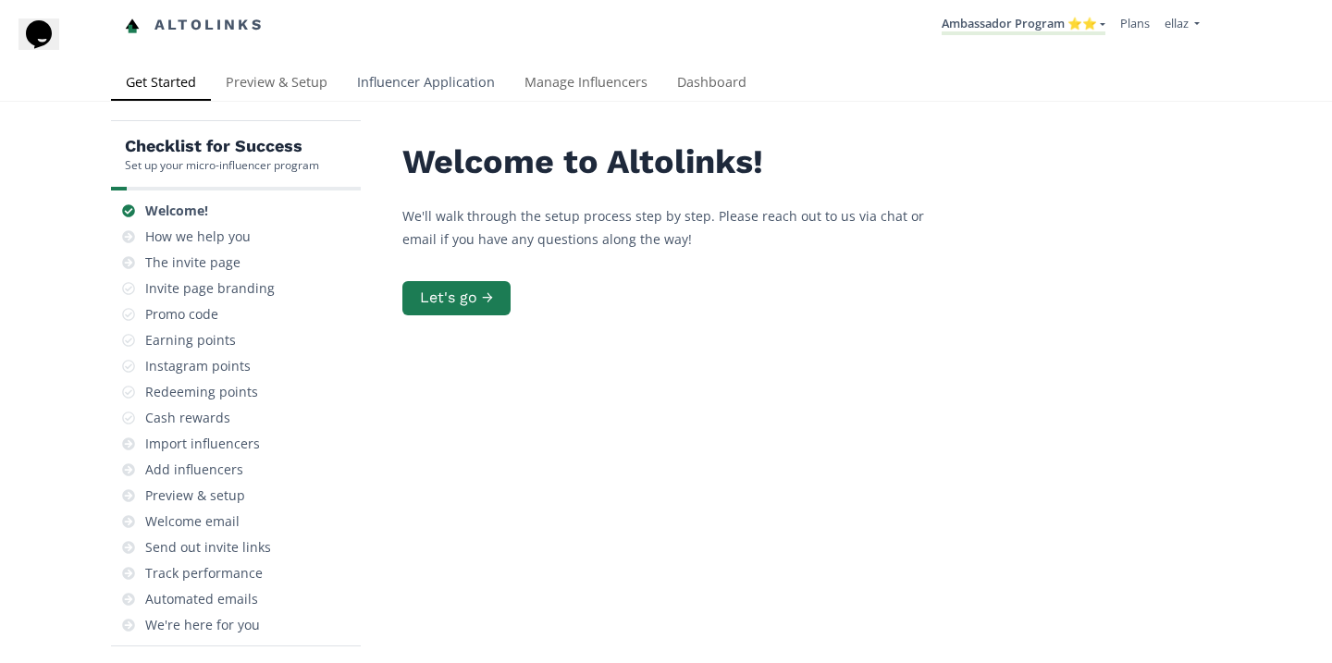
click at [462, 83] on link "Influencer Application" at bounding box center [425, 84] width 167 height 37
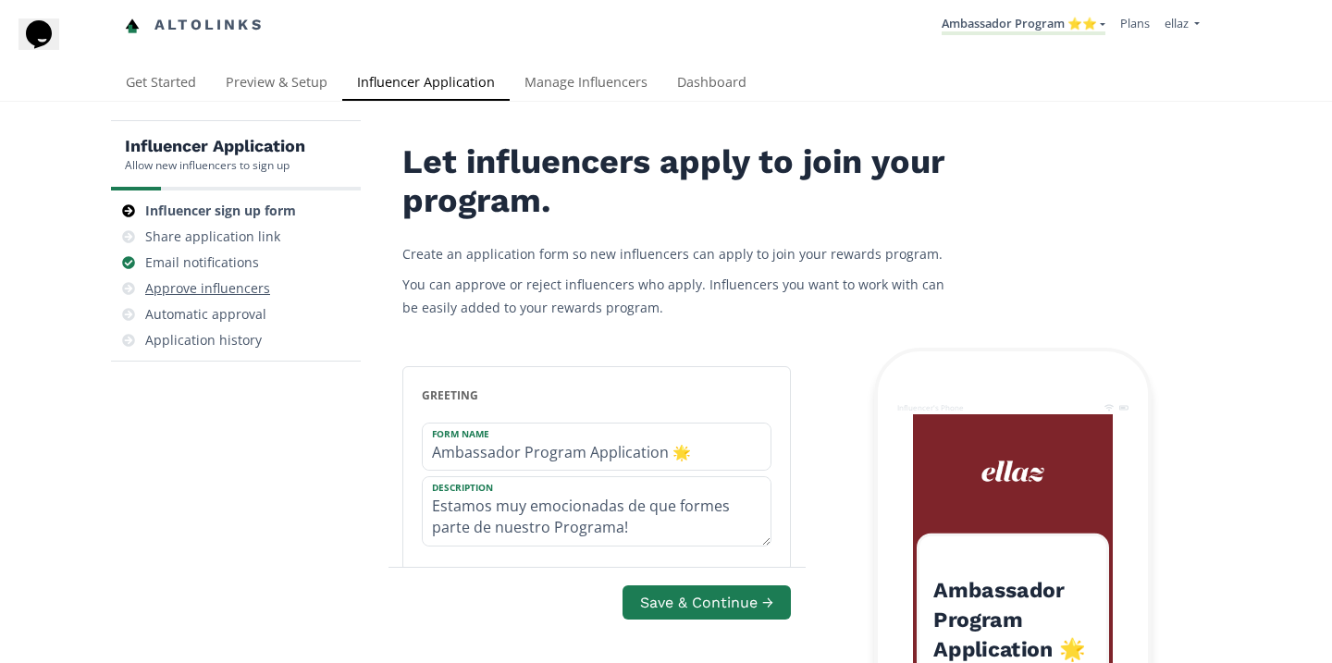
click at [221, 281] on div "Approve influencers" at bounding box center [207, 288] width 125 height 19
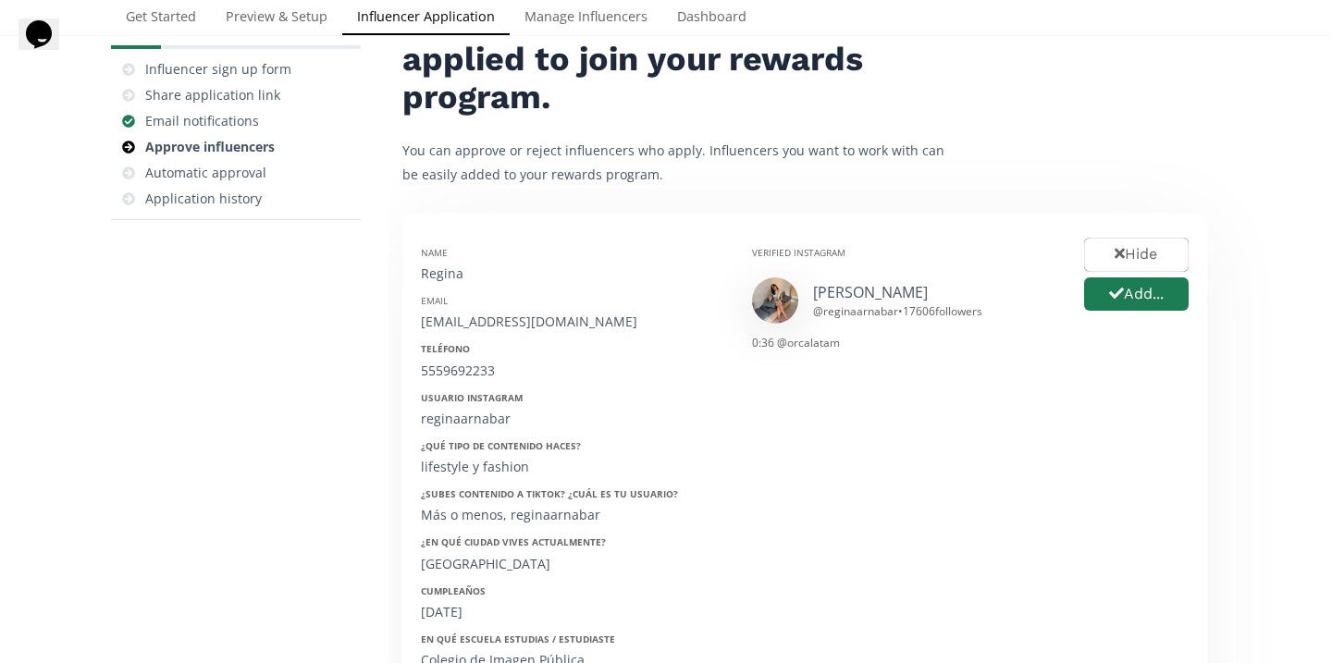
scroll to position [145, 0]
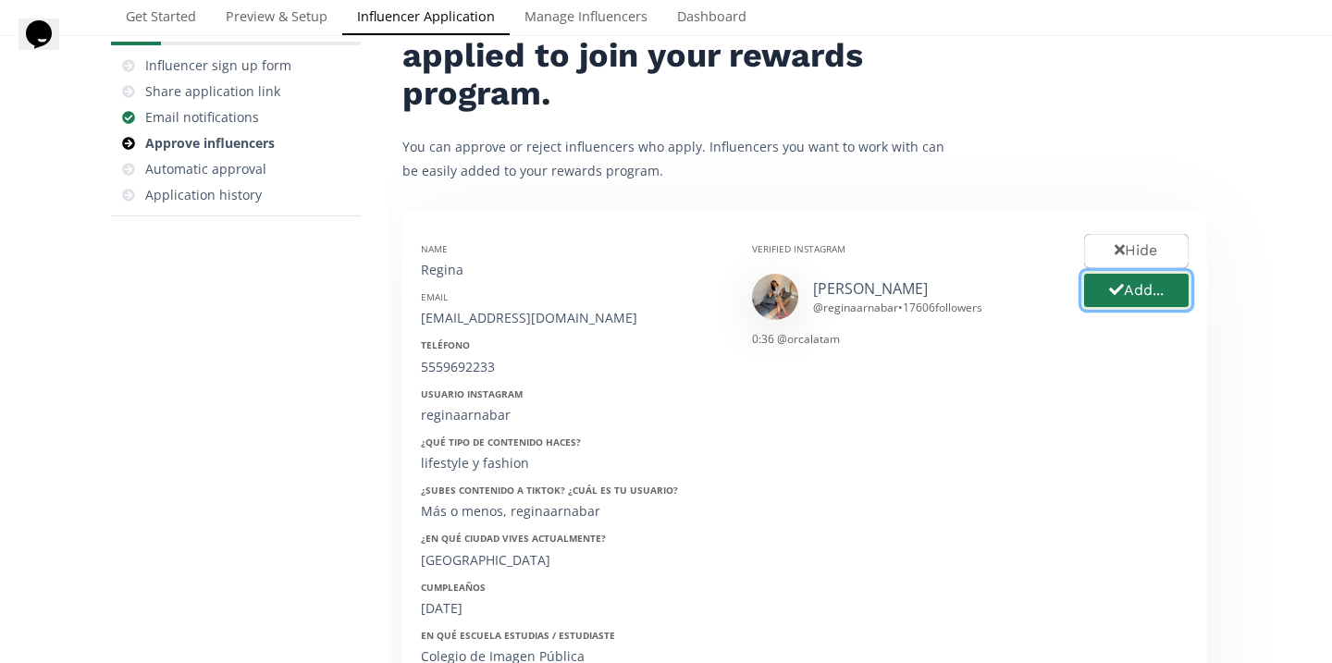
click at [1129, 297] on button "Add..." at bounding box center [1136, 291] width 110 height 40
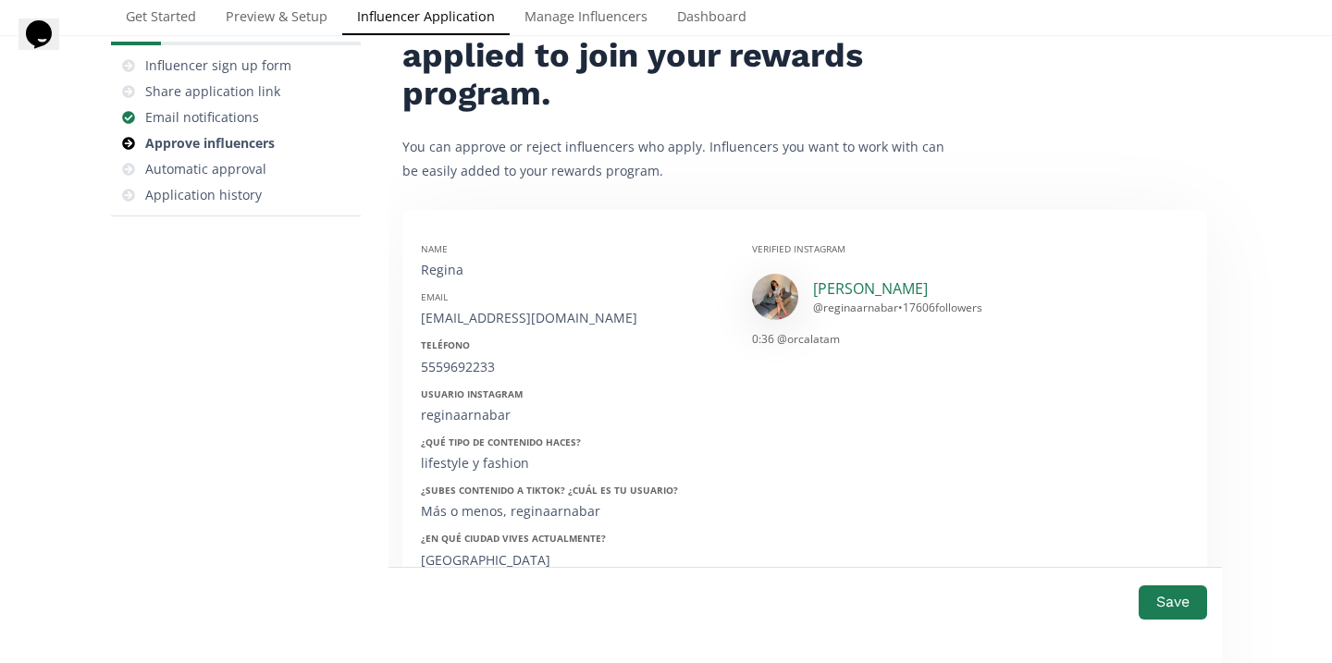
click at [883, 292] on link "[PERSON_NAME]" at bounding box center [870, 288] width 115 height 20
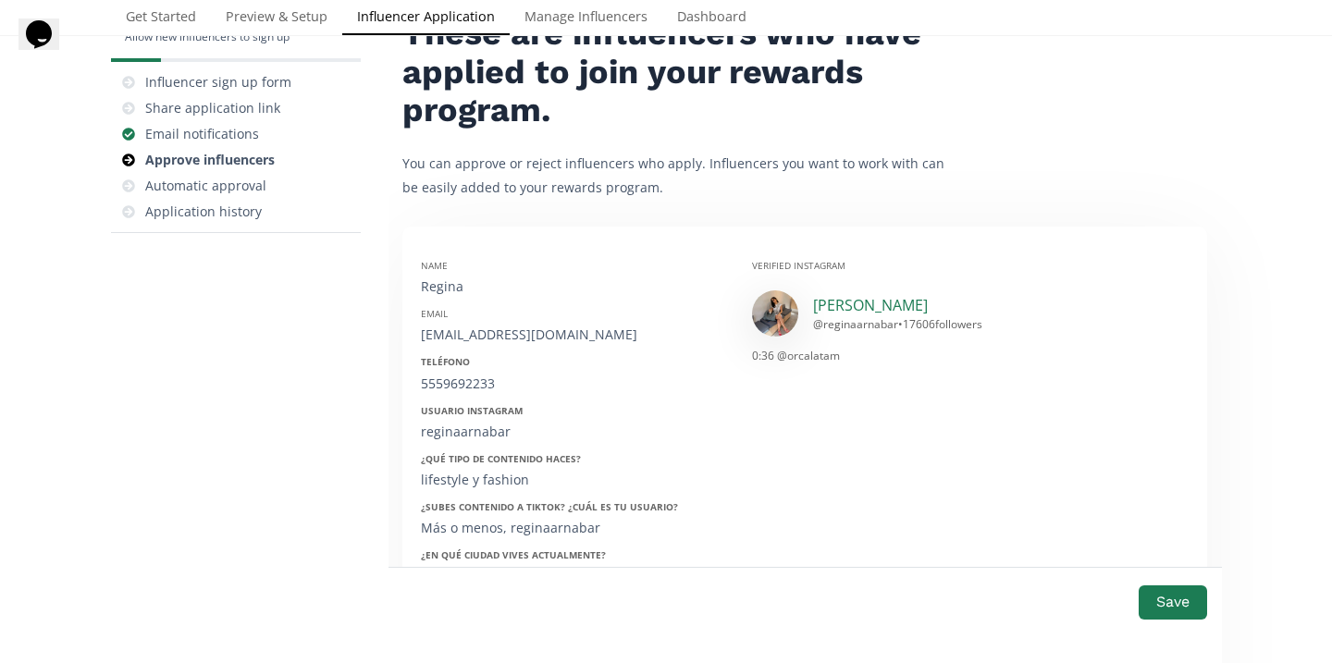
copy link "arnabar"
drag, startPoint x: 934, startPoint y: 309, endPoint x: 859, endPoint y: 306, distance: 75.0
click at [859, 306] on div "[PERSON_NAME] @ reginaarnabar • 17606 followers" at bounding box center [897, 313] width 169 height 37
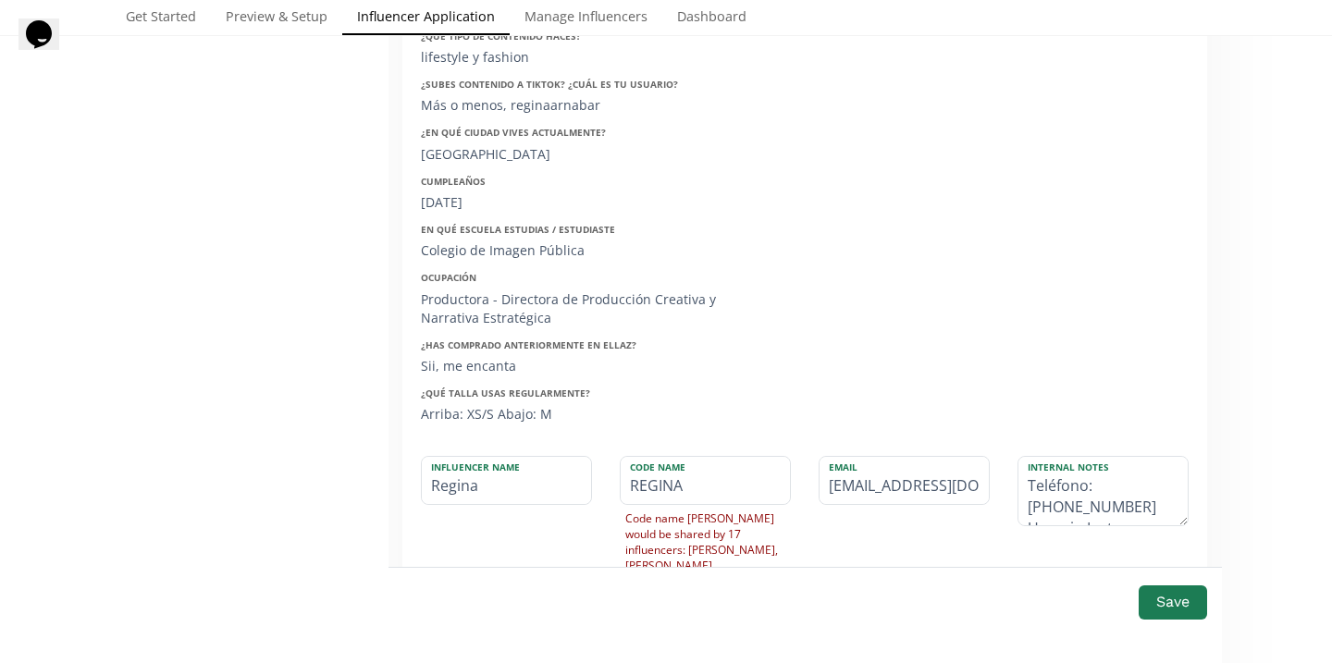
scroll to position [571, 0]
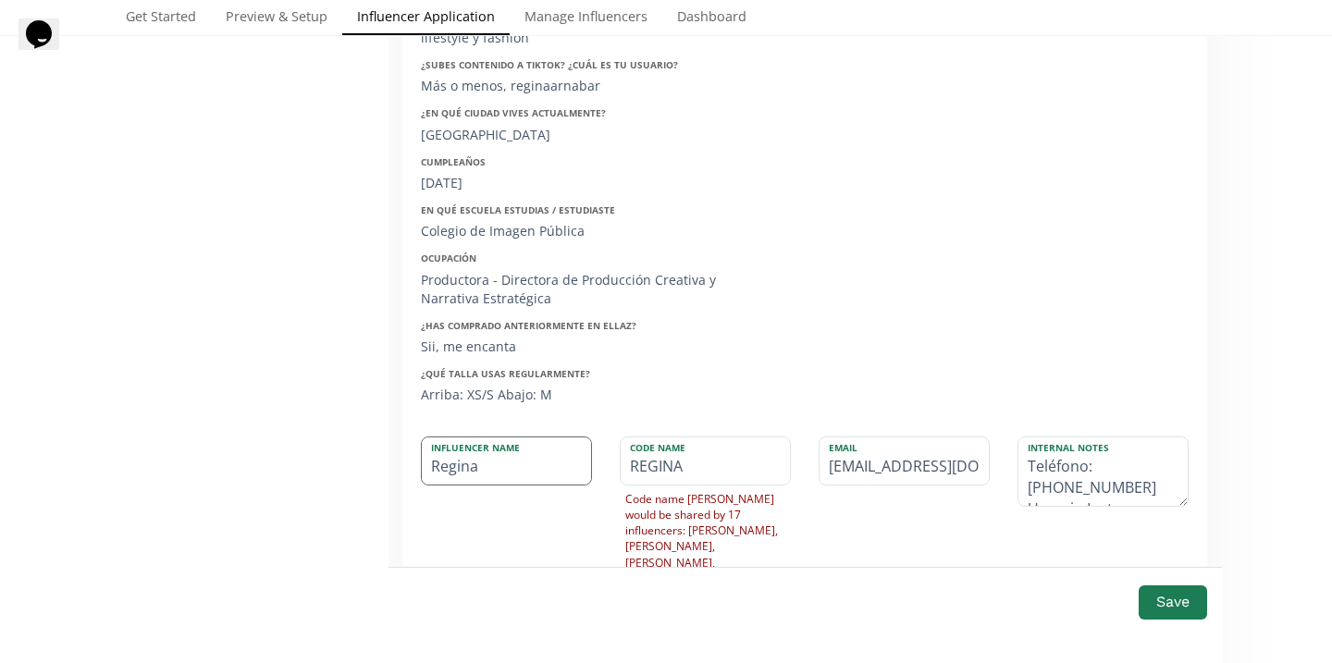
click at [491, 469] on input "Regina" at bounding box center [506, 461] width 169 height 47
paste input "arnabar"
click at [485, 468] on input "[PERSON_NAME]" at bounding box center [506, 461] width 169 height 47
click at [500, 469] on input "[PERSON_NAME]" at bounding box center [506, 461] width 169 height 47
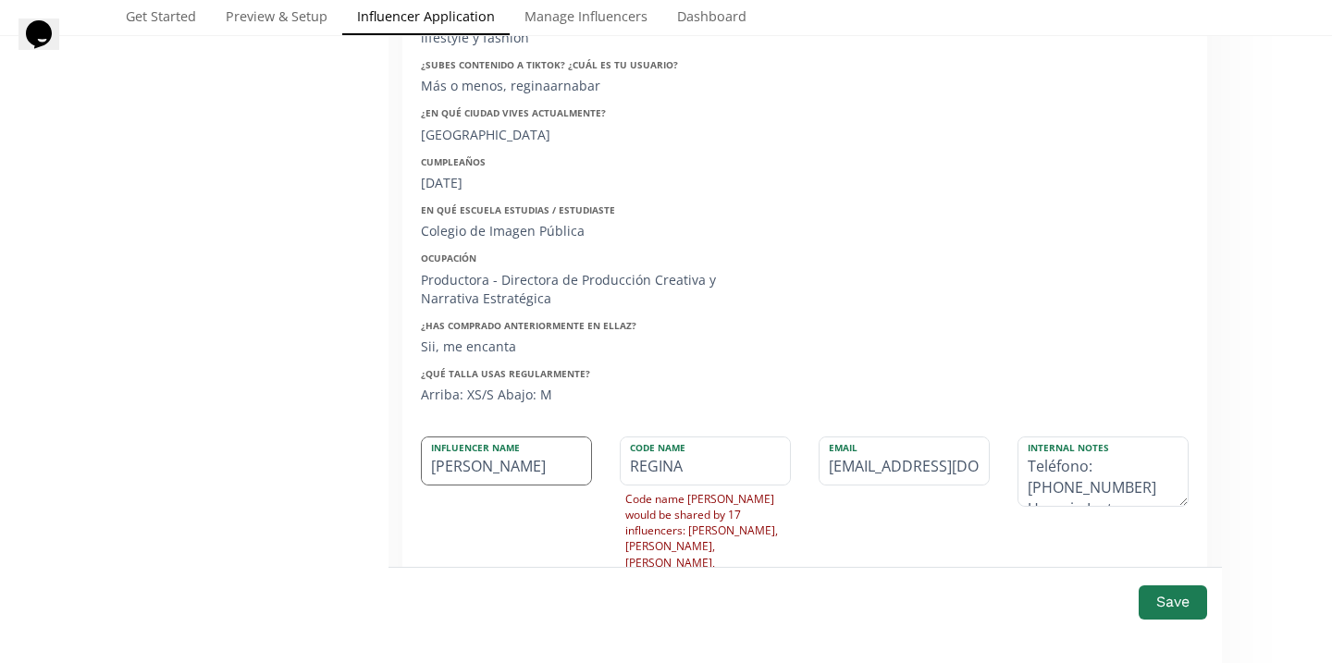
click at [500, 469] on input "[PERSON_NAME]" at bounding box center [506, 461] width 169 height 47
type input "[PERSON_NAME]"
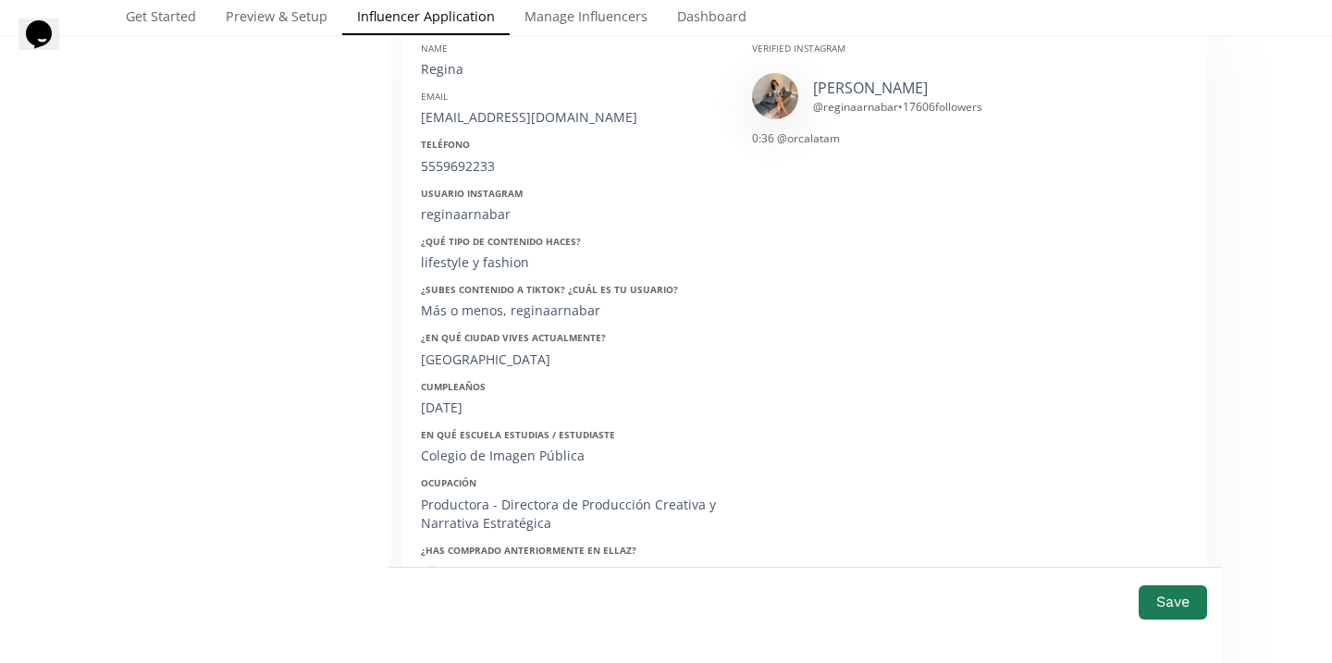
scroll to position [321, 0]
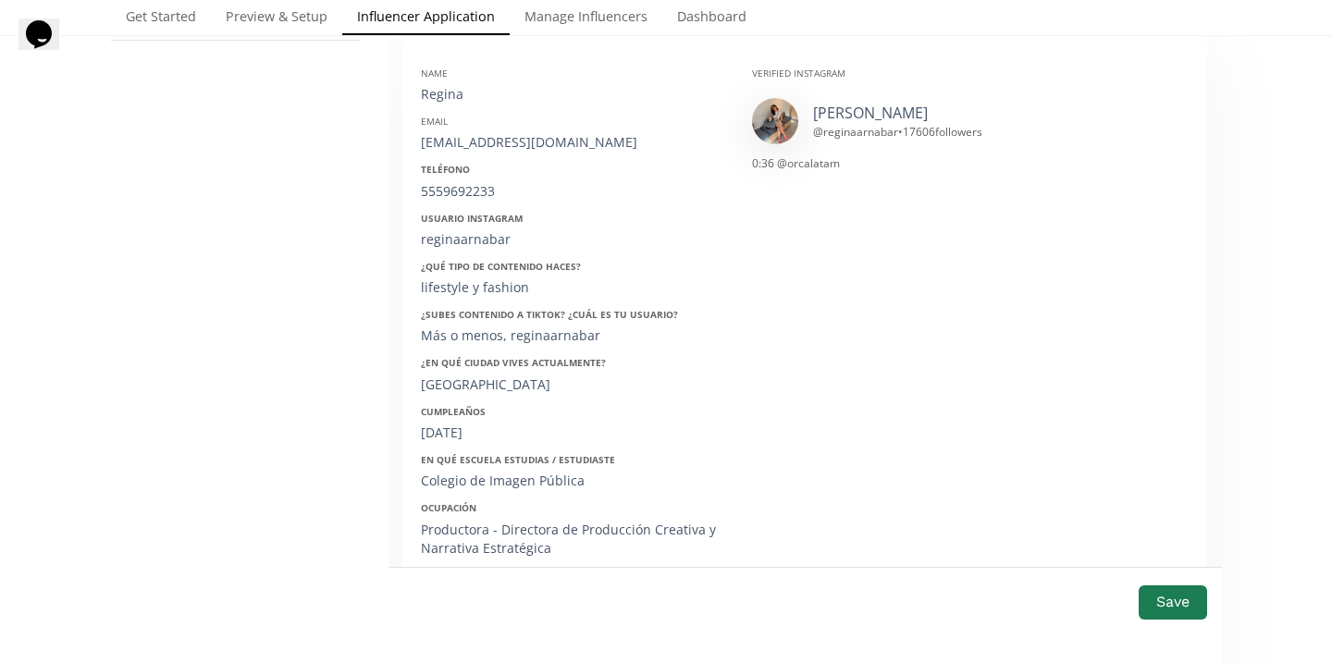
click at [470, 141] on div "[PERSON_NAME][EMAIL_ADDRESS][PERSON_NAME][DOMAIN_NAME]" at bounding box center [572, 142] width 303 height 19
click at [470, 141] on div "arnabar.regina@gmail.com" at bounding box center [572, 142] width 303 height 19
copy div "arnabar.regina@gmail.com"
click at [460, 180] on div "Teléfono 5559692233" at bounding box center [572, 181] width 303 height 37
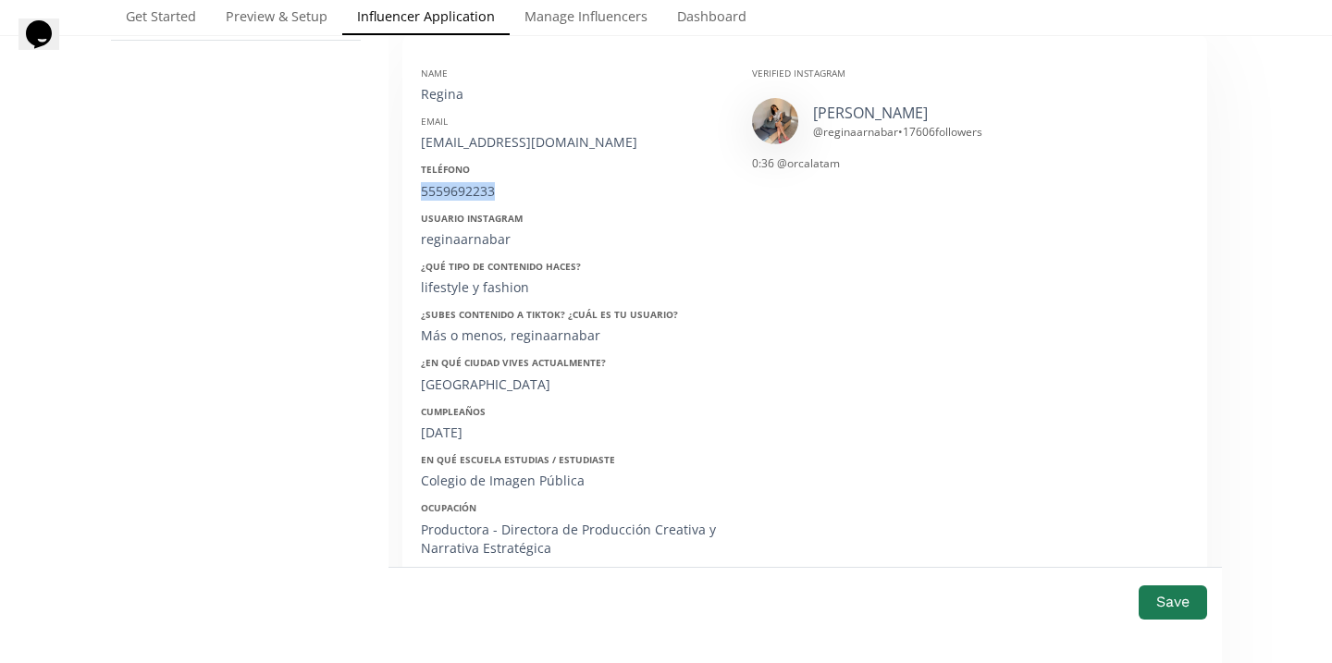
click at [460, 180] on div "Teléfono 5559692233" at bounding box center [572, 181] width 303 height 37
copy div "5559692233"
click at [474, 237] on div "reginaarnabar" at bounding box center [572, 239] width 303 height 19
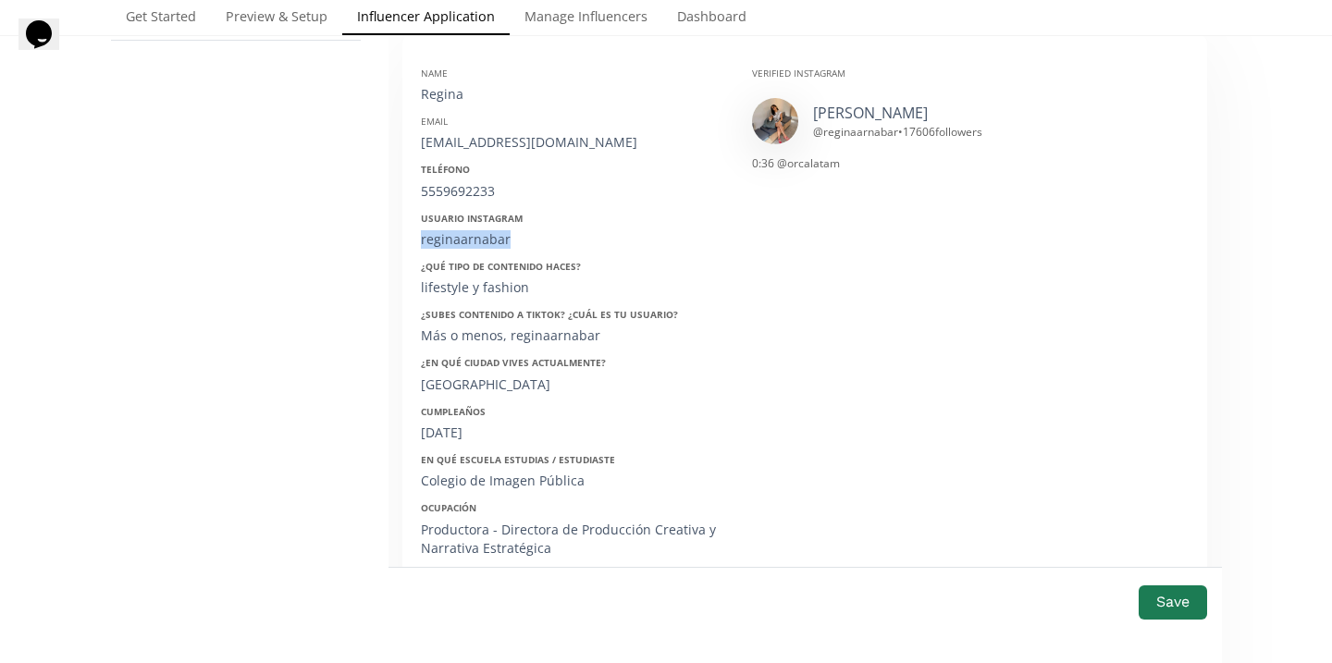
copy div "reginaarnabar"
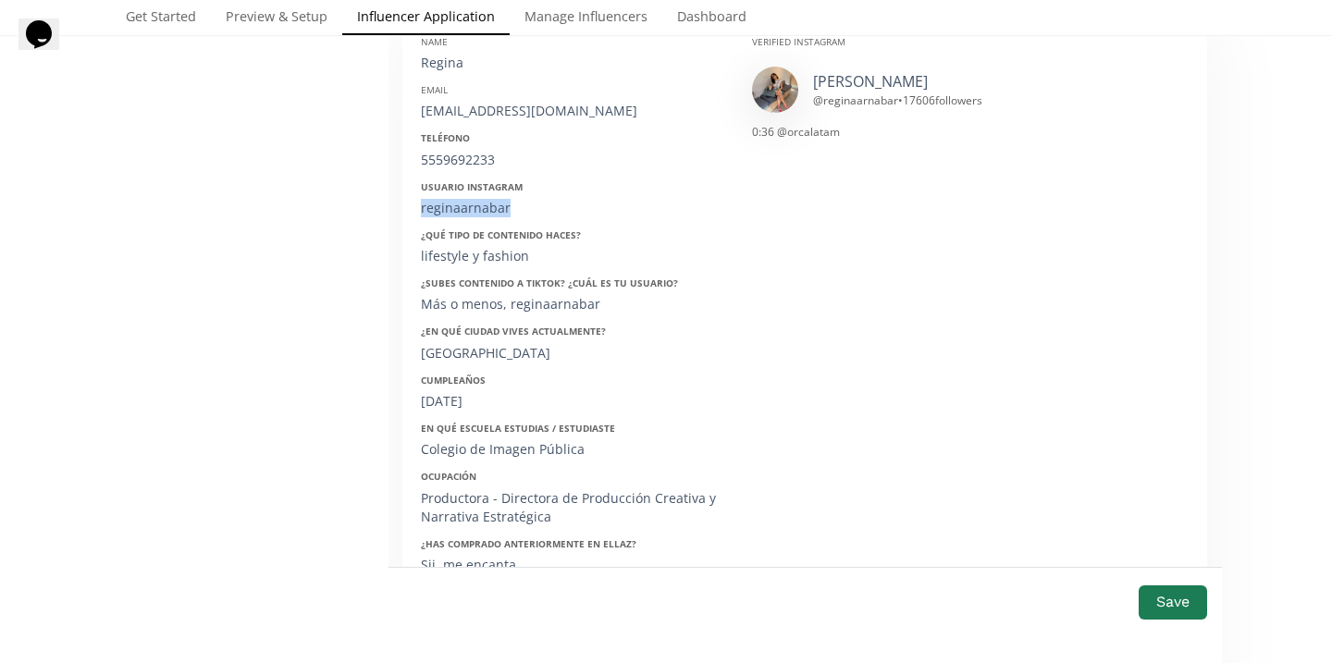
scroll to position [358, 0]
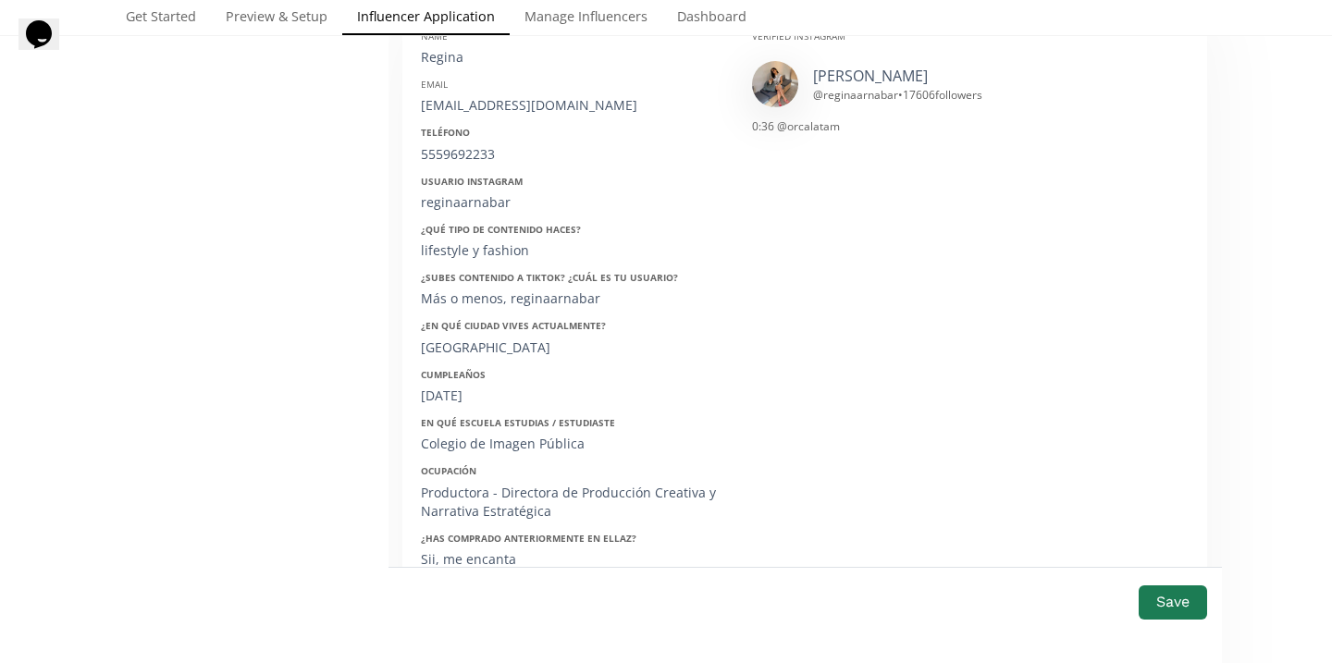
click at [464, 389] on div "31/01/2004" at bounding box center [572, 396] width 303 height 19
copy div "31/01/2004"
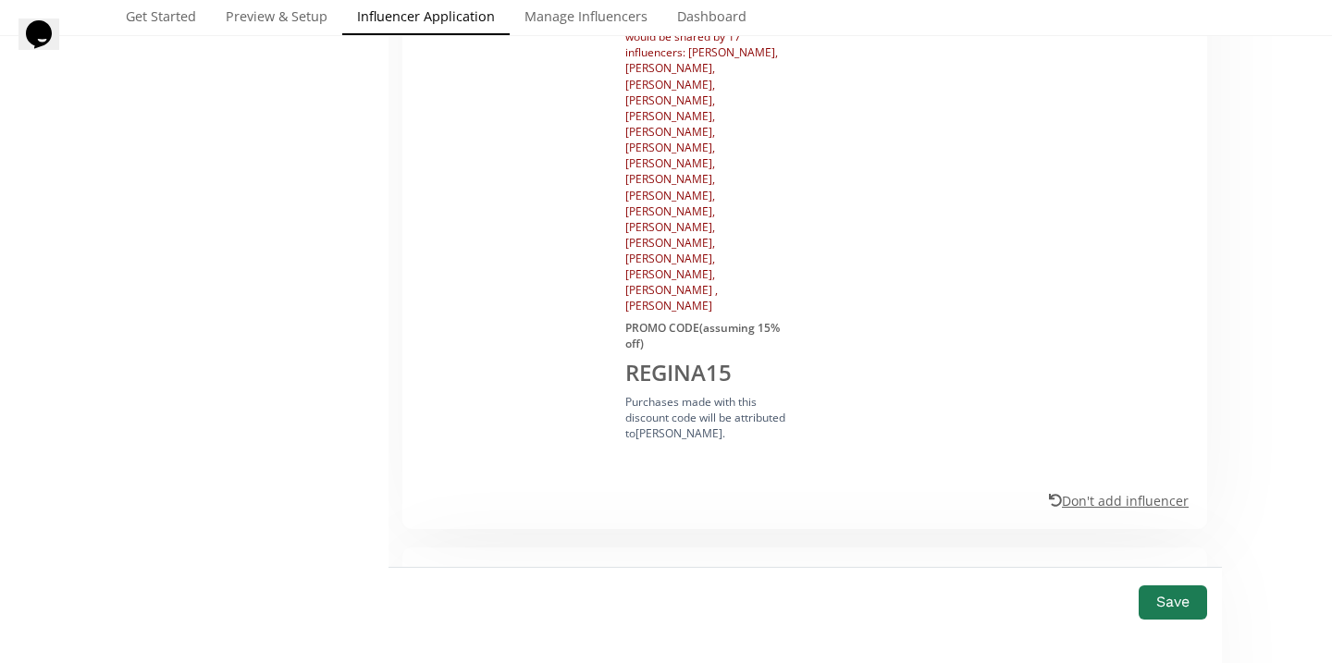
scroll to position [1104, 0]
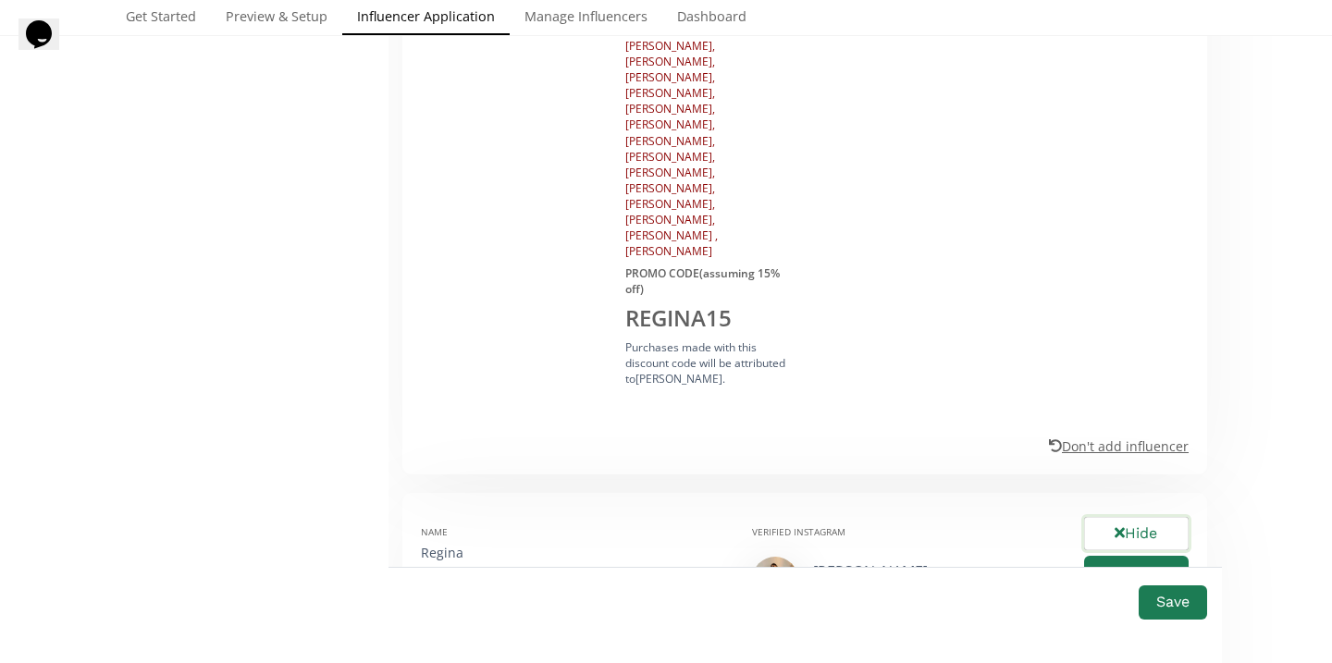
click at [1145, 514] on button "Hide" at bounding box center [1136, 534] width 110 height 40
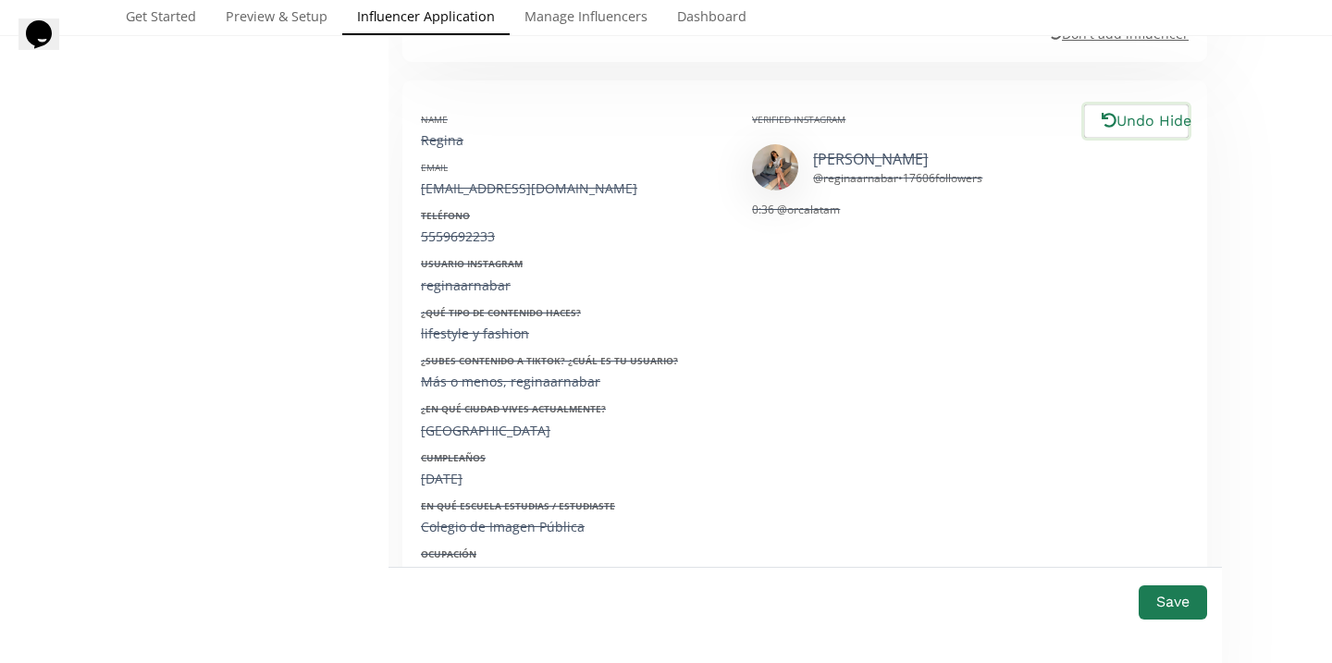
scroll to position [2164, 0]
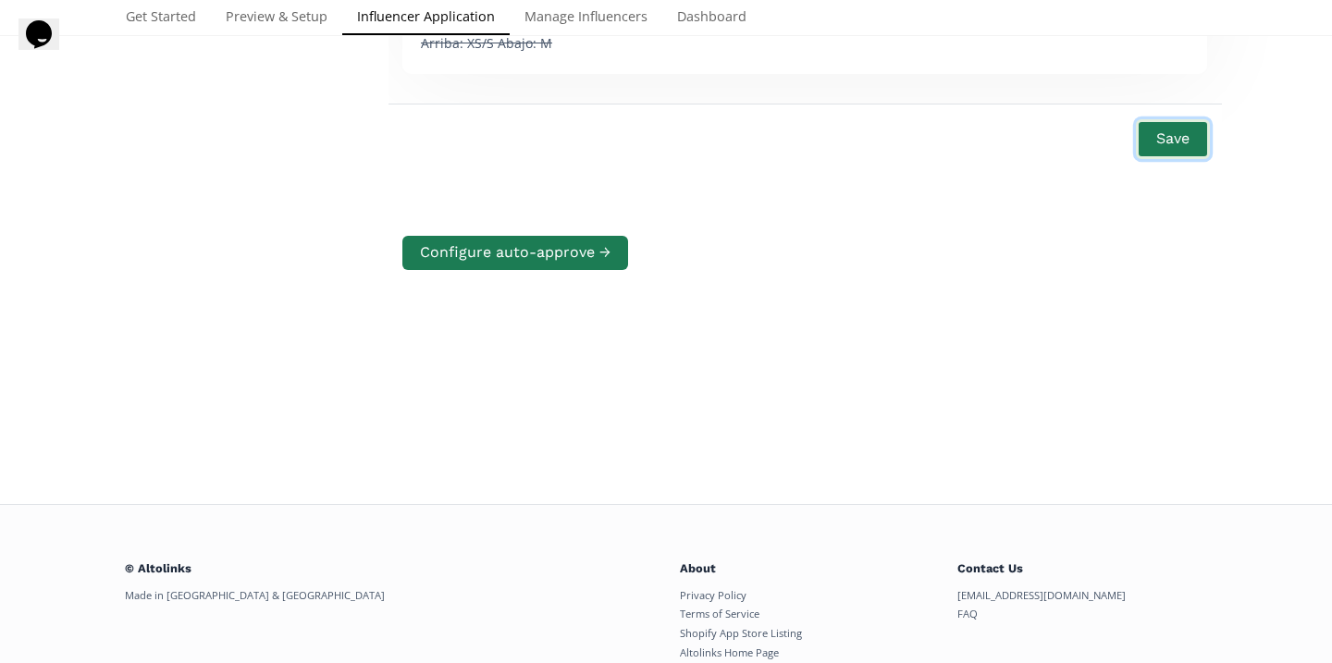
click at [1180, 119] on button "Save" at bounding box center [1173, 139] width 74 height 40
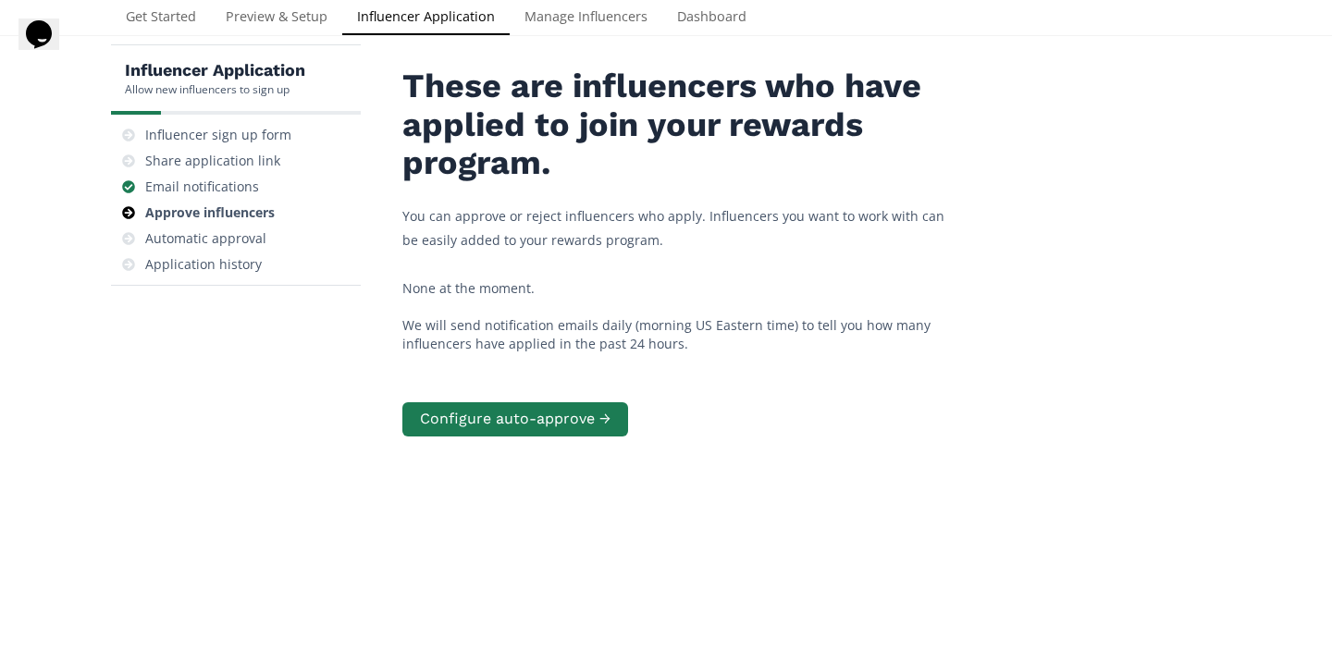
scroll to position [0, 0]
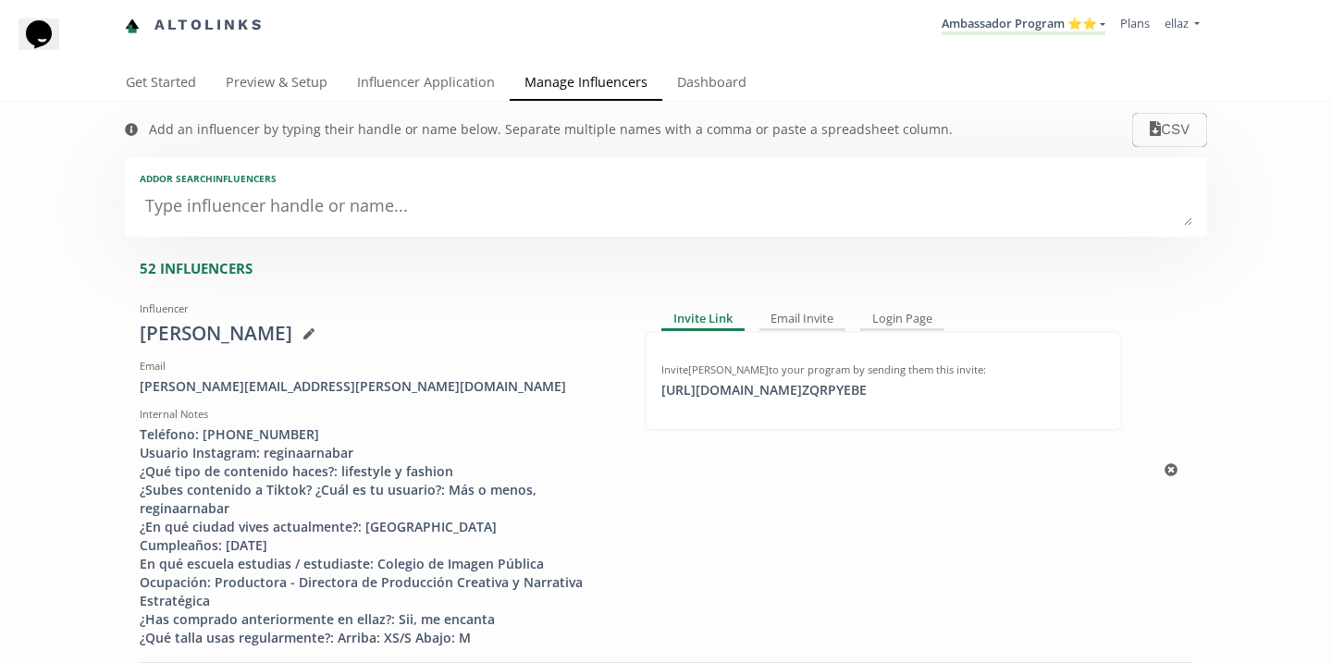
click at [204, 371] on div "Email" at bounding box center [378, 366] width 477 height 15
click at [216, 386] on div "[PERSON_NAME][EMAIL_ADDRESS][PERSON_NAME][DOMAIN_NAME]" at bounding box center [378, 386] width 477 height 19
copy div "arnabar.regina@gmail.com"
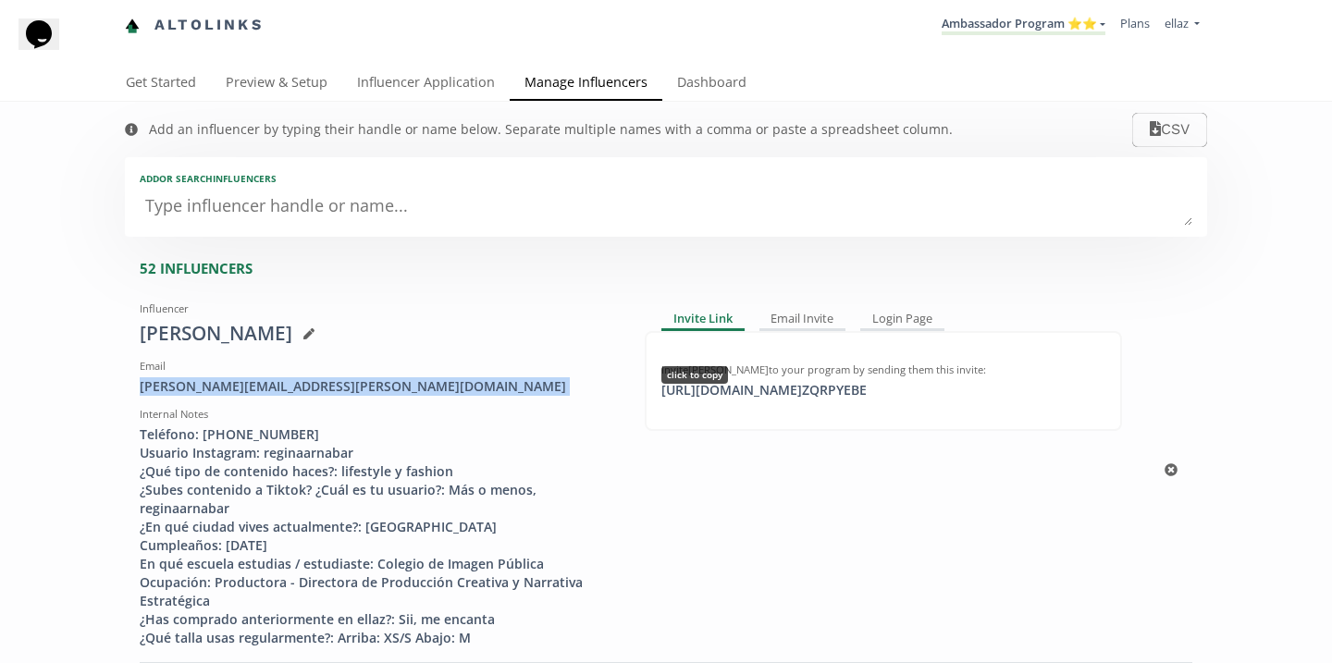
copy div "arnabar.regina@gmail.com"
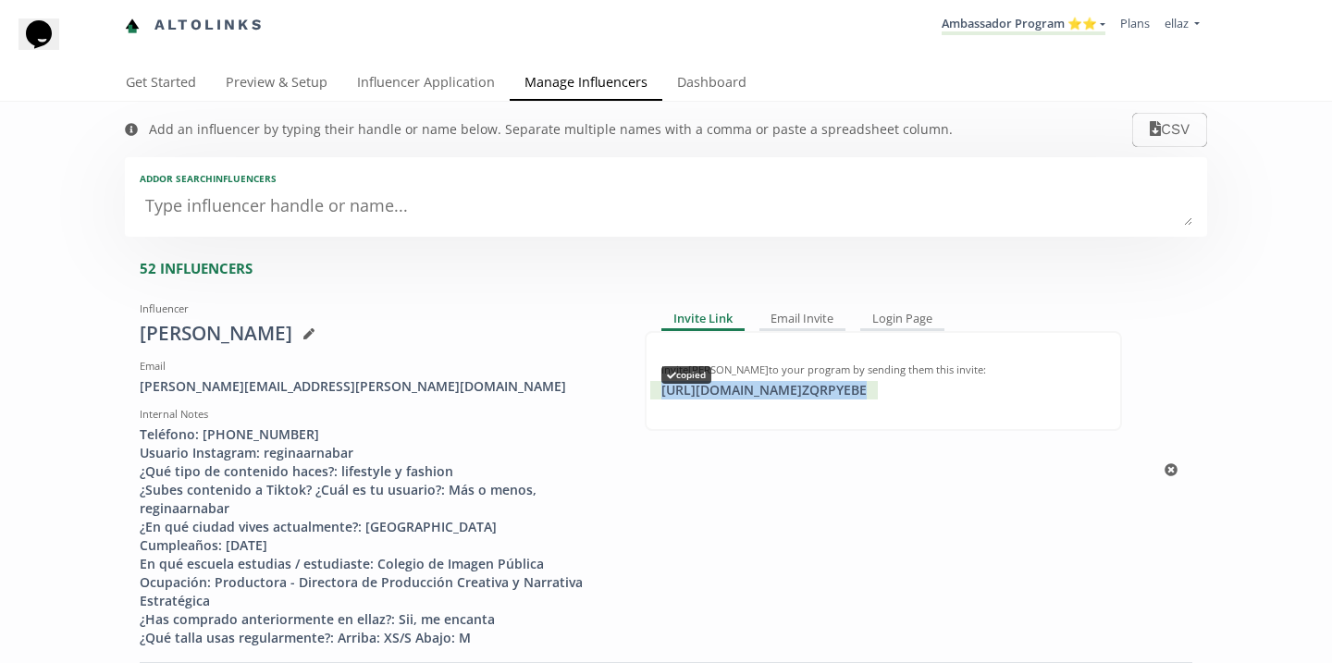
click at [791, 394] on div "https://app.altolinks.com/invite/ ZQRPYEBE copied" at bounding box center [764, 390] width 228 height 19
copy div "https://app.altolinks.com/invite/ ZQRPYEBE"
click at [981, 30] on link "Ambassador Program ⭐️⭐️" at bounding box center [1024, 25] width 164 height 20
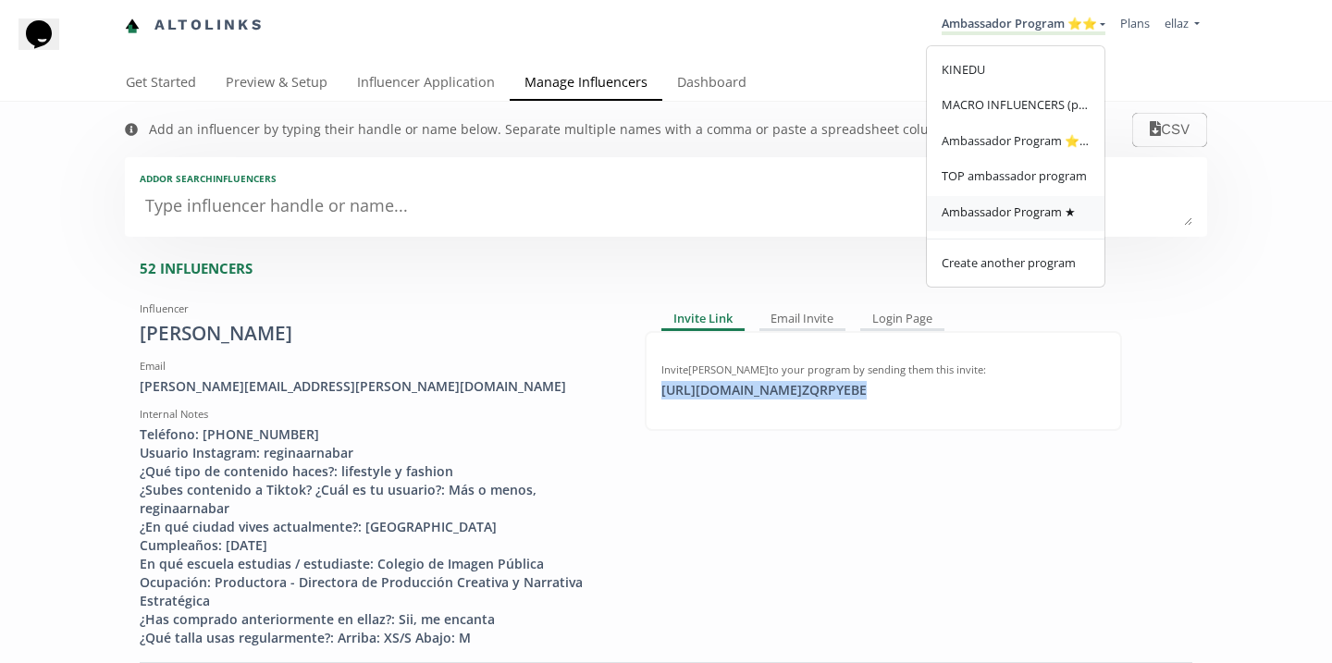
click at [1009, 216] on span "Ambassador Program ★" at bounding box center [1009, 212] width 134 height 17
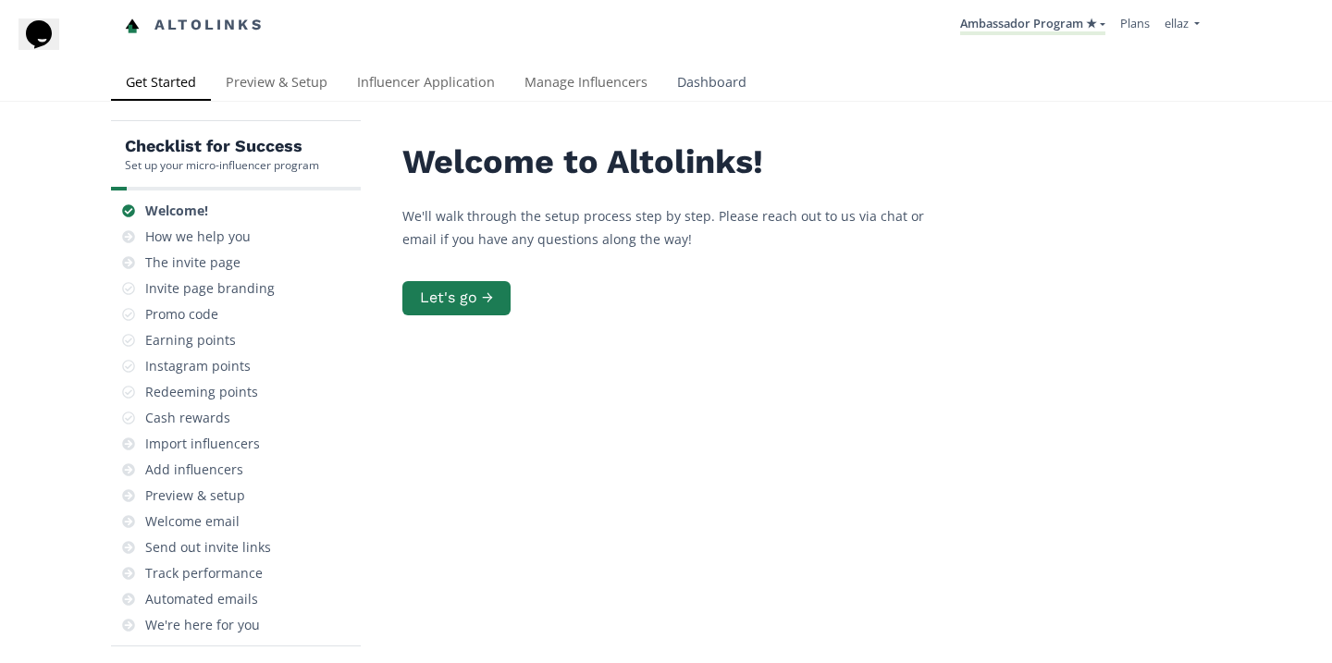
click at [689, 85] on link "Dashboard" at bounding box center [711, 84] width 99 height 37
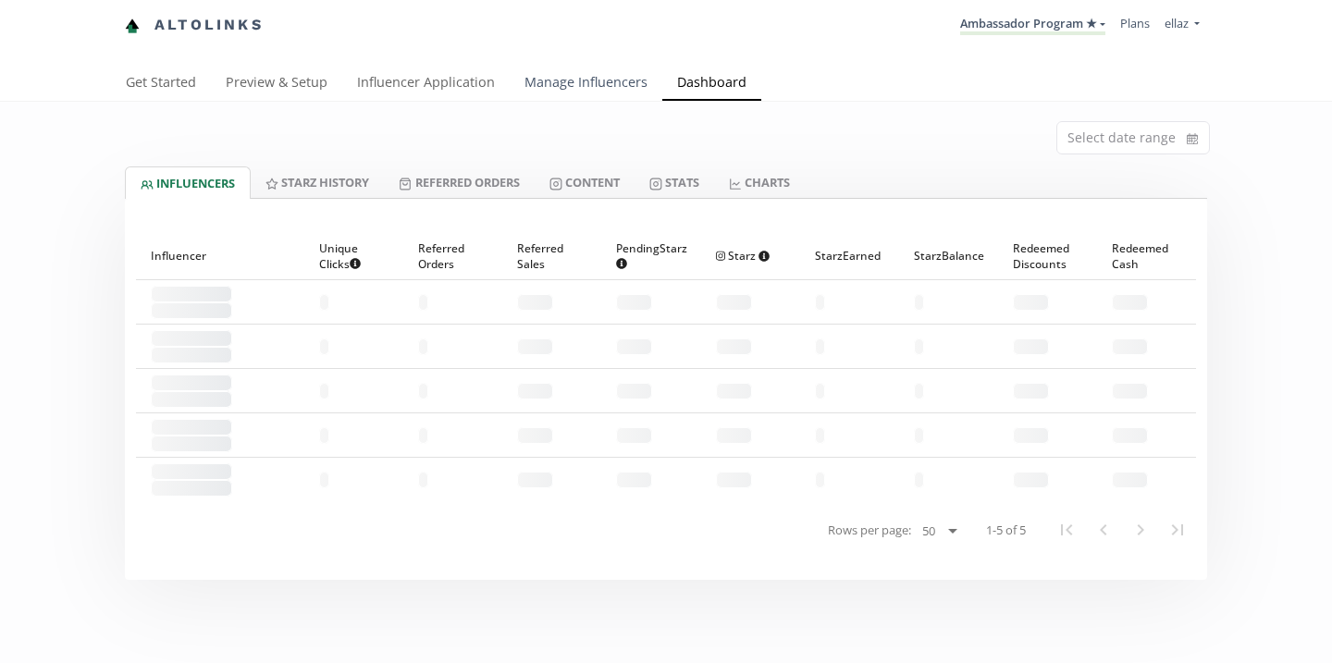
click at [578, 86] on link "Manage Influencers" at bounding box center [586, 84] width 153 height 37
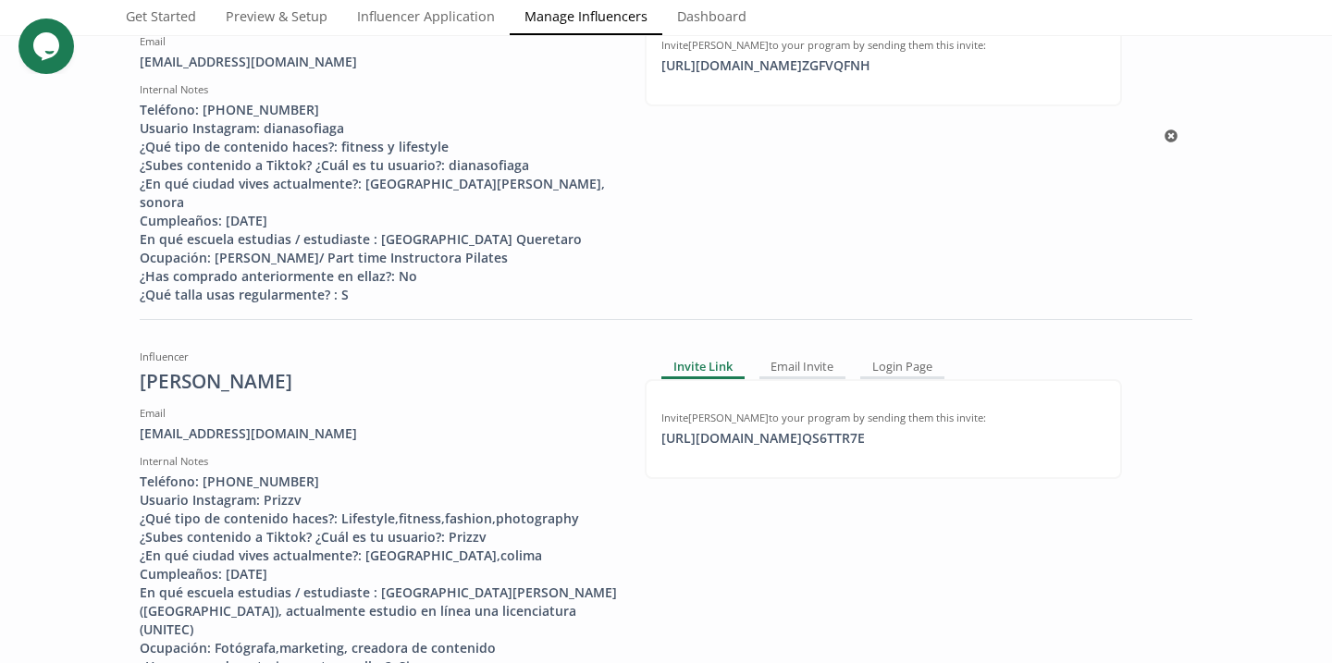
scroll to position [326, 0]
click at [778, 428] on div "https://app.altolinks.com/invite/ QS6TTR7E copied" at bounding box center [763, 437] width 226 height 19
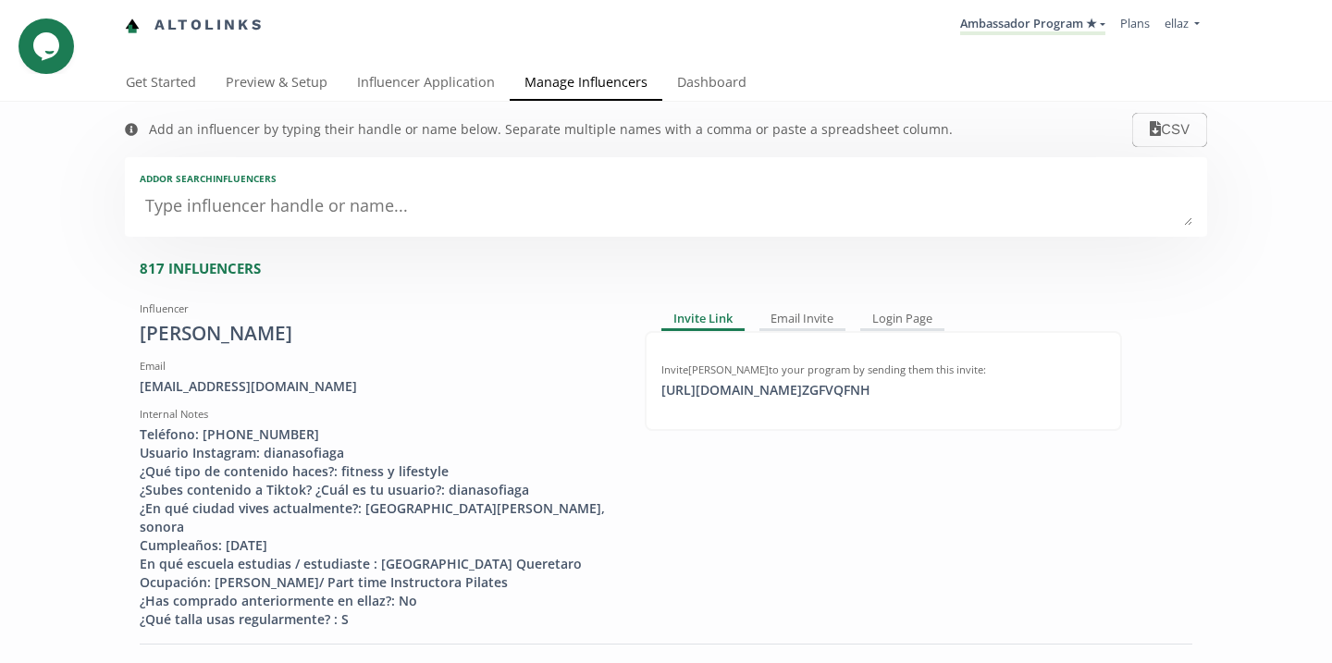
click at [353, 204] on textarea at bounding box center [666, 207] width 1053 height 37
type textarea "ta"
type input "ta"
type input "TA"
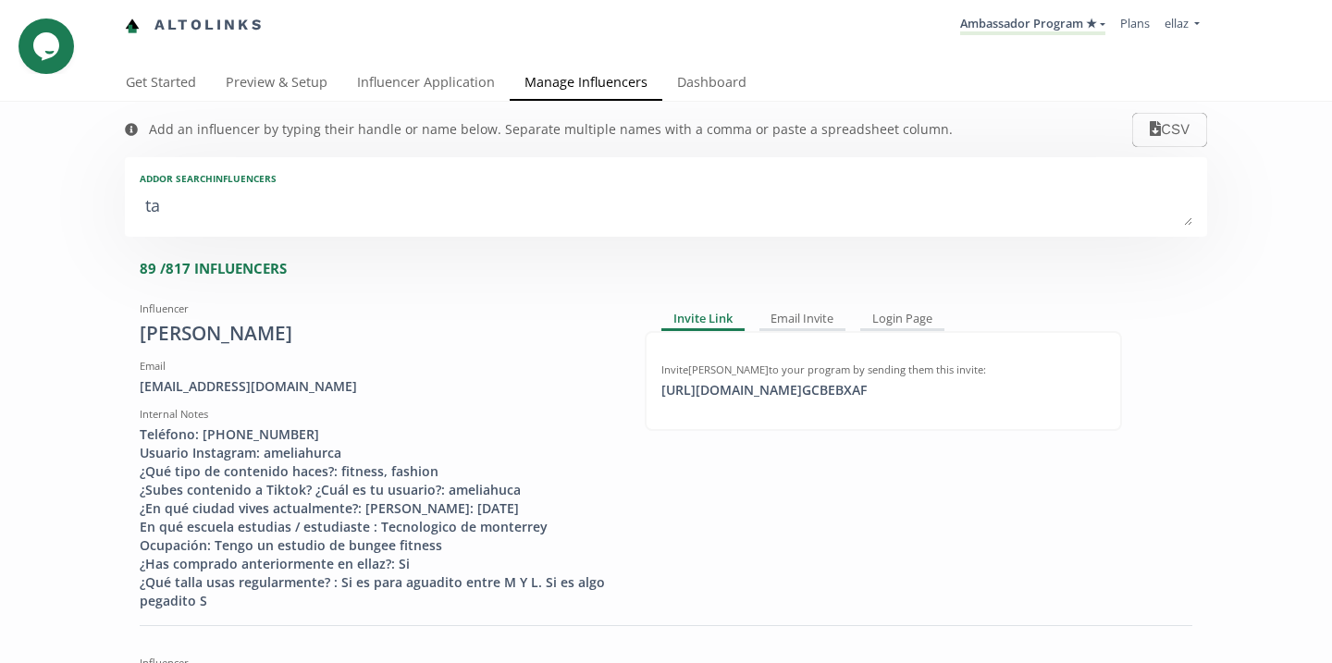
type textarea "tam"
type input "tam"
type input "TAM"
type textarea "tama"
type input "tama"
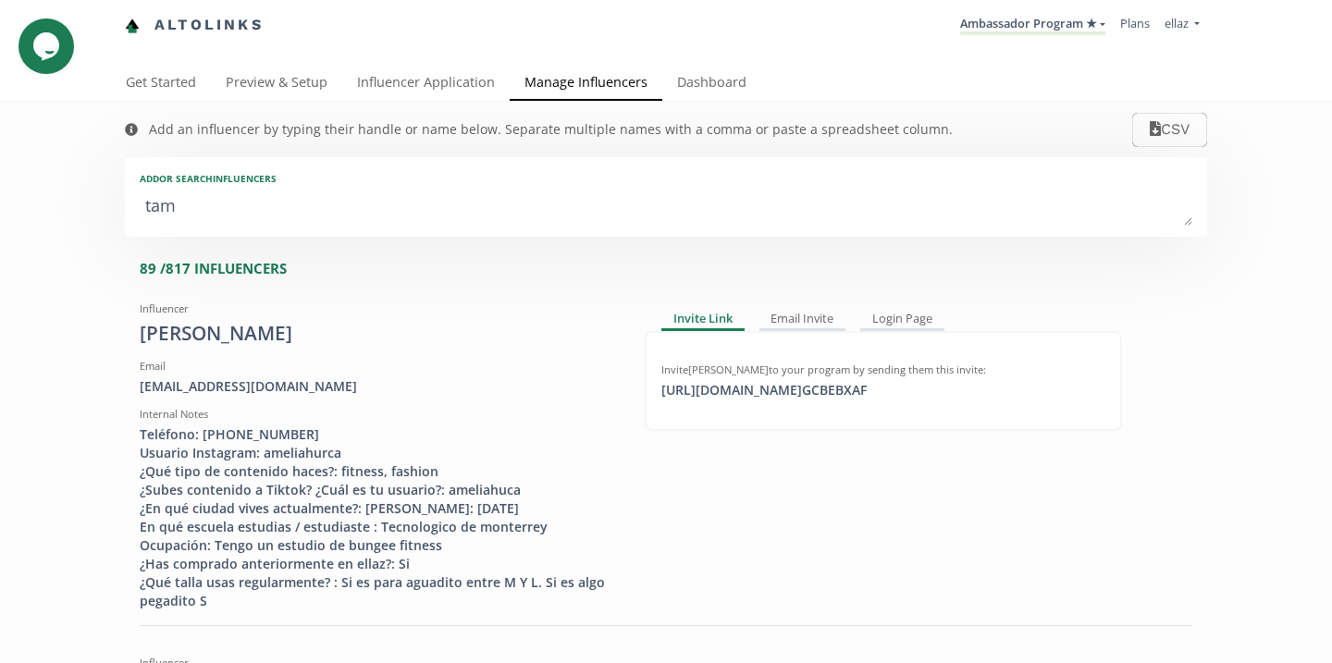
type input "TAMA"
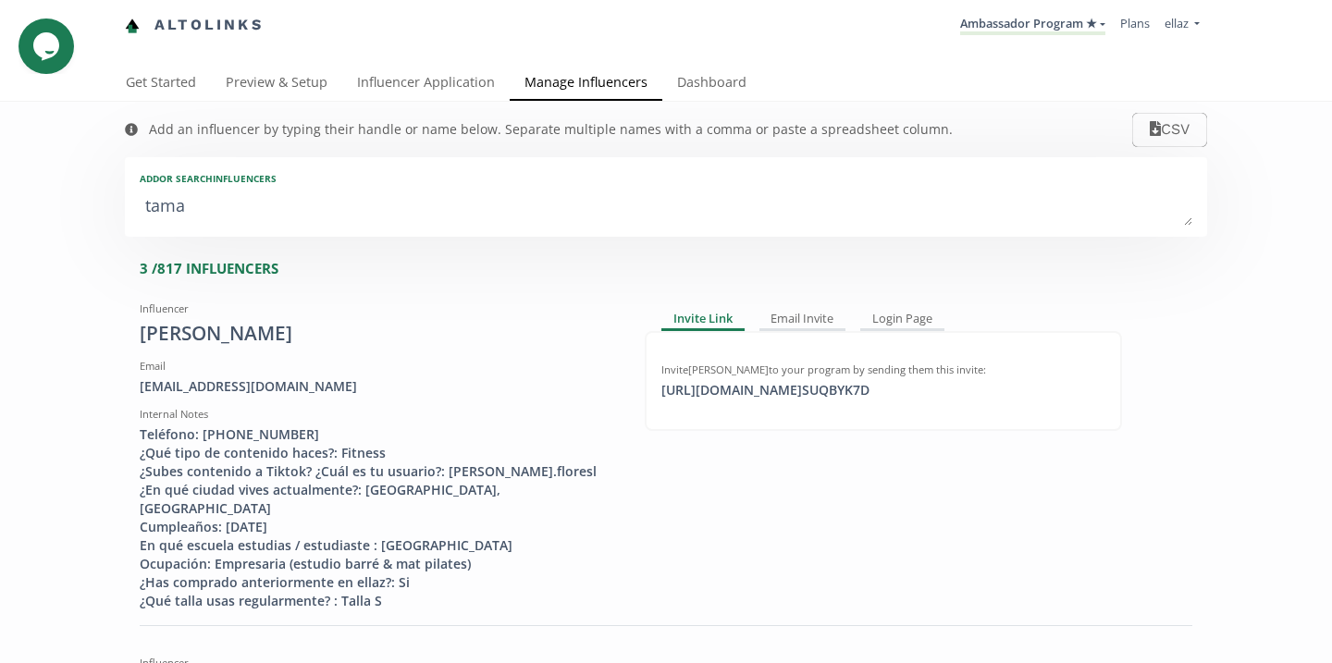
type textarea "tamar"
type input "tamar"
type input "TAMAR"
type textarea "tamara"
type input "tamara"
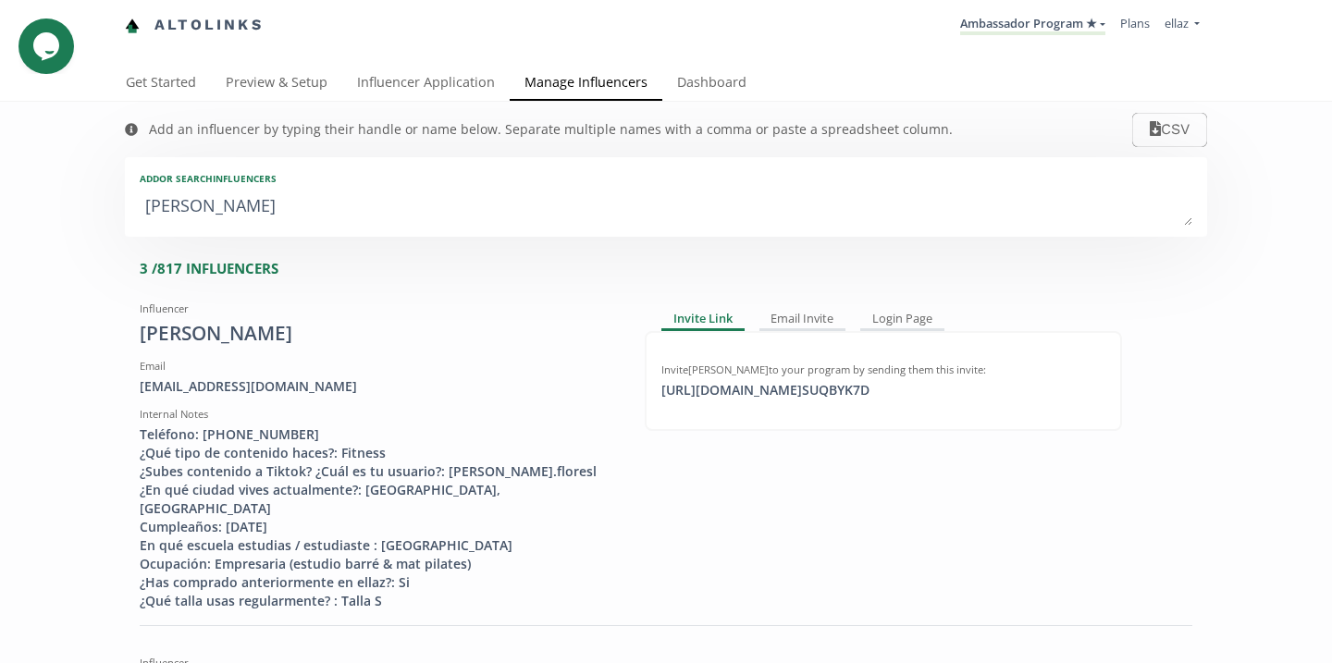
type input "TAMARA"
type textarea "tamara s"
type input "tamara s"
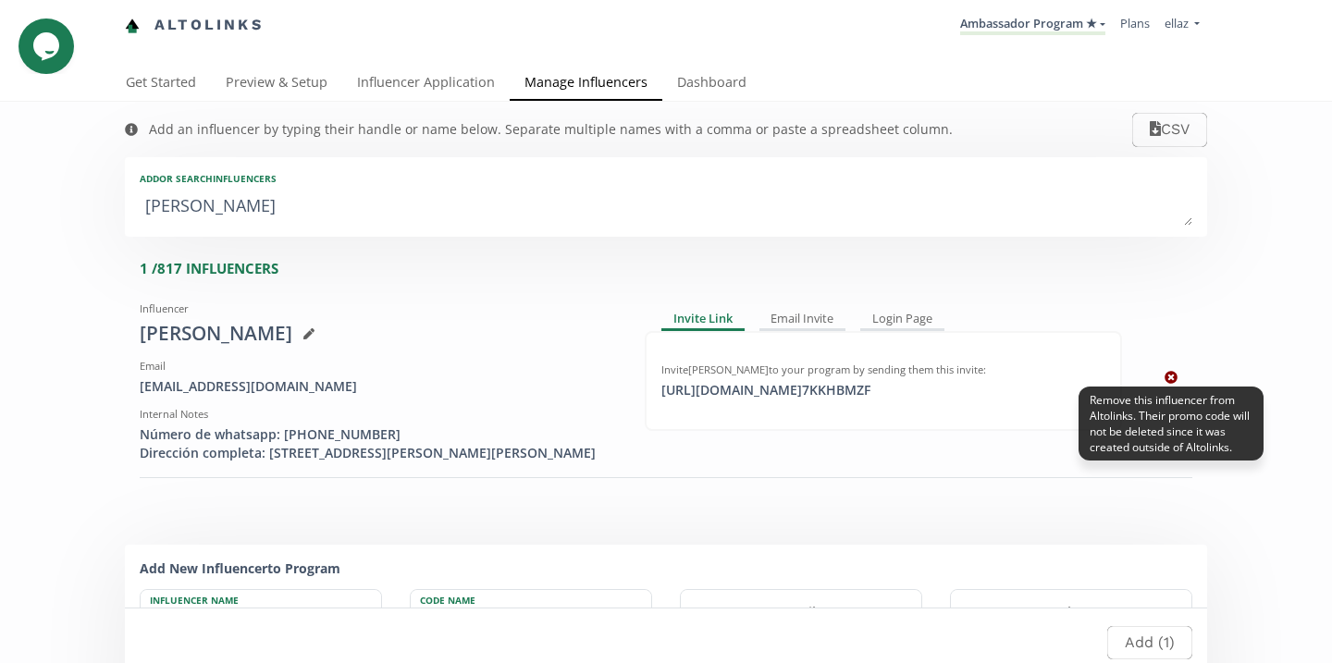
type textarea "tamara s"
click at [1172, 384] on icon at bounding box center [1171, 377] width 13 height 13
click at [1173, 385] on icon at bounding box center [1171, 378] width 13 height 13
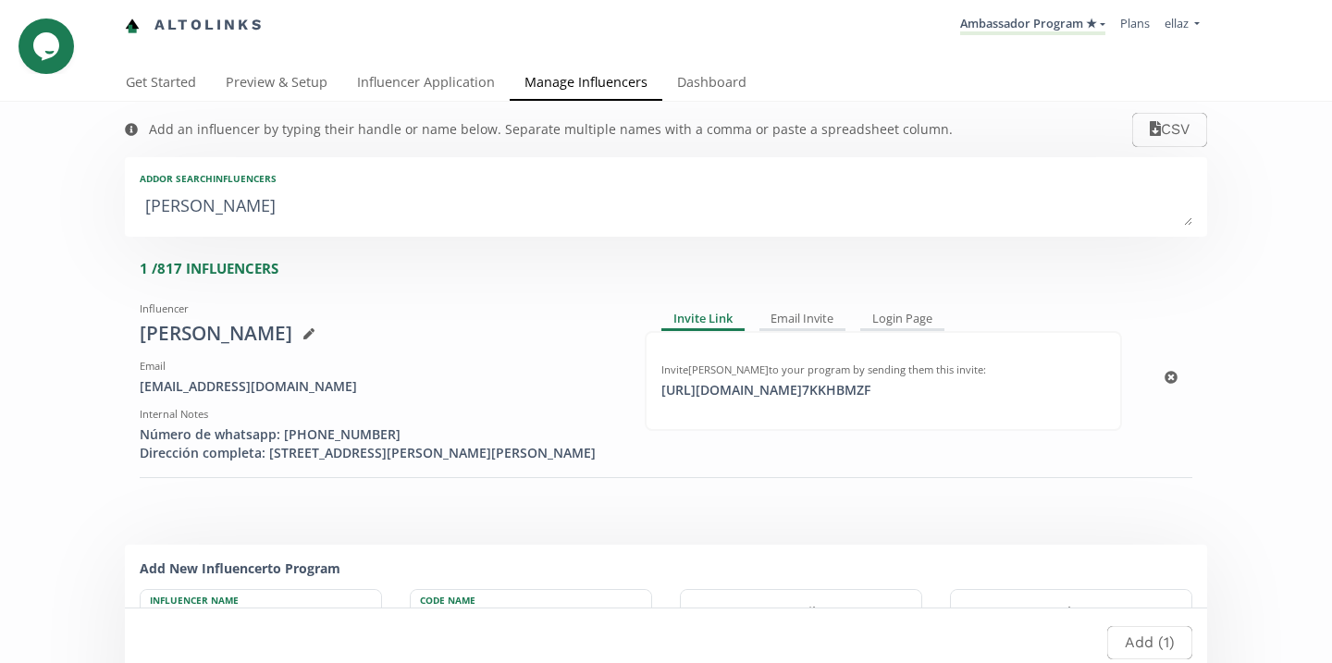
click at [239, 335] on div "Tamara Saldaña" at bounding box center [378, 334] width 477 height 28
copy div "Tamara Saldaña"
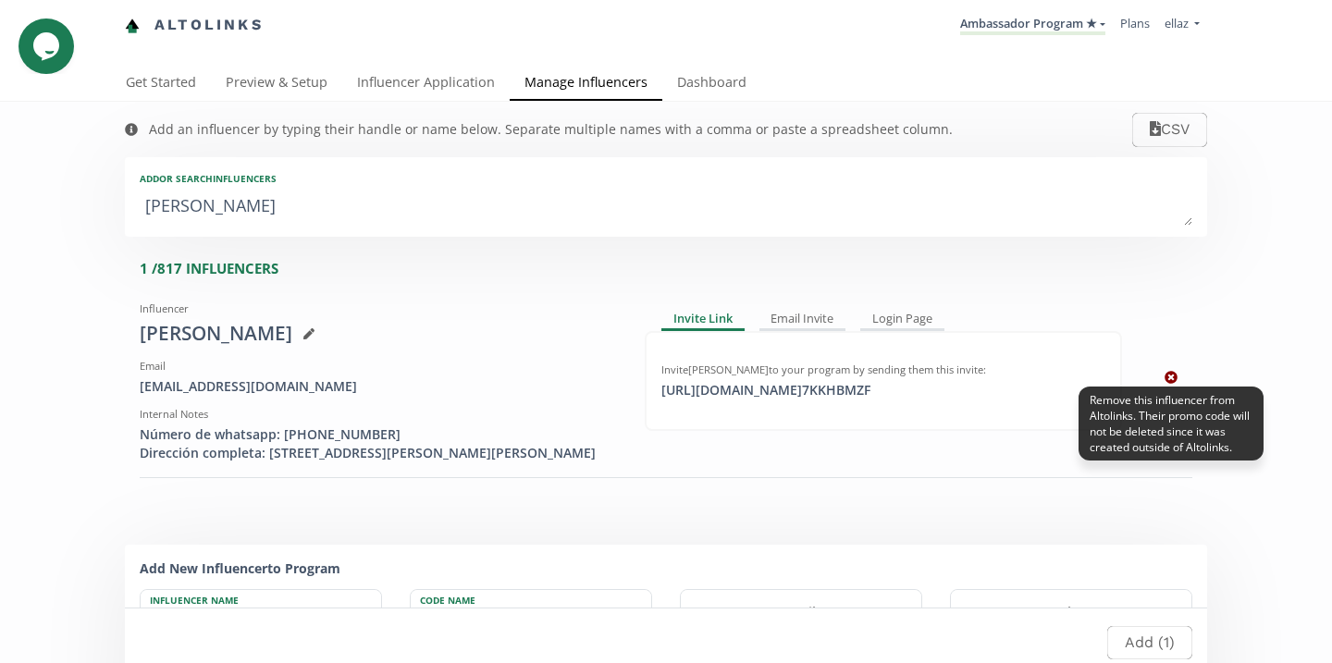
click at [1176, 385] on icon at bounding box center [1171, 378] width 13 height 13
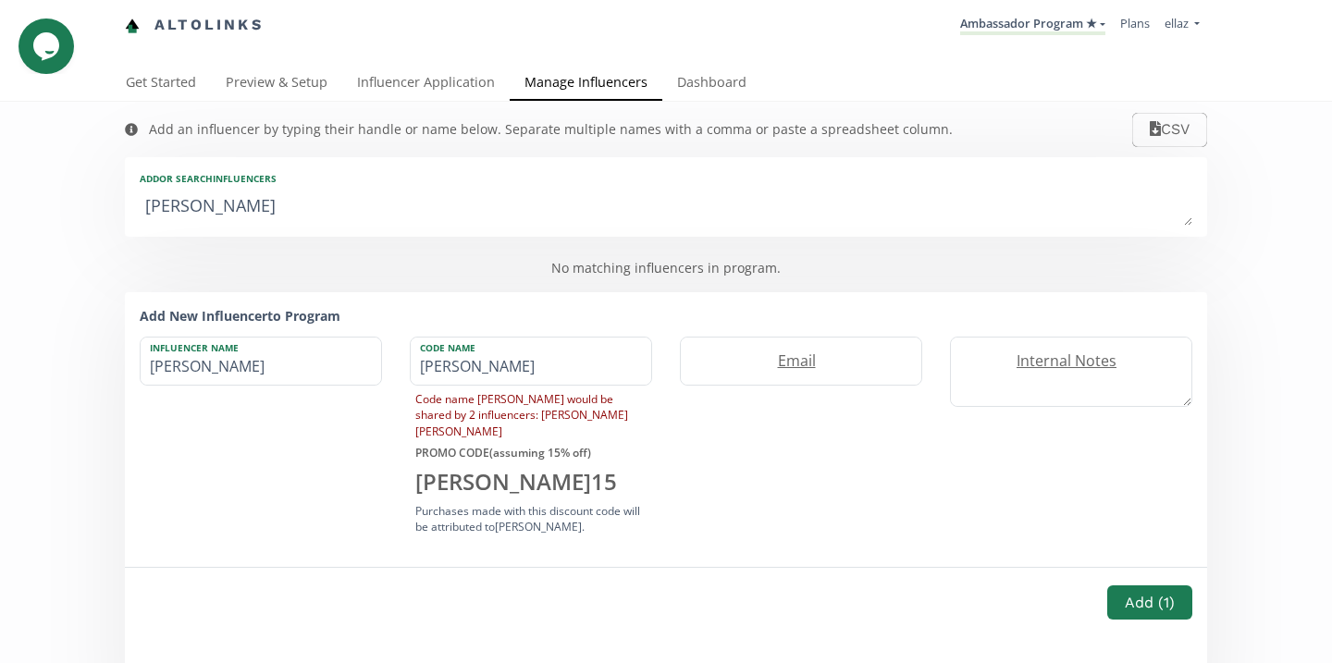
click at [729, 108] on div "Add an influencer by typing their handle or name below. Separate multiple names…" at bounding box center [538, 130] width 865 height 56
click at [721, 85] on link "Dashboard" at bounding box center [711, 84] width 99 height 37
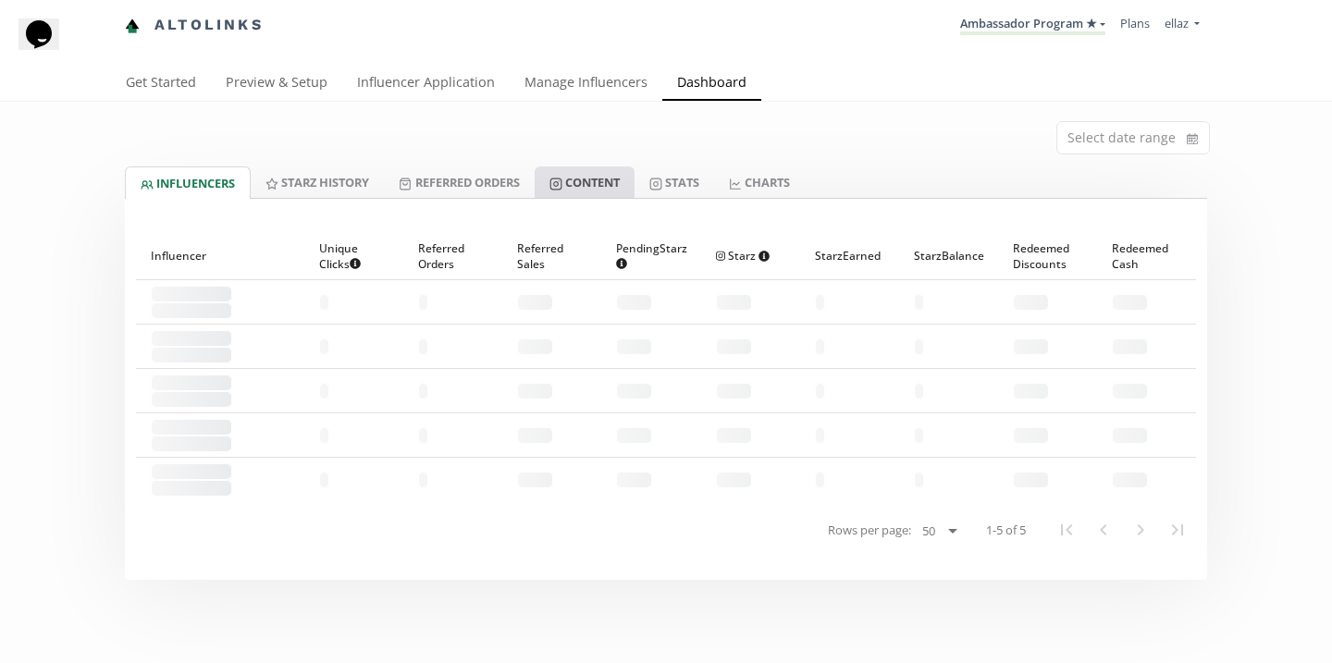
click at [609, 186] on link "Content" at bounding box center [585, 182] width 100 height 31
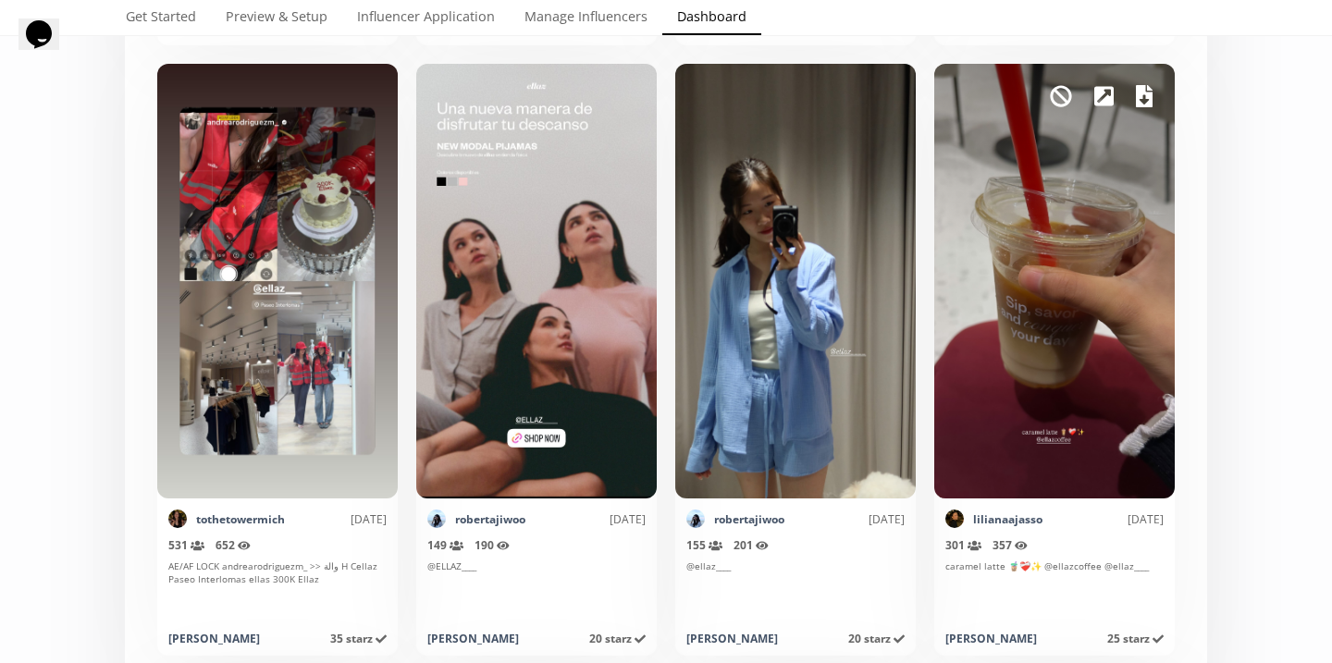
scroll to position [2905, 0]
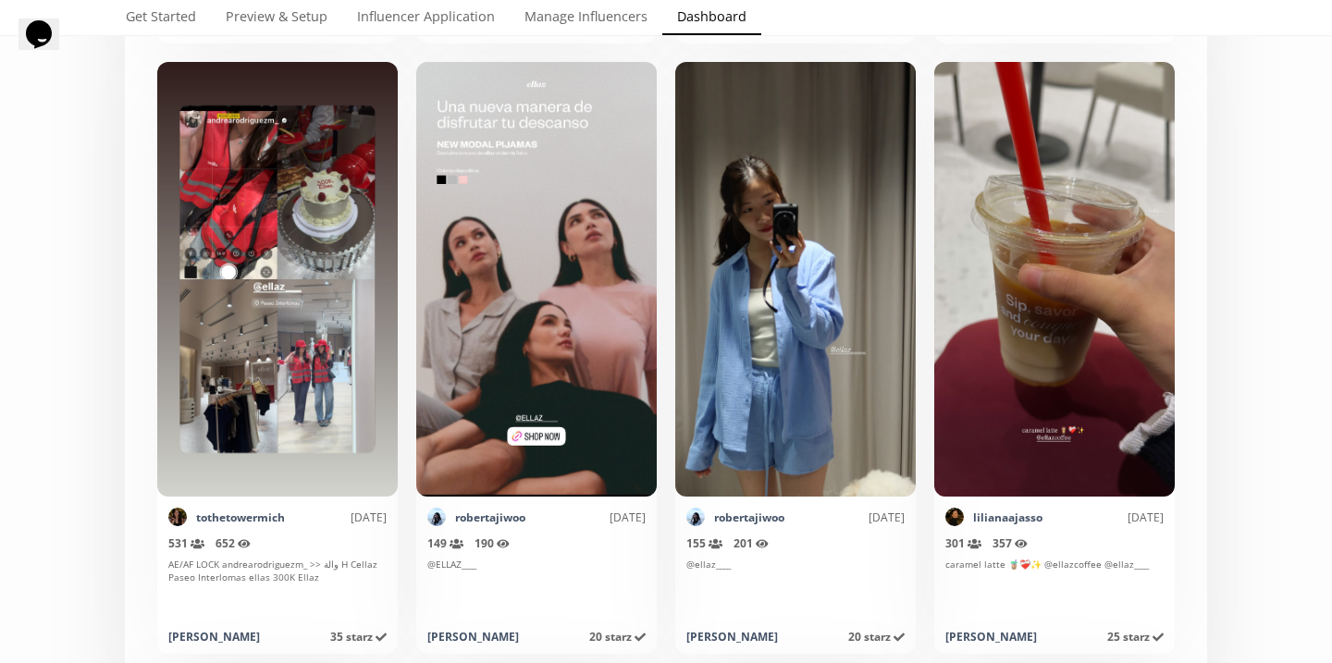
click at [227, 509] on div "tothetowermich 2 days ago" at bounding box center [277, 517] width 218 height 19
click at [236, 519] on link "tothetowermich" at bounding box center [240, 518] width 89 height 16
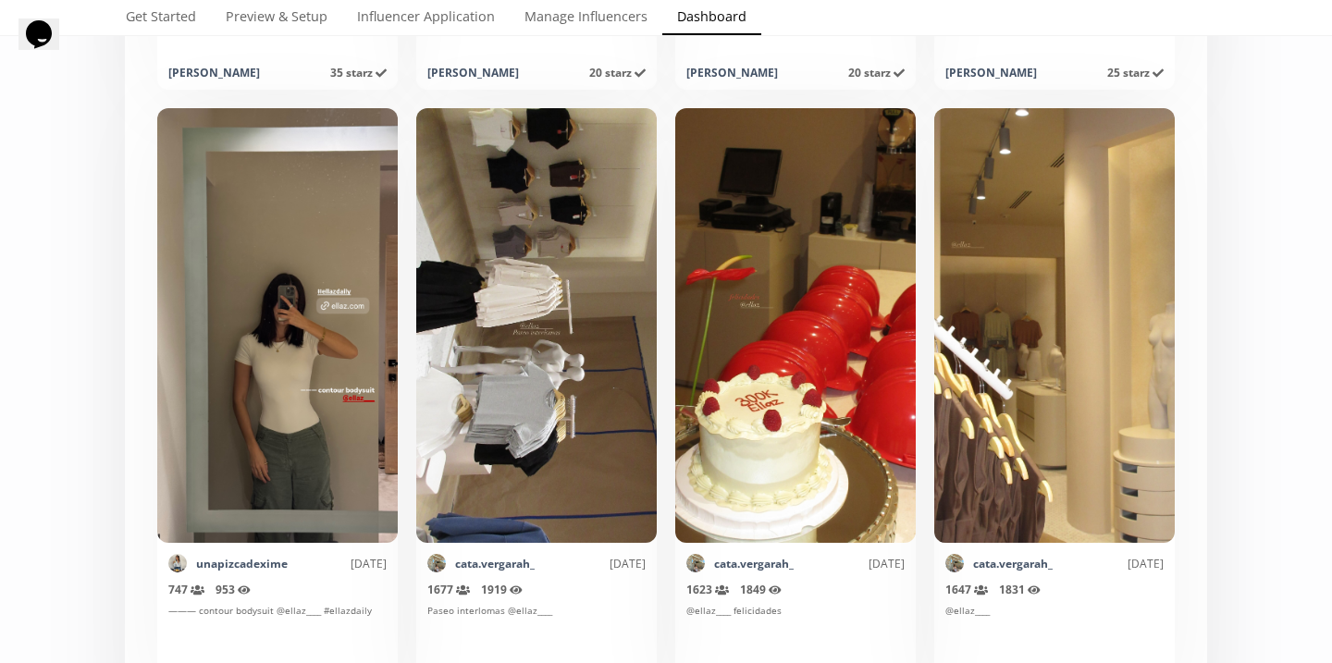
scroll to position [3473, 0]
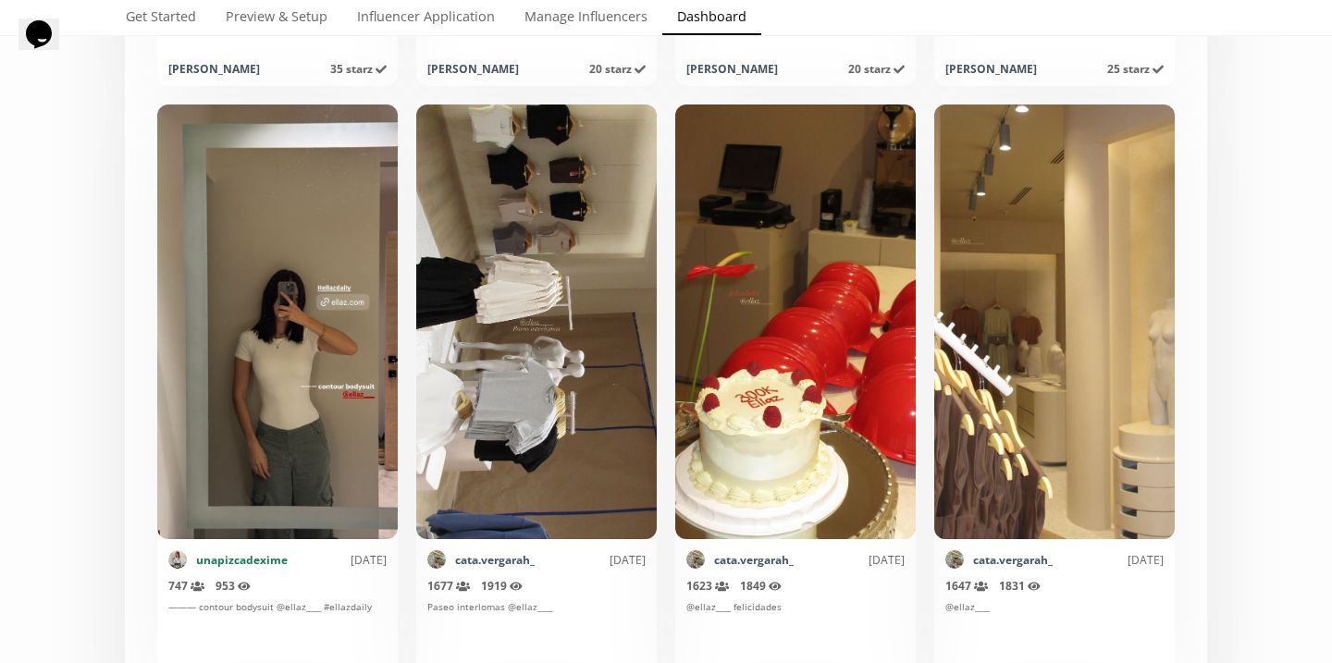
click at [226, 562] on link "unapizcadexime" at bounding box center [242, 560] width 92 height 16
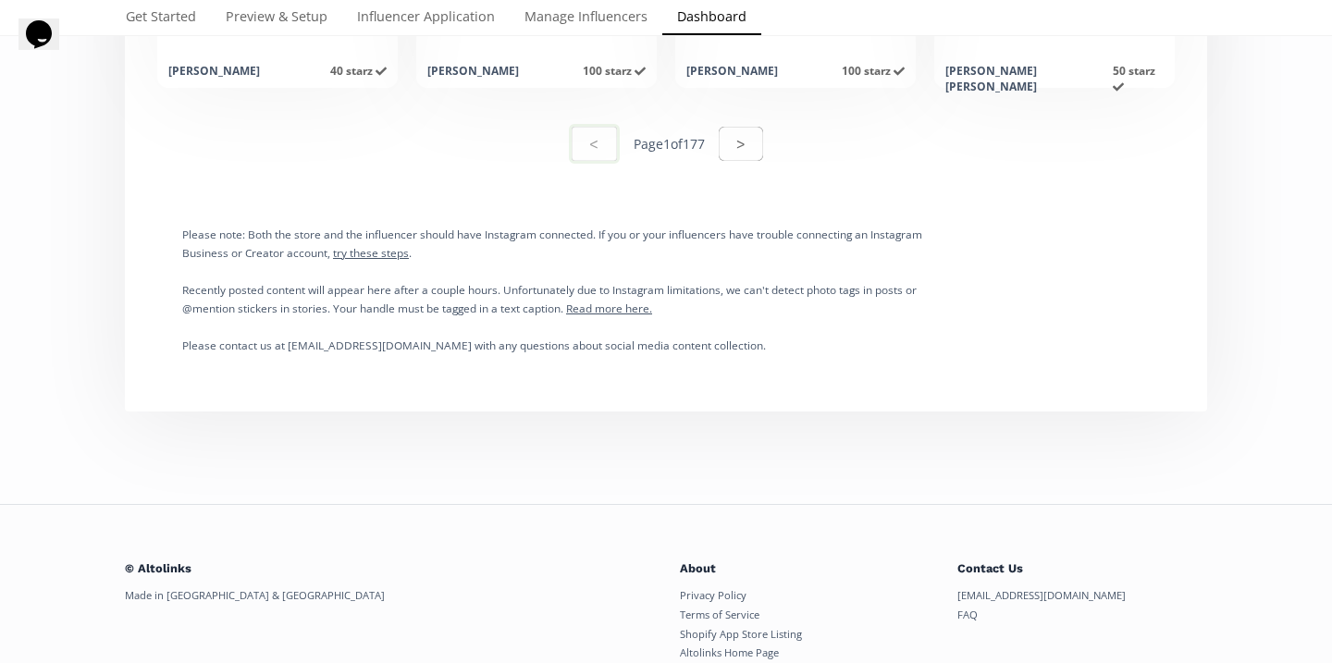
scroll to position [9627, 0]
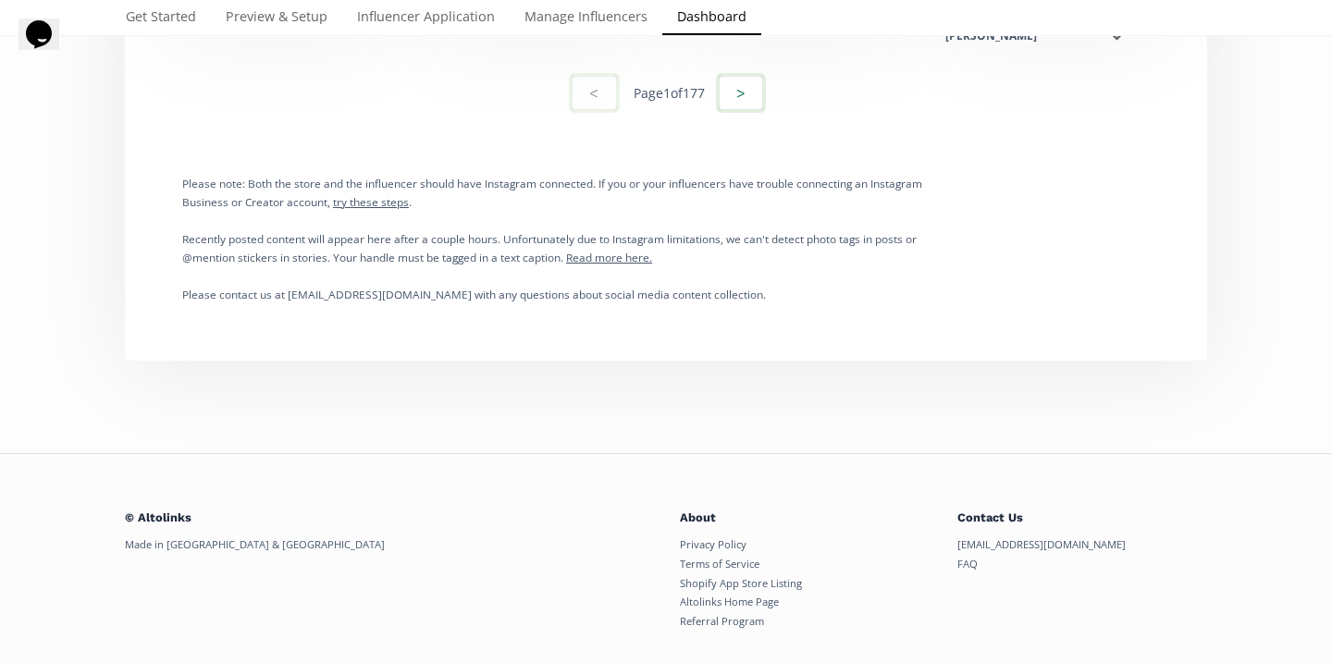
click at [737, 98] on button ">" at bounding box center [741, 93] width 50 height 40
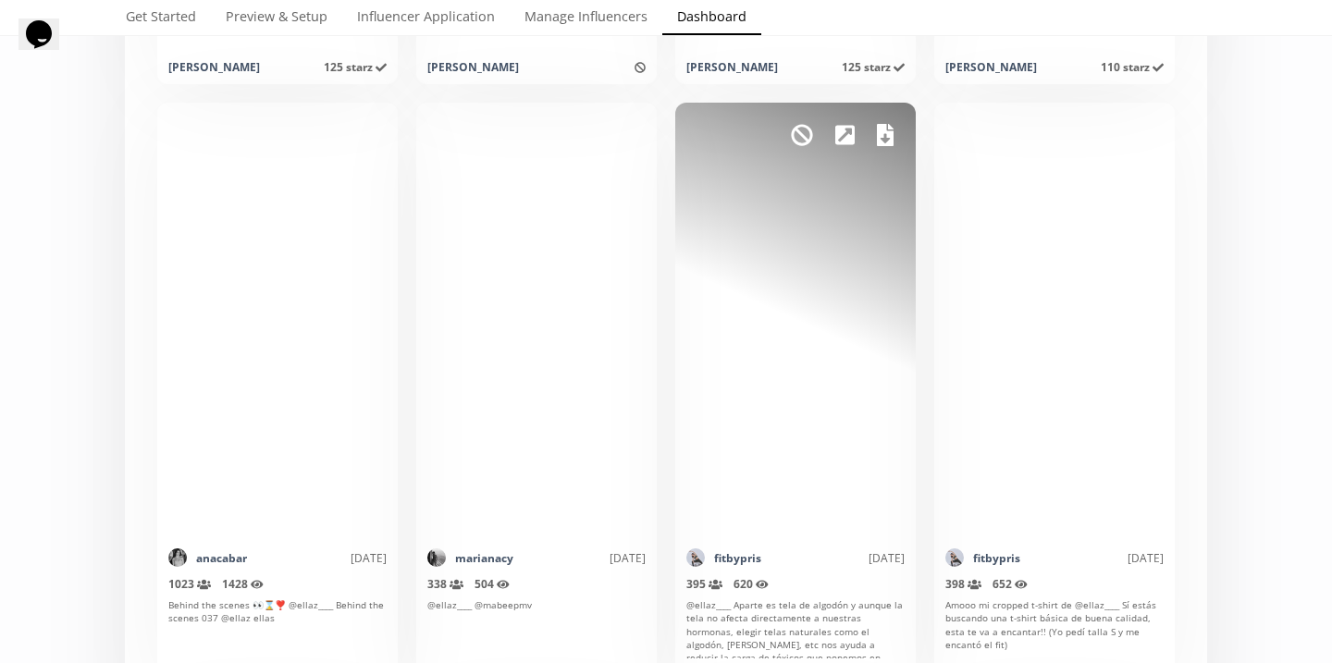
scroll to position [0, 0]
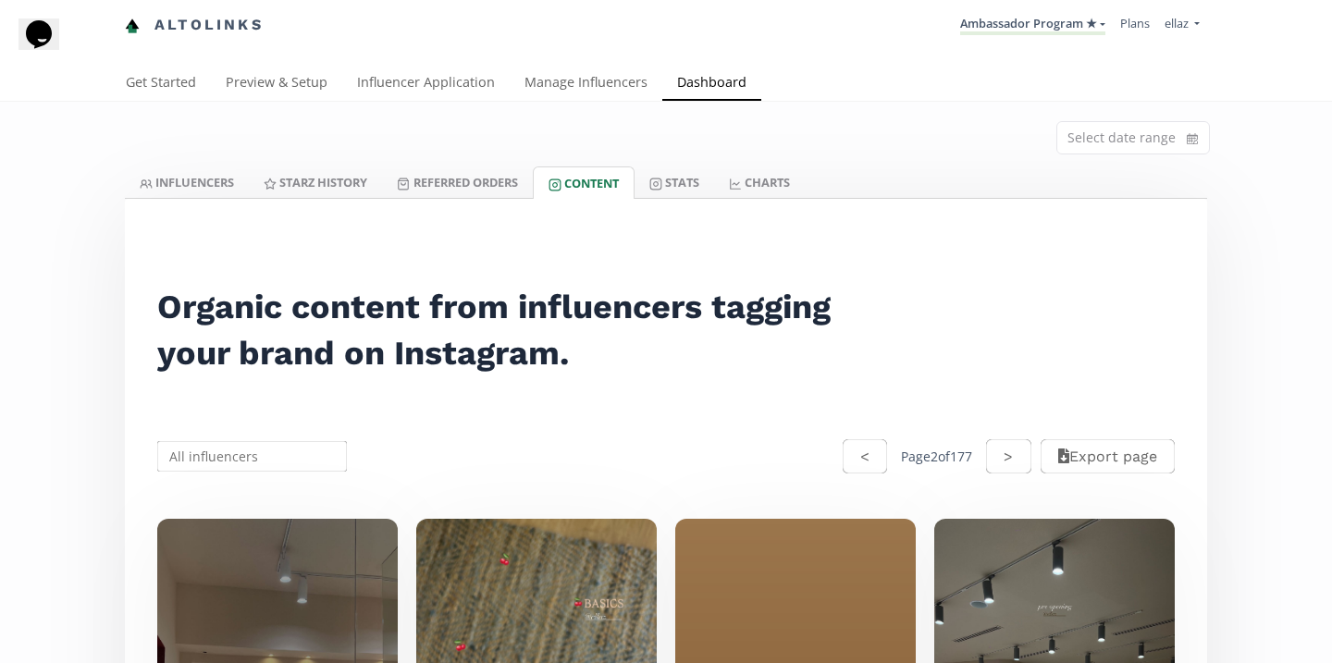
click at [1006, 67] on div "Get Started Preview & Setup Influencer Application Manage Influencers Dashboard" at bounding box center [659, 84] width 1096 height 36
click at [1015, 33] on link "Ambassador Program ★" at bounding box center [1032, 25] width 145 height 20
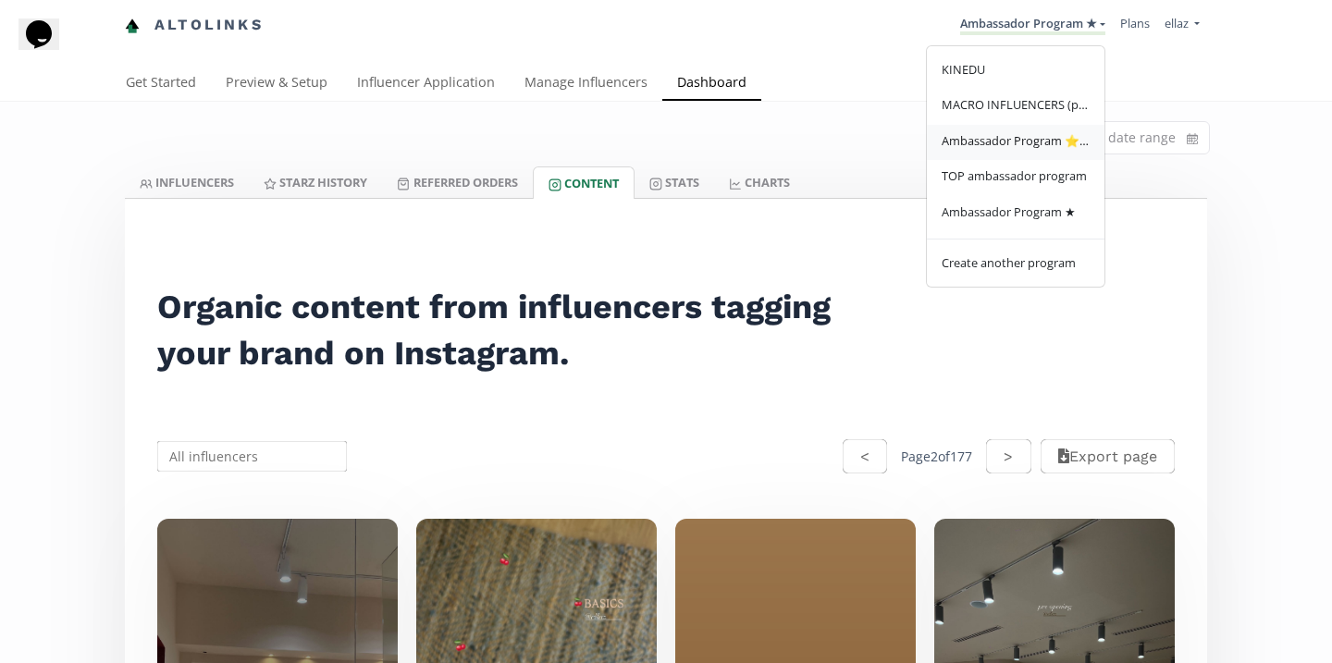
click at [1060, 130] on link "Ambassador Program ⭐️⭐️" at bounding box center [1016, 143] width 178 height 36
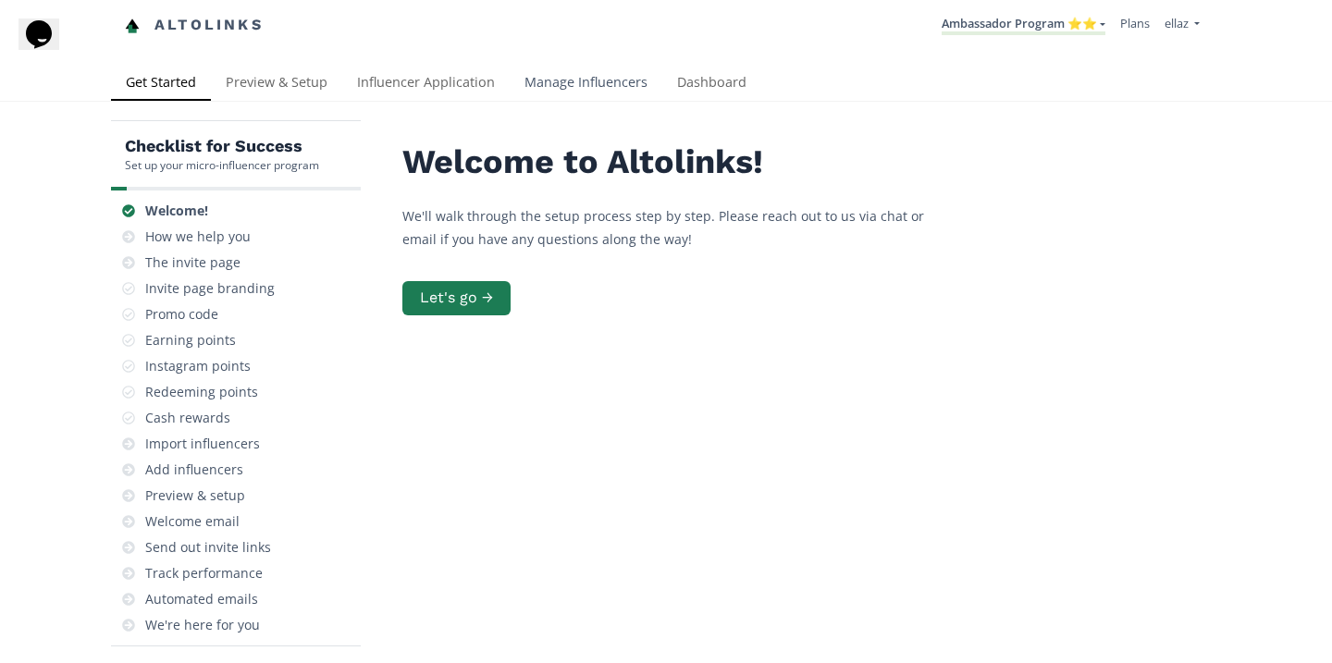
click at [574, 89] on link "Manage Influencers" at bounding box center [586, 84] width 153 height 37
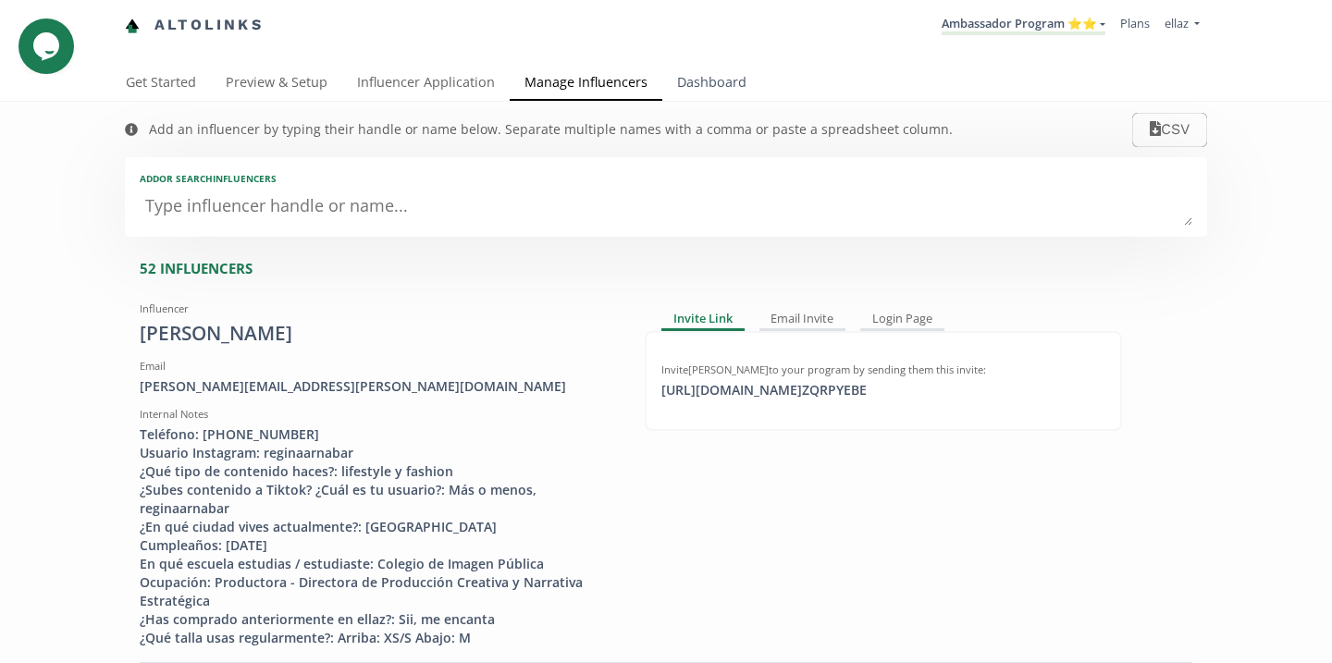
click at [674, 74] on link "Dashboard" at bounding box center [711, 84] width 99 height 37
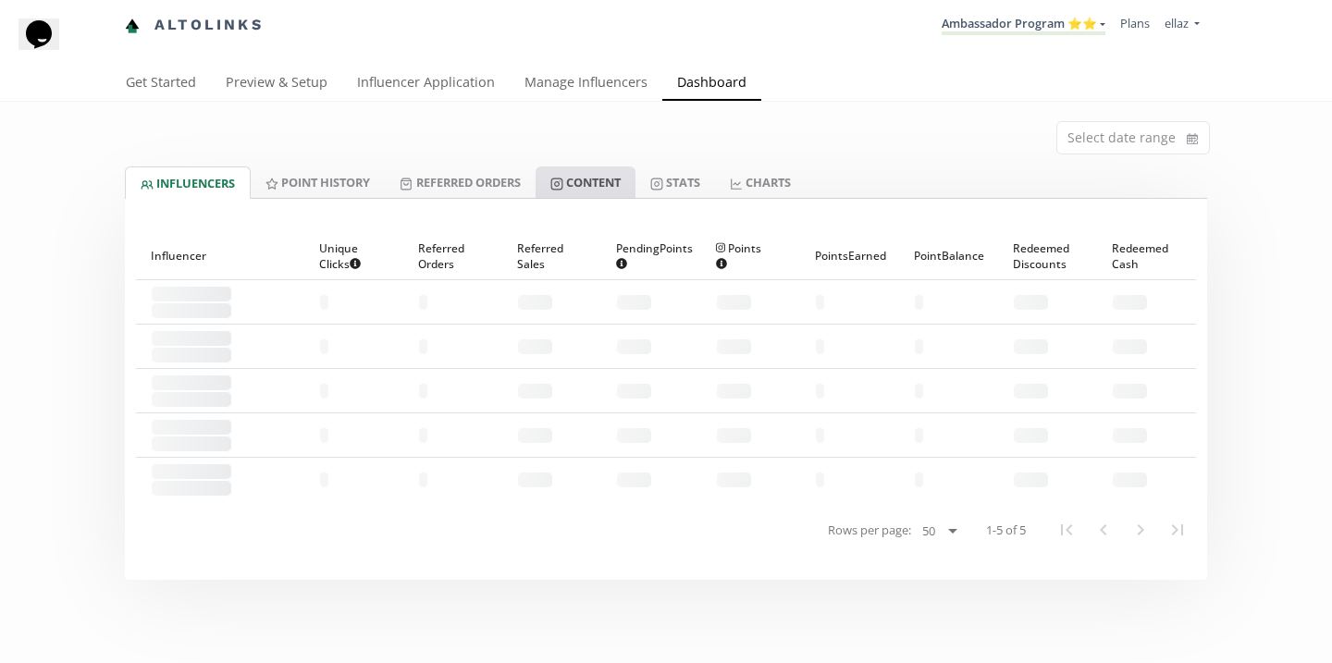
click at [592, 182] on link "Content" at bounding box center [586, 182] width 100 height 31
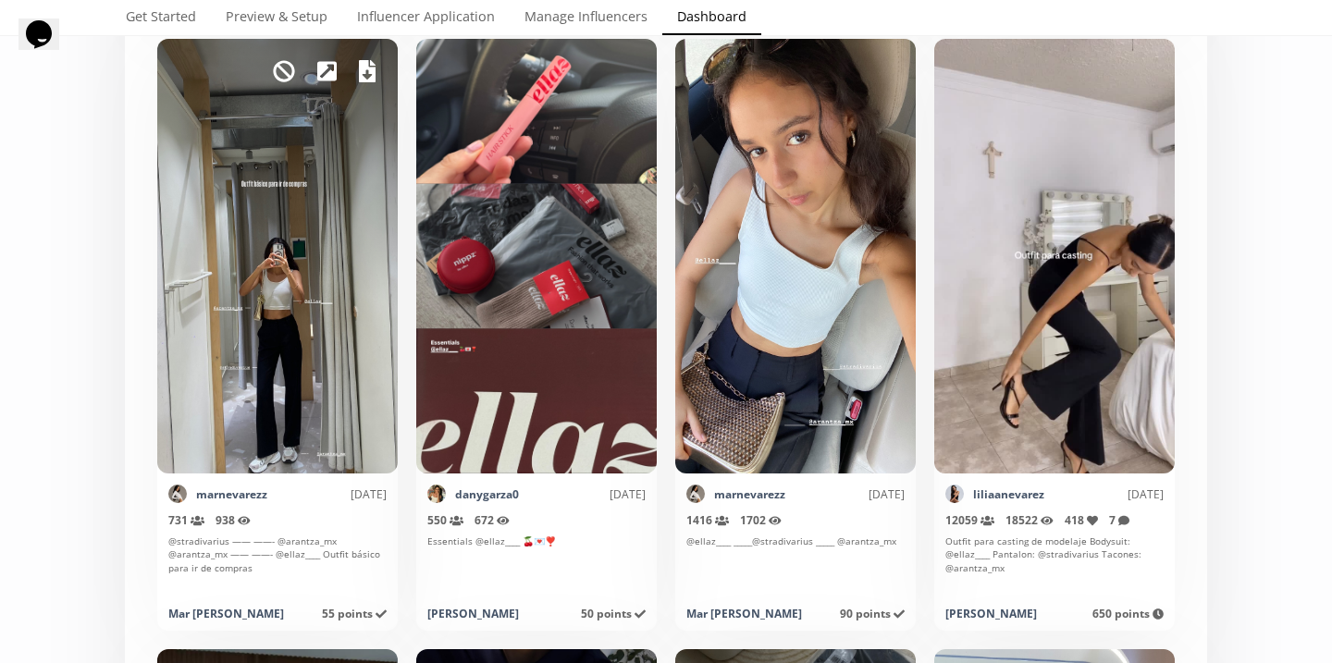
scroll to position [2288, 0]
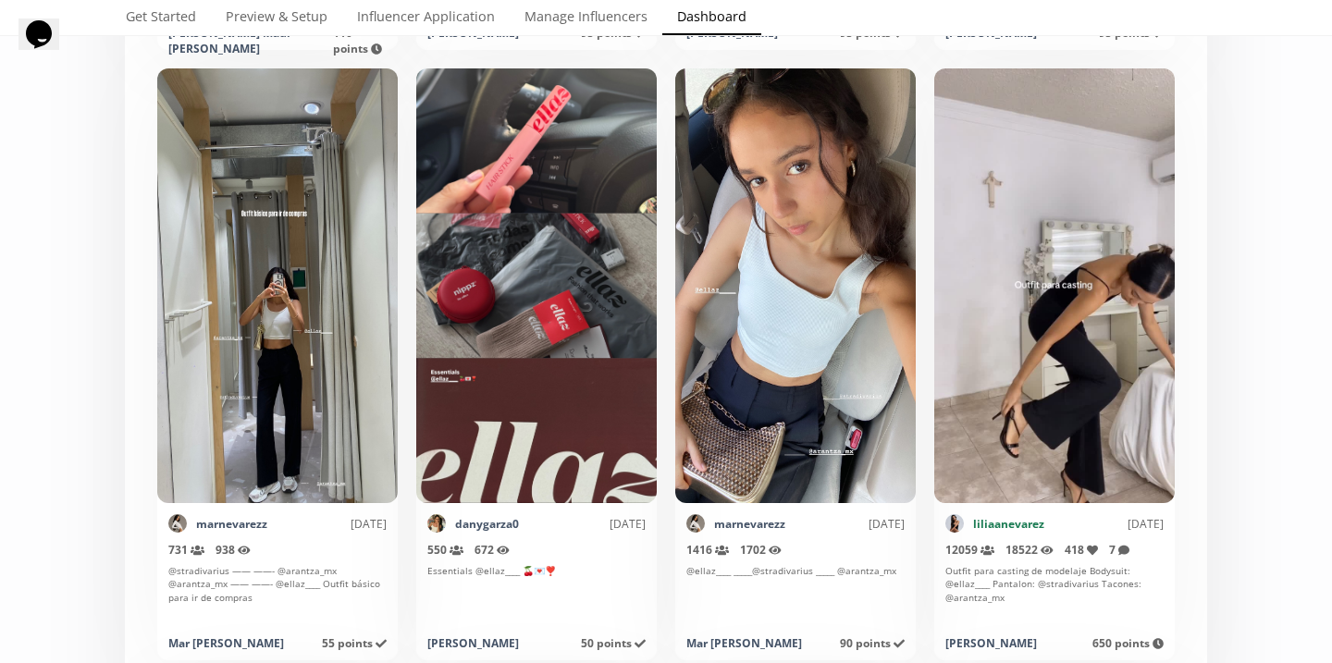
click at [1013, 520] on link "liliaanevarez" at bounding box center [1008, 524] width 71 height 16
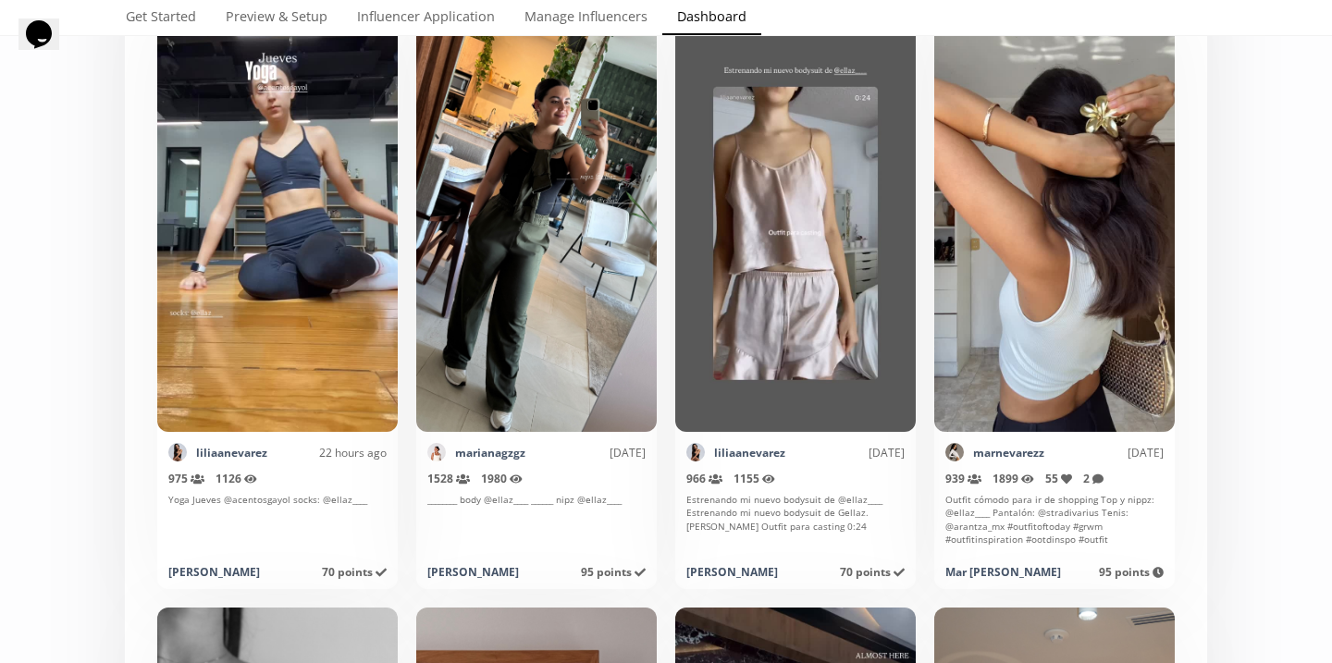
scroll to position [0, 0]
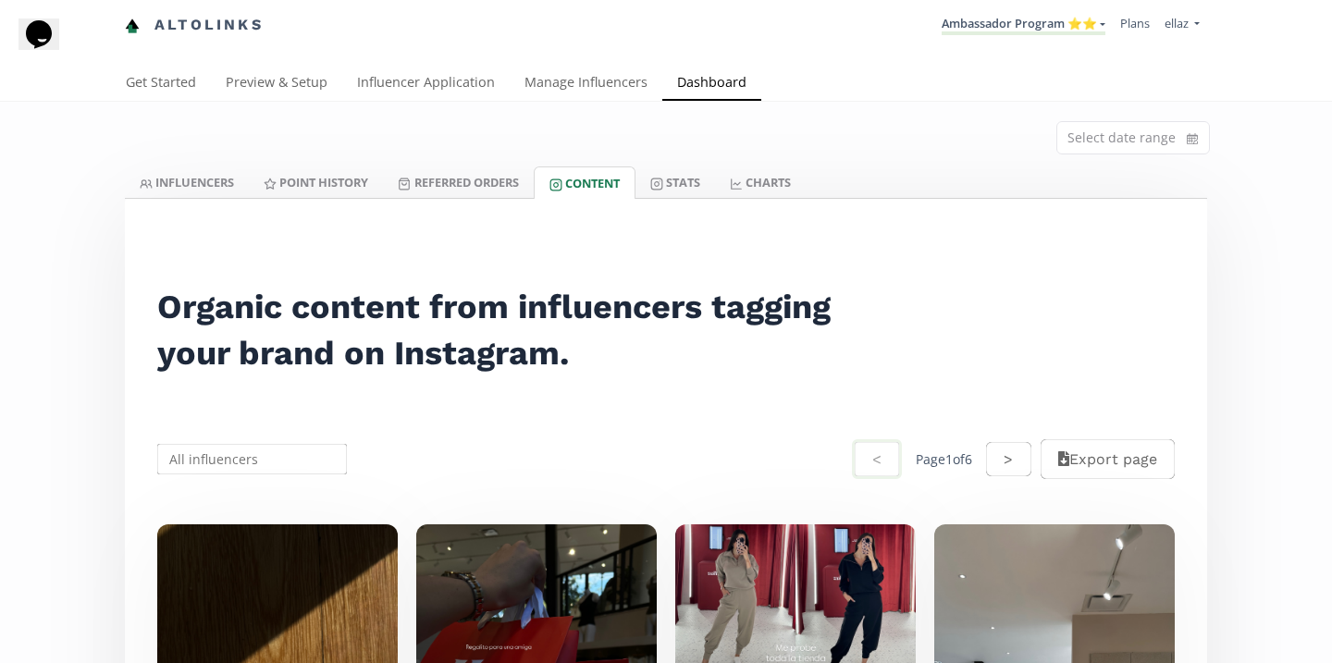
click at [463, 172] on link "Referred Orders" at bounding box center [458, 182] width 150 height 31
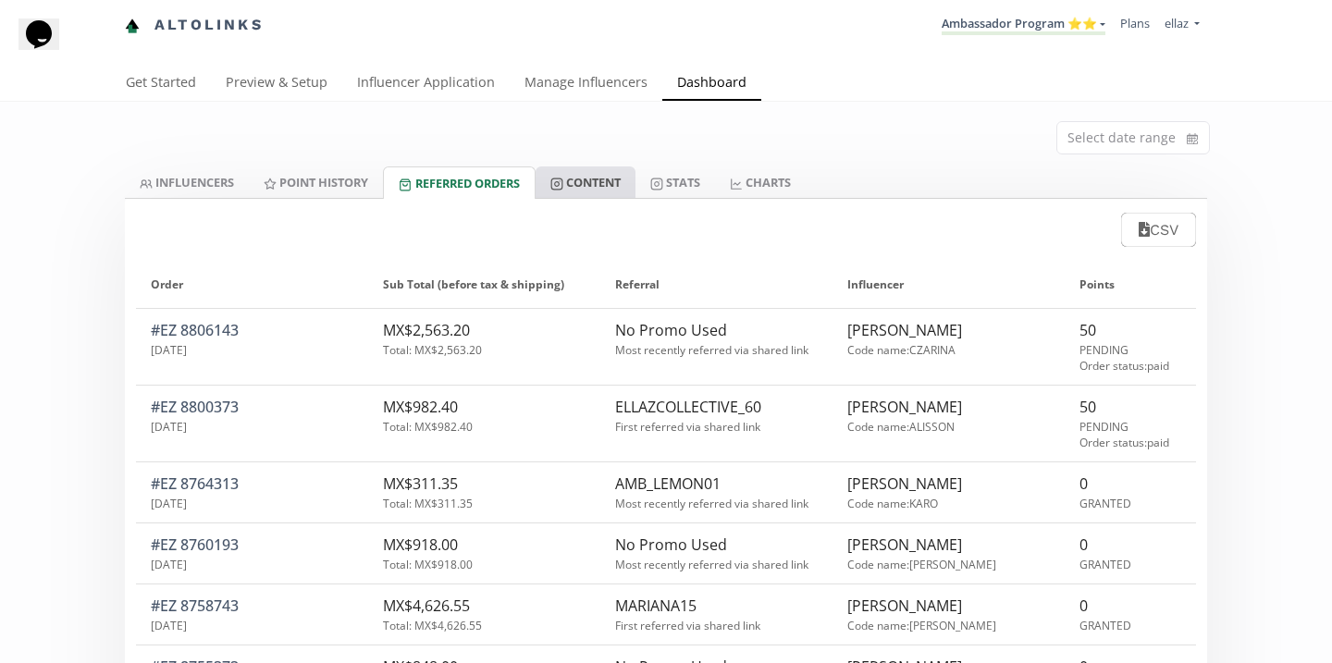
click at [571, 190] on link "Content" at bounding box center [586, 182] width 100 height 31
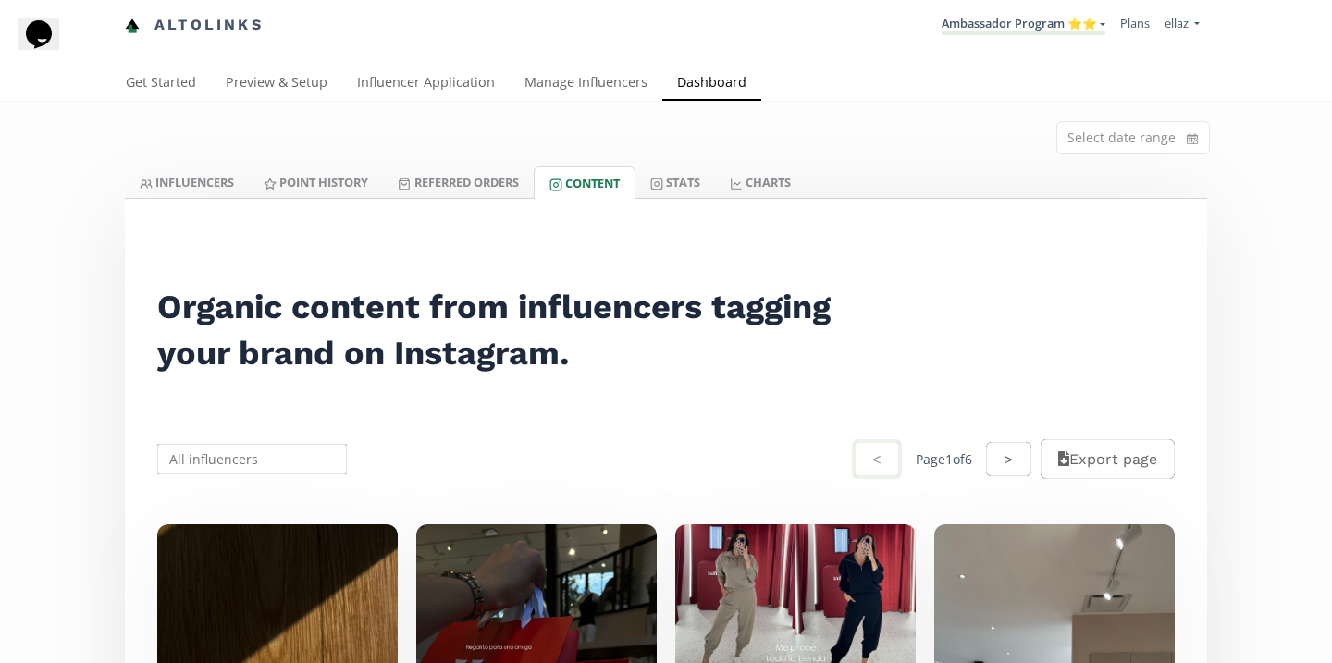
click at [1057, 9] on li "Ambassador Program ⭐️⭐️ KINEDU MACRO INFLUENCERS (prog ventas) Ambassador Progr…" at bounding box center [1023, 25] width 179 height 36
click at [1056, 22] on link "Ambassador Program ⭐️⭐️" at bounding box center [1024, 25] width 164 height 20
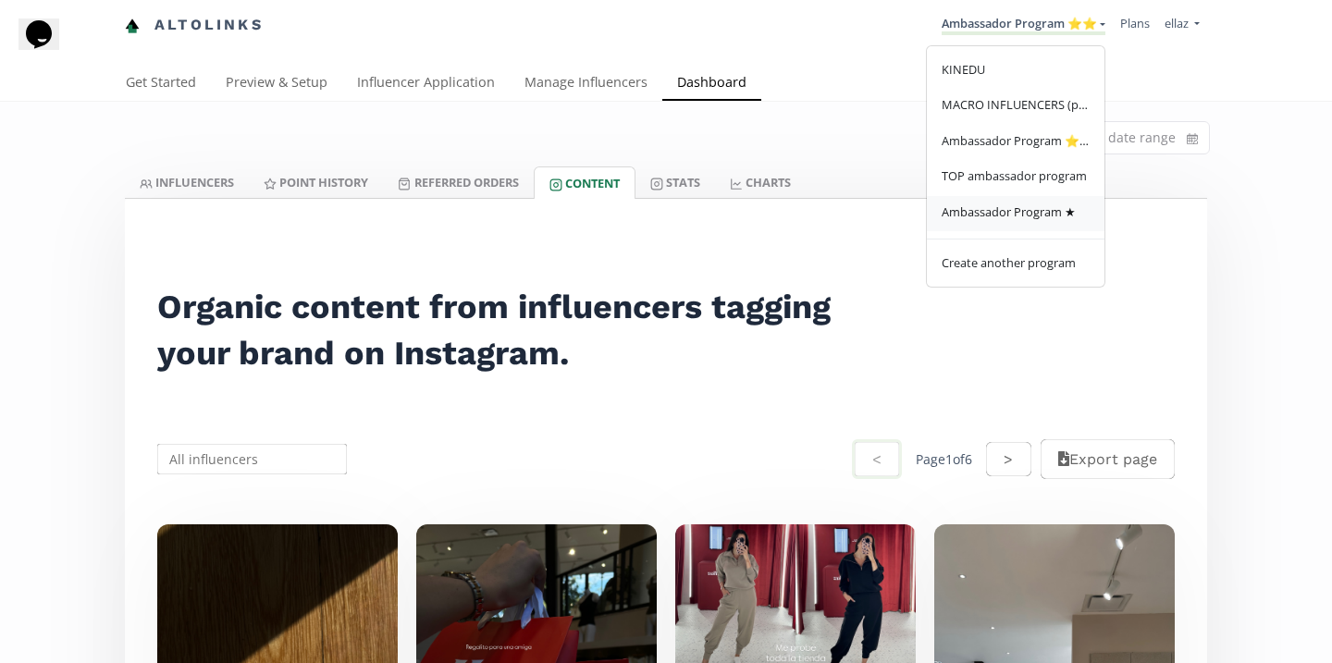
click at [1002, 206] on span "Ambassador Program ★" at bounding box center [1009, 212] width 134 height 17
